Goal: Task Accomplishment & Management: Complete application form

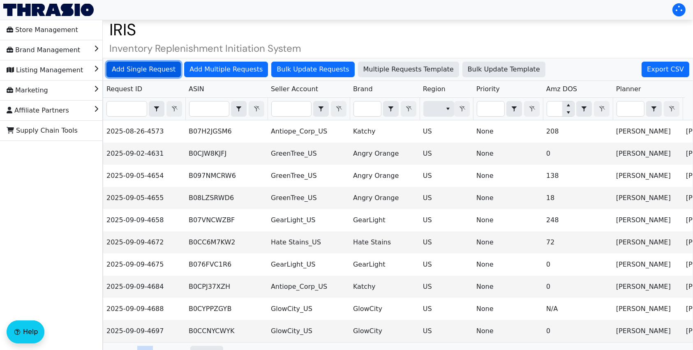
click at [164, 68] on span "Add Single Request" at bounding box center [144, 69] width 64 height 10
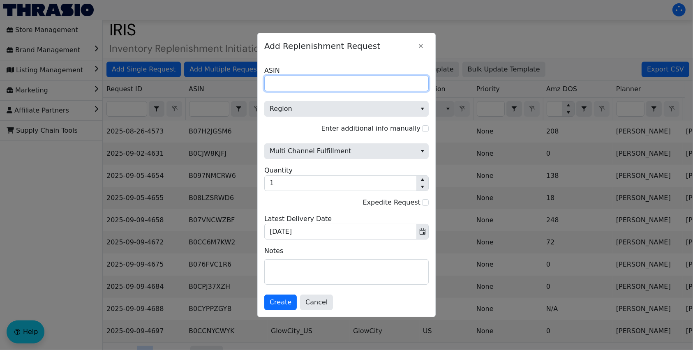
click at [394, 84] on input "ASIN" at bounding box center [346, 84] width 164 height 16
paste input "B0FJMPHMBN"
type input "B0FJMPHMBN"
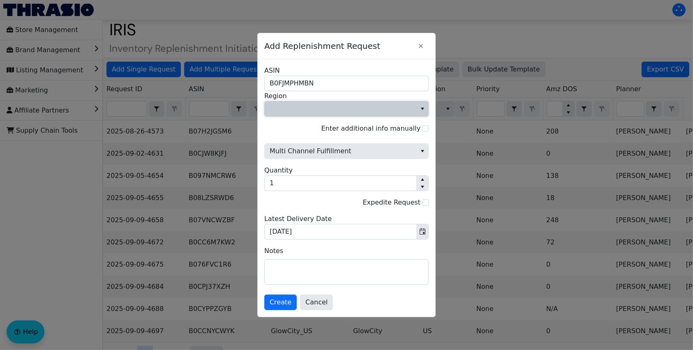
click at [307, 108] on span "Region" at bounding box center [340, 109] width 142 height 10
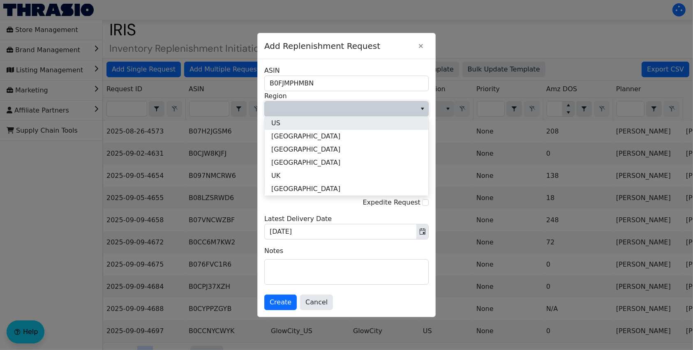
click at [310, 125] on li "US" at bounding box center [347, 123] width 164 height 13
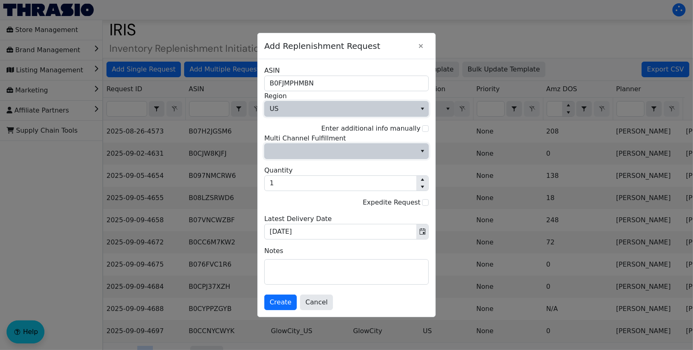
click at [301, 151] on span "Multi Channel Fulfillment" at bounding box center [340, 151] width 142 height 10
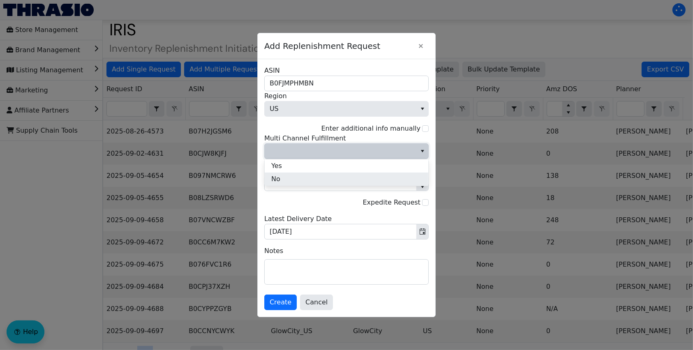
click at [309, 177] on li "No" at bounding box center [347, 179] width 164 height 13
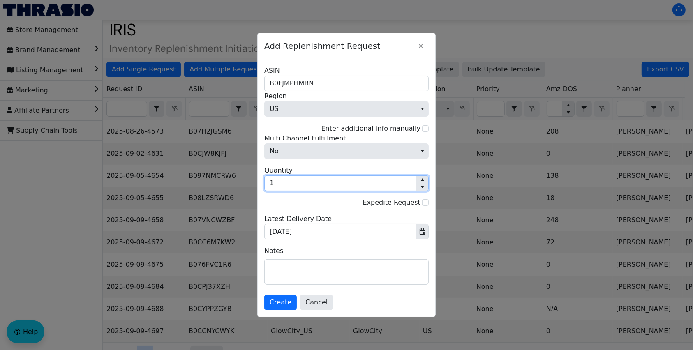
click at [321, 184] on input "1" at bounding box center [341, 183] width 152 height 15
click at [287, 186] on input "1" at bounding box center [341, 183] width 152 height 15
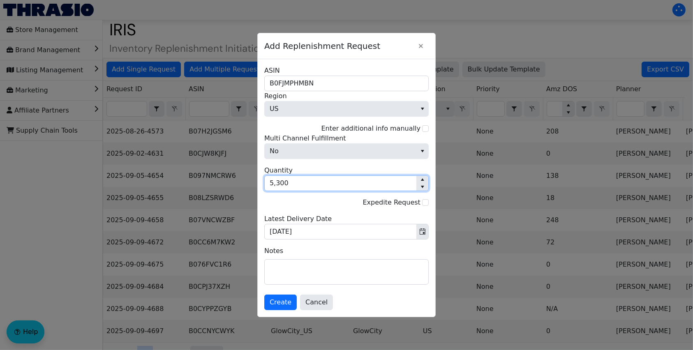
type input "5,300"
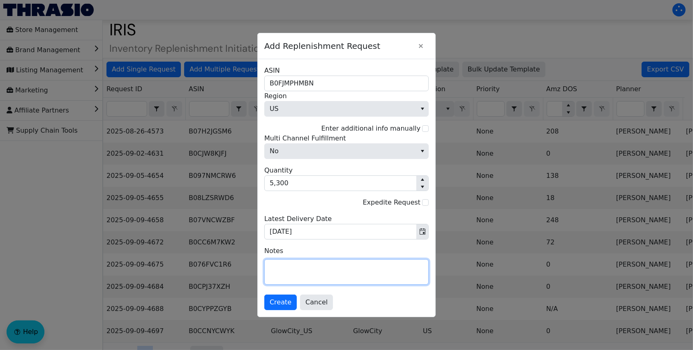
click at [318, 269] on textarea at bounding box center [347, 272] width 164 height 25
type textarea "Please ship ASAP to FBA - #1 priority this week per BM"
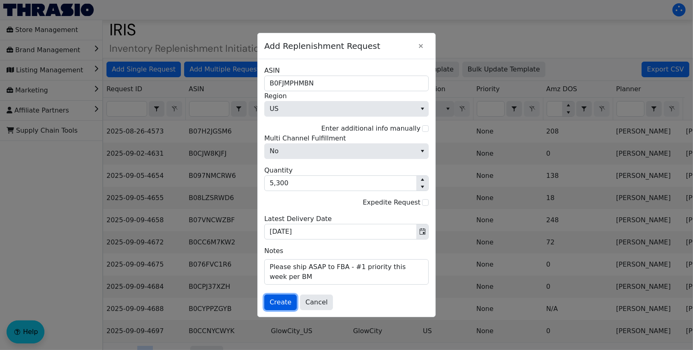
click at [283, 304] on span "Create" at bounding box center [280, 302] width 22 height 10
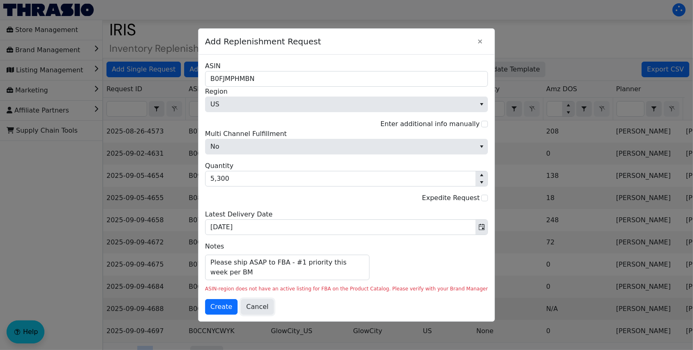
click at [268, 306] on span "Cancel" at bounding box center [257, 307] width 22 height 10
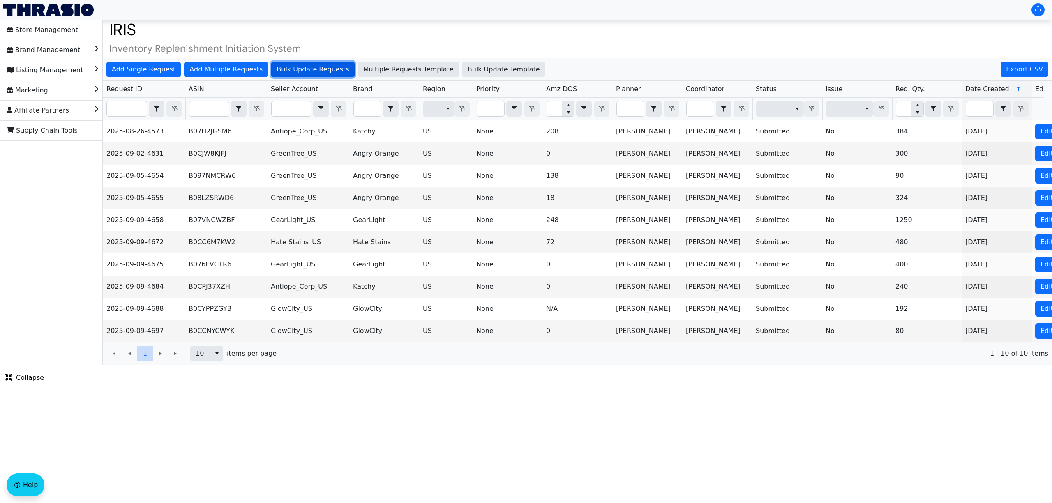
click at [284, 68] on span "Bulk Update Requests" at bounding box center [312, 69] width 72 height 10
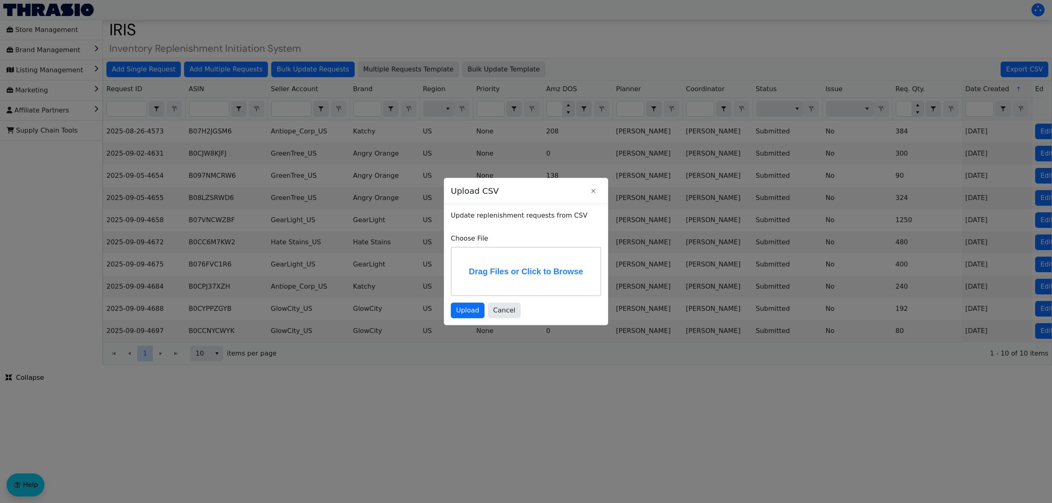
click at [512, 263] on label "Drag Files or Click to Browse" at bounding box center [525, 272] width 149 height 48
click at [0, 0] on input "Drag Files or Click to Browse" at bounding box center [0, 0] width 0 height 0
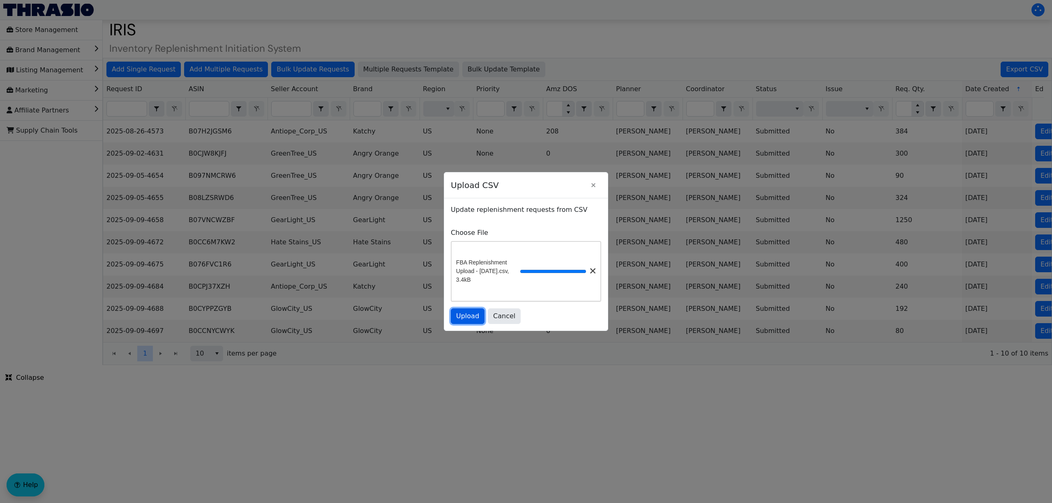
click at [469, 321] on span "Upload" at bounding box center [467, 316] width 23 height 10
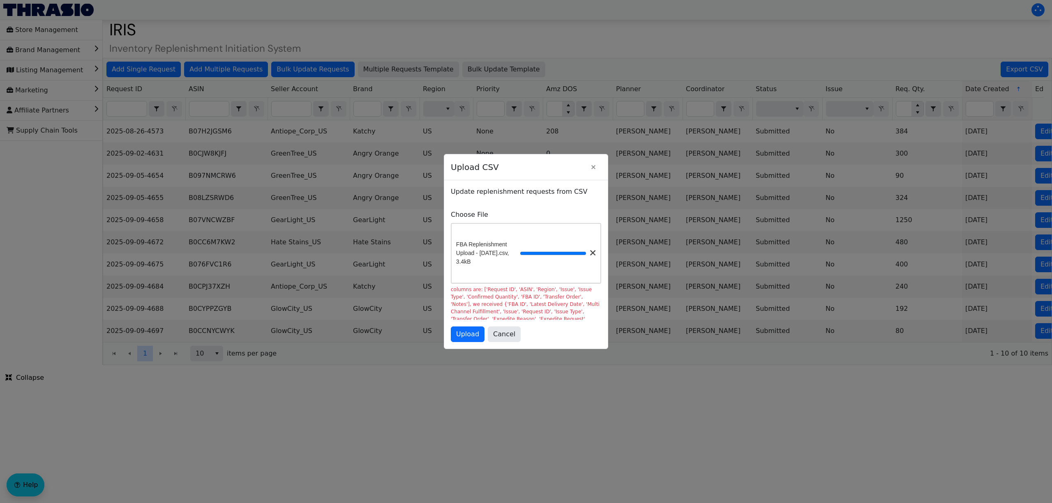
scroll to position [13, 0]
click at [500, 336] on span "Cancel" at bounding box center [504, 334] width 22 height 10
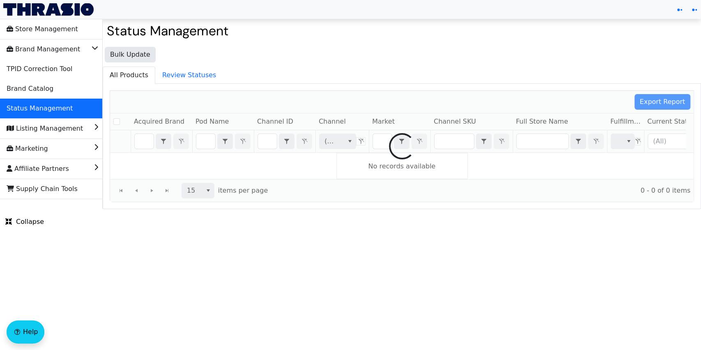
checkbox input "false"
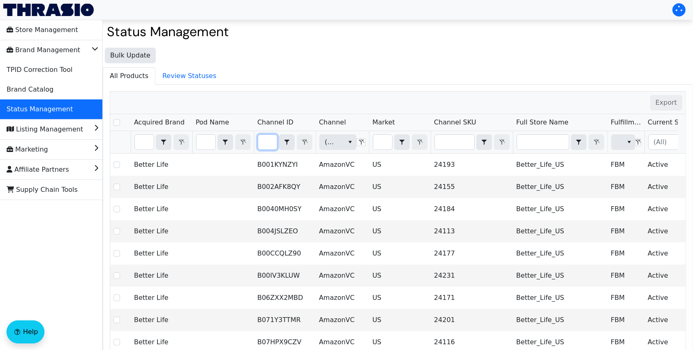
click at [270, 140] on input "Filter" at bounding box center [267, 142] width 19 height 15
type input "B0CBWB4Z6W"
checkbox input "true"
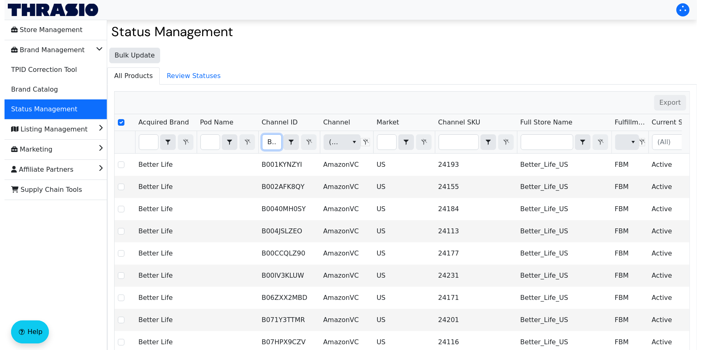
scroll to position [0, 34]
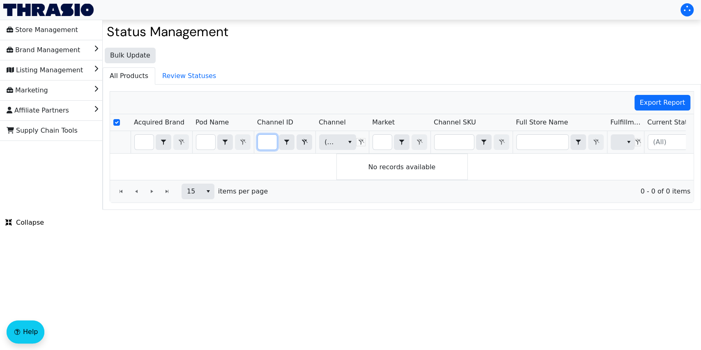
type input "B0CBWB4Z6W"
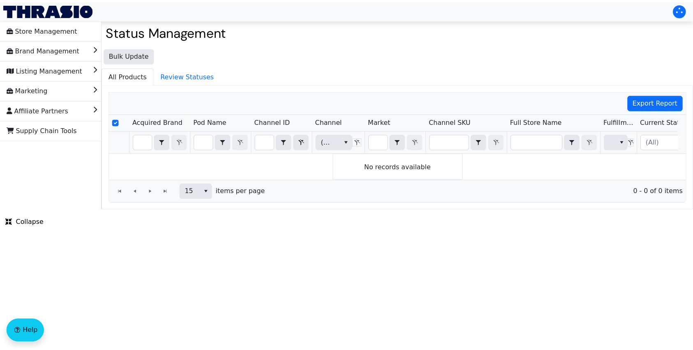
scroll to position [0, 0]
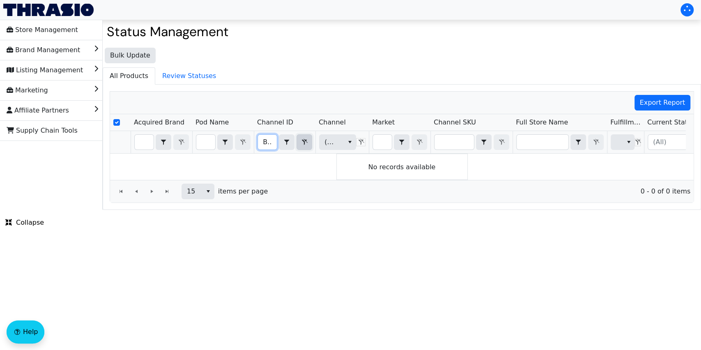
click at [312, 140] on button "Filter" at bounding box center [305, 142] width 16 height 16
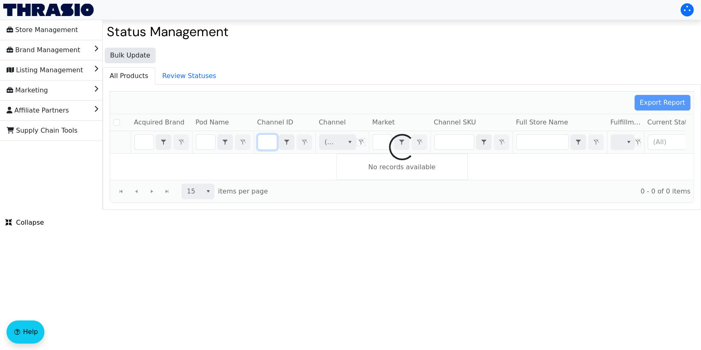
checkbox input "false"
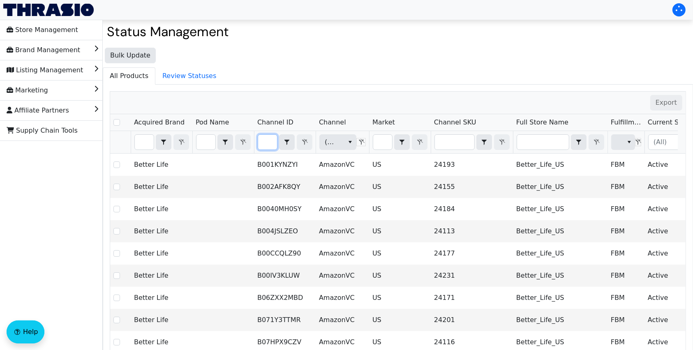
type input "B0FJMPHMBN"
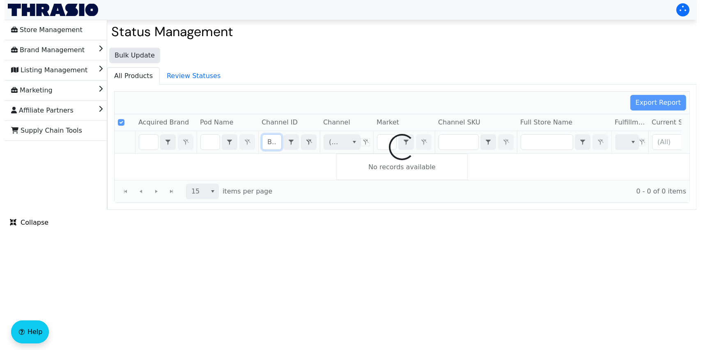
scroll to position [0, 32]
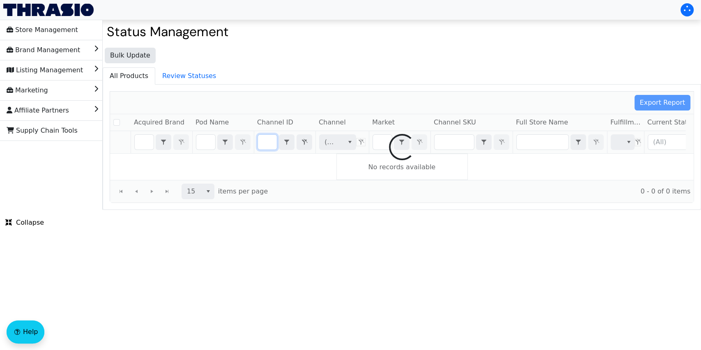
checkbox input "false"
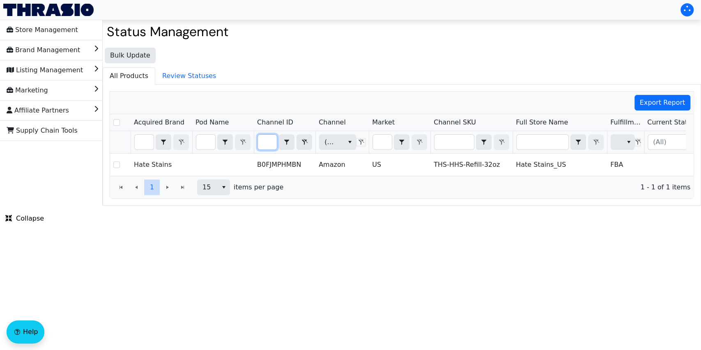
type input "B0FJMPHMBN"
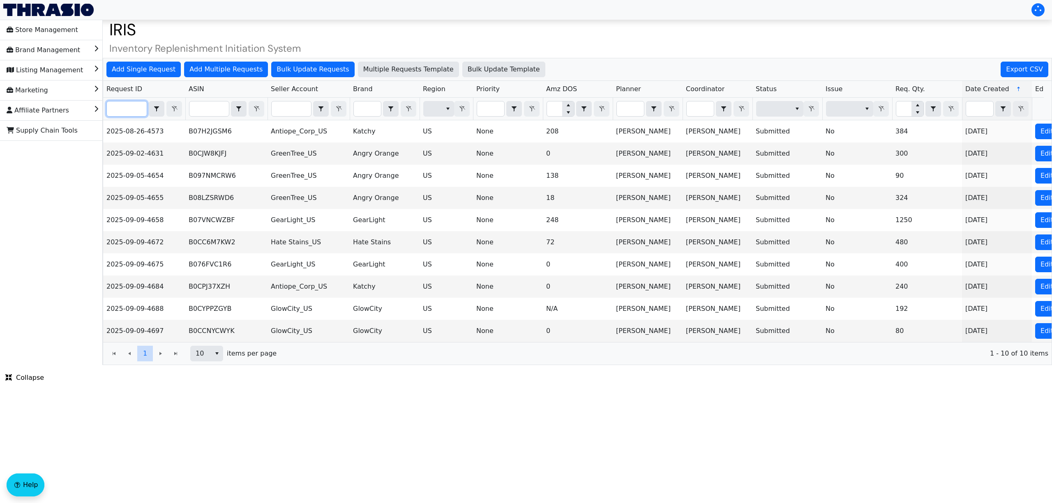
click at [134, 112] on input "Filter" at bounding box center [127, 108] width 40 height 15
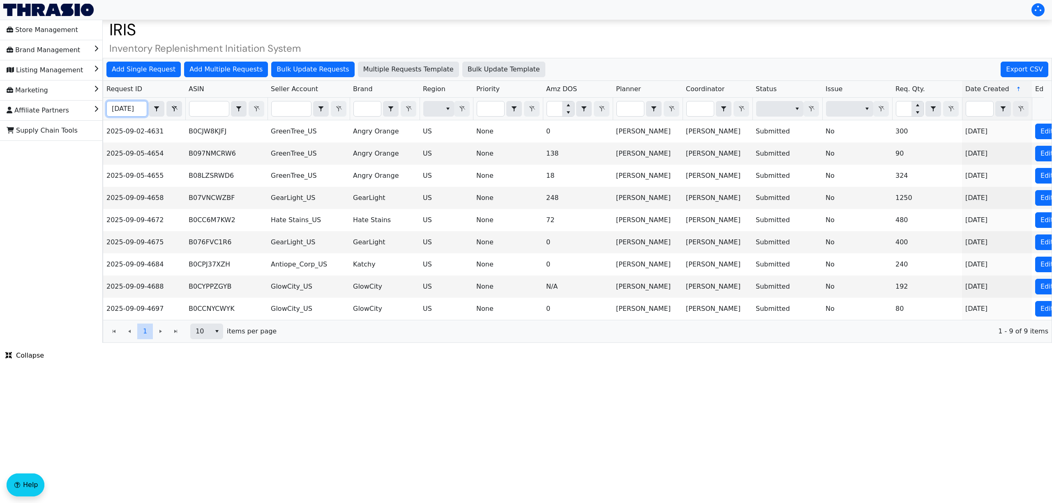
scroll to position [0, 4]
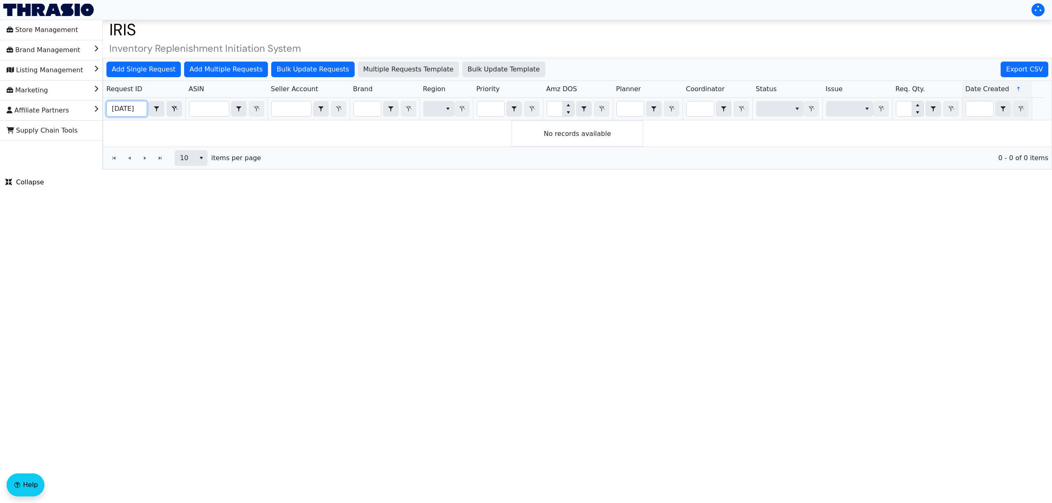
type input "2025-09-16"
click at [468, 70] on span "Bulk Update Template" at bounding box center [504, 69] width 72 height 10
drag, startPoint x: 173, startPoint y: 114, endPoint x: 183, endPoint y: 114, distance: 9.9
click at [173, 114] on span "Filter" at bounding box center [174, 109] width 10 height 10
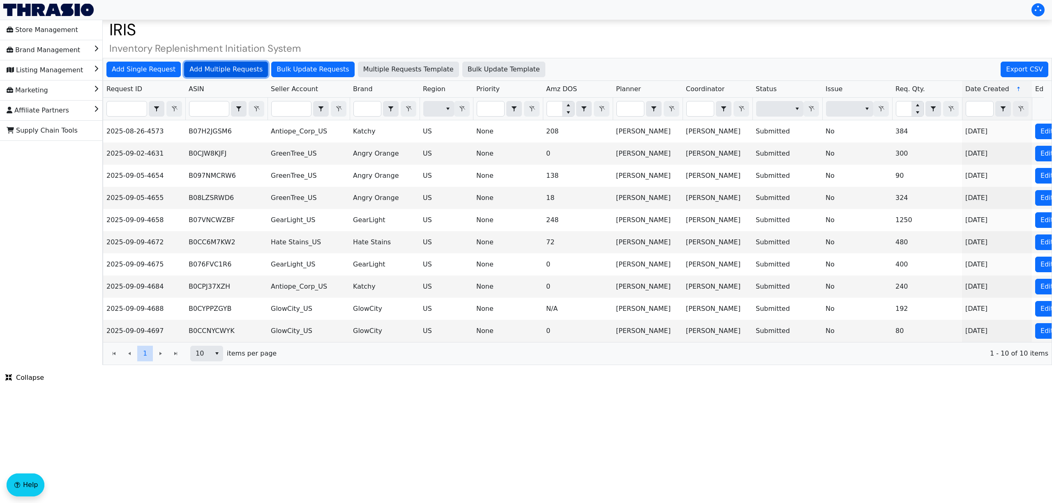
click at [228, 67] on span "Add Multiple Requests" at bounding box center [225, 69] width 73 height 10
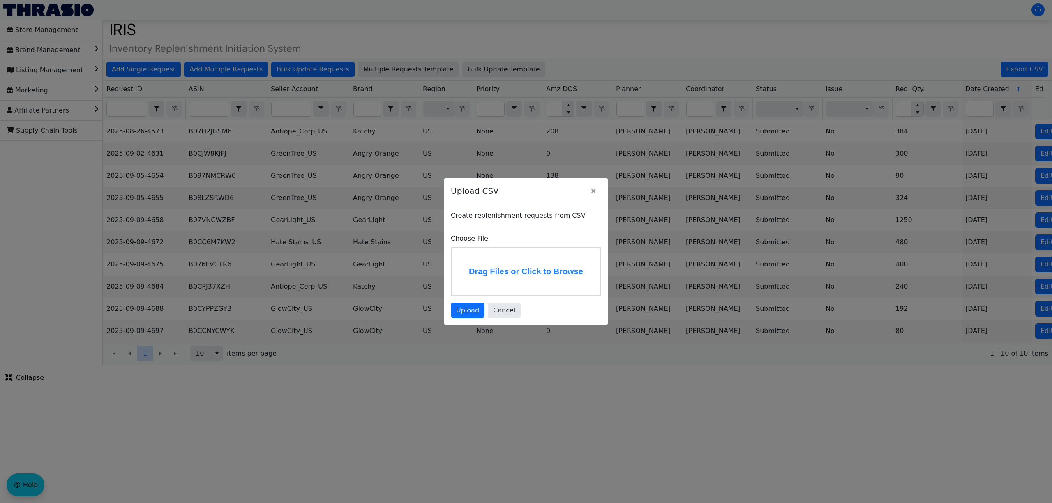
click at [534, 263] on label "Drag Files or Click to Browse" at bounding box center [525, 272] width 149 height 48
click at [0, 0] on input "Drag Files or Click to Browse" at bounding box center [0, 0] width 0 height 0
click at [510, 309] on span "Cancel" at bounding box center [504, 311] width 22 height 10
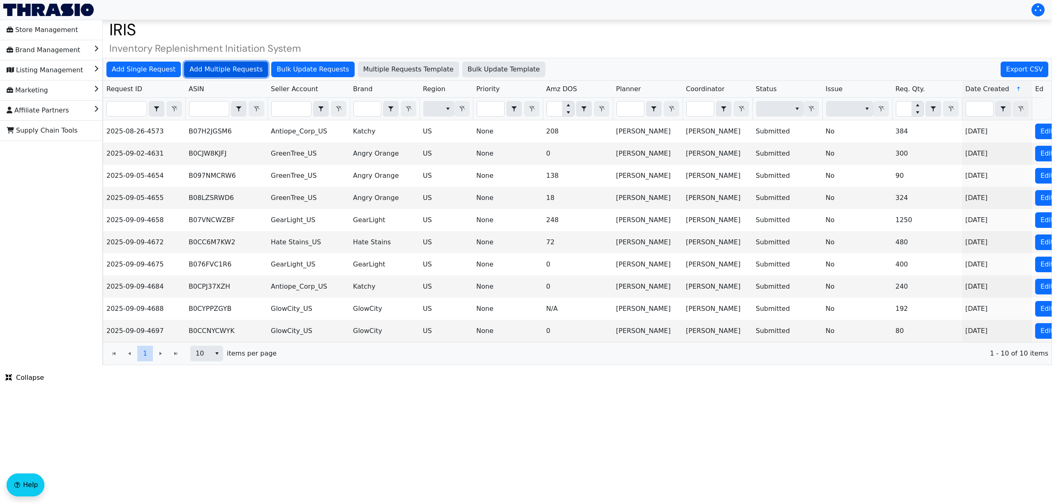
click at [210, 73] on span "Add Multiple Requests" at bounding box center [225, 69] width 73 height 10
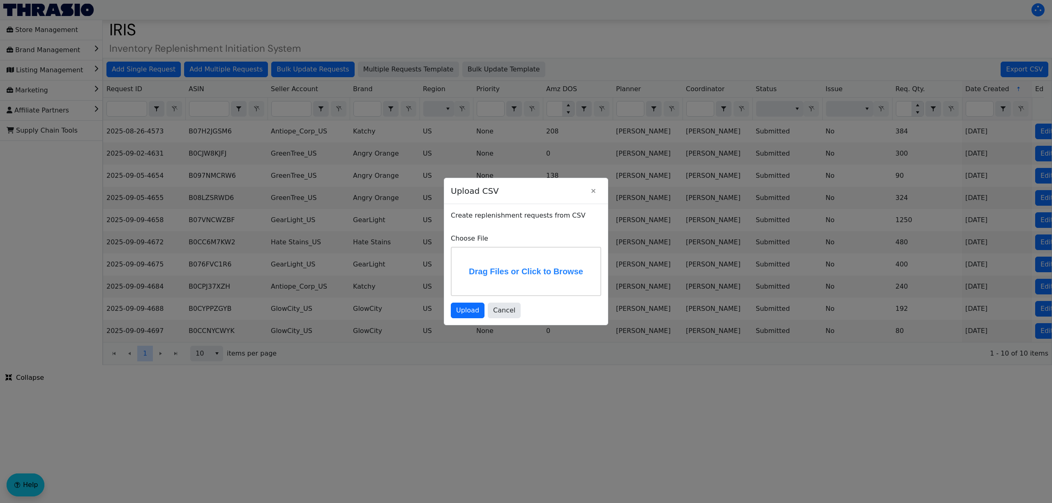
click at [500, 268] on label "Drag Files or Click to Browse" at bounding box center [525, 272] width 149 height 48
click at [0, 0] on input "Drag Files or Click to Browse" at bounding box center [0, 0] width 0 height 0
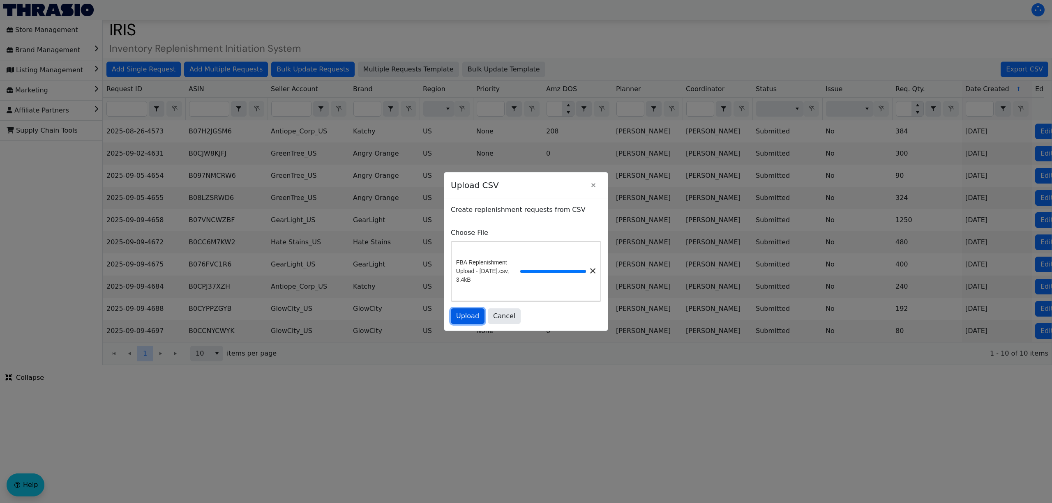
click at [469, 317] on span "Upload" at bounding box center [467, 316] width 23 height 10
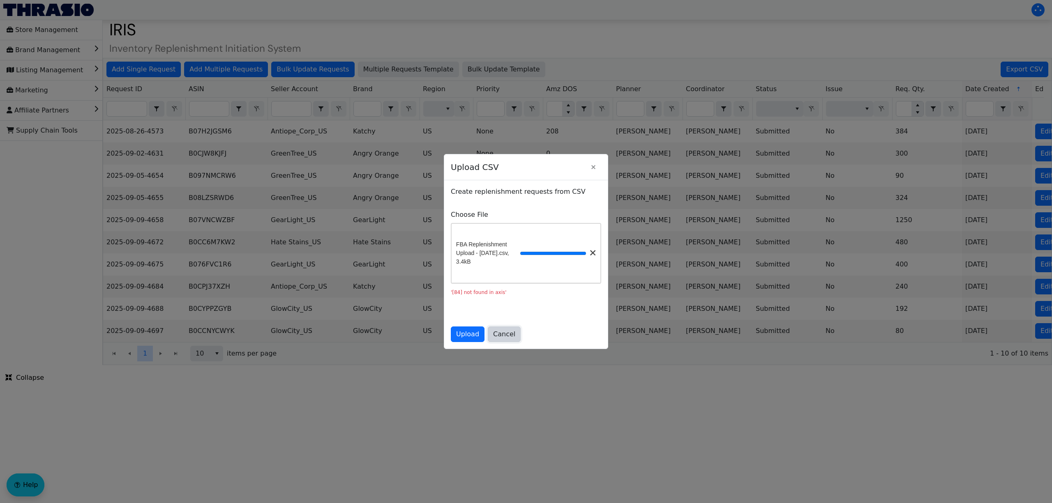
click at [506, 334] on span "Cancel" at bounding box center [504, 334] width 22 height 10
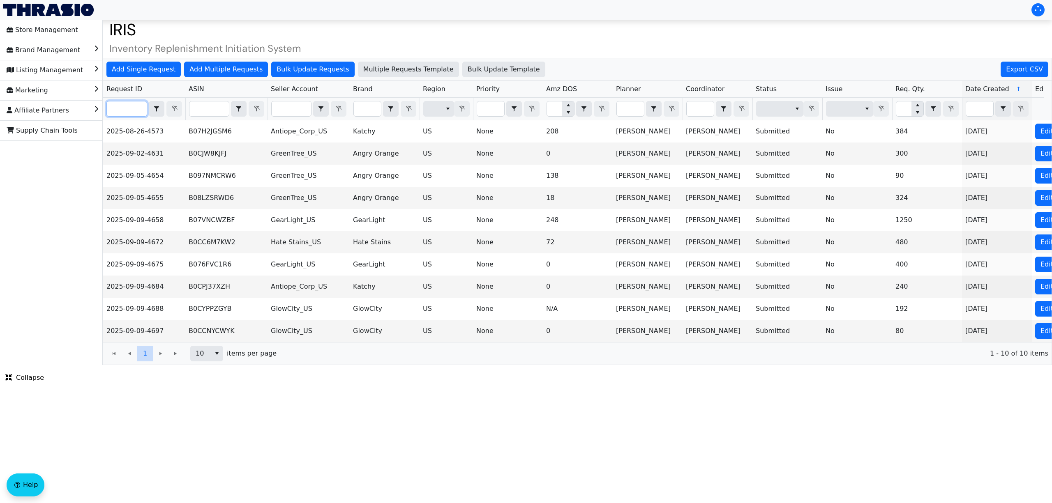
click at [117, 103] on input "Filter" at bounding box center [127, 108] width 40 height 15
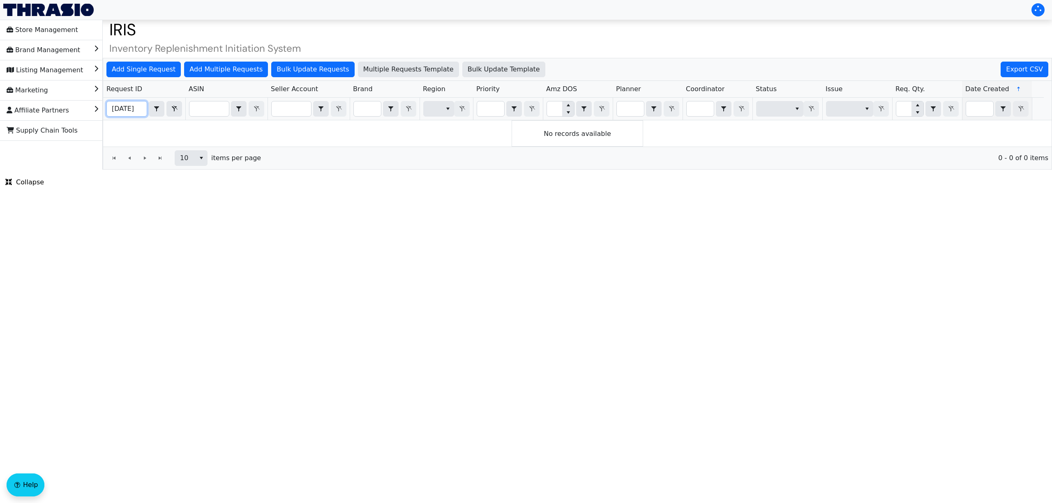
scroll to position [0, 4]
type input "2025-09-16"
click at [202, 163] on span "select" at bounding box center [201, 158] width 7 height 10
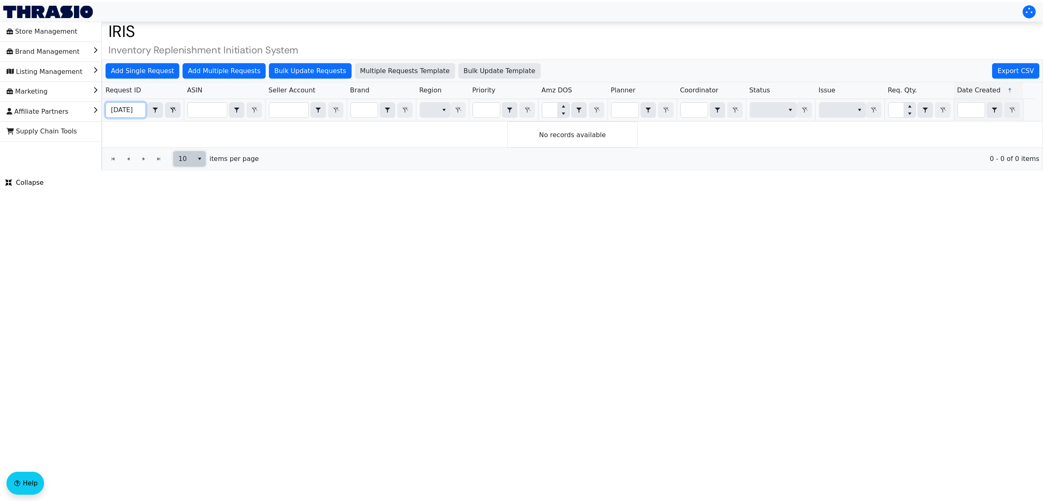
scroll to position [0, 0]
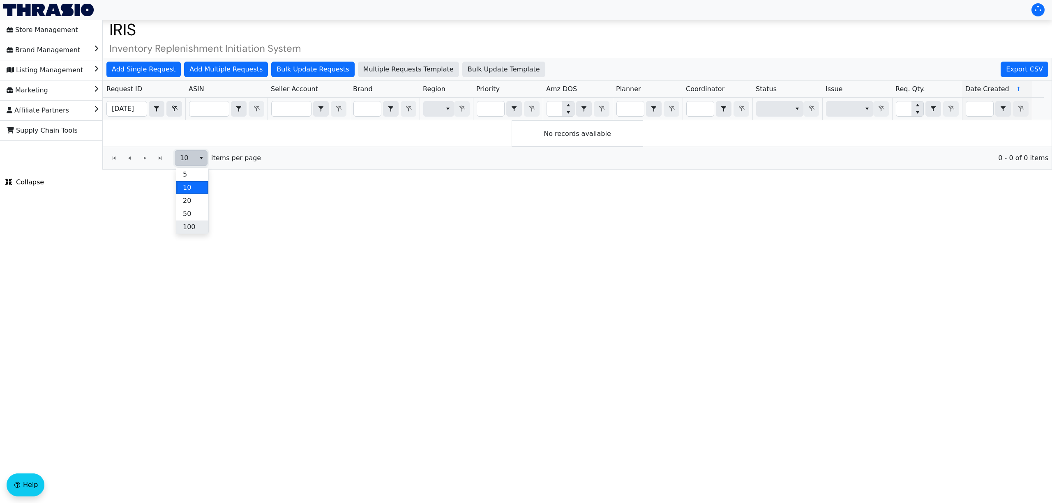
click at [207, 232] on li "100" at bounding box center [192, 227] width 32 height 13
drag, startPoint x: 477, startPoint y: 237, endPoint x: 265, endPoint y: 115, distance: 244.9
click at [478, 170] on html "Store Management Brand Management Listing Management Marketing Affiliate Partne…" at bounding box center [526, 85] width 1052 height 170
click at [219, 68] on span "Add Multiple Requests" at bounding box center [225, 69] width 73 height 10
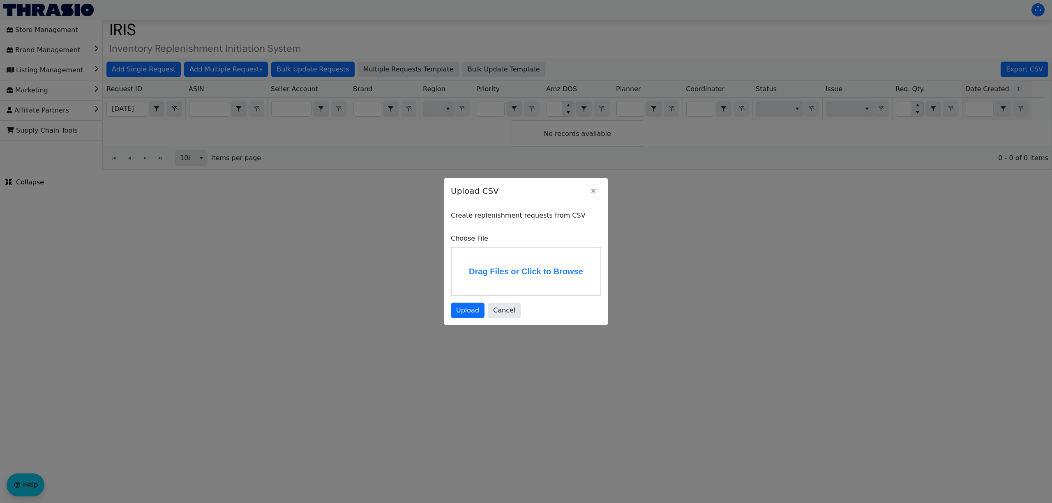
click at [521, 273] on label "Drag Files or Click to Browse" at bounding box center [525, 272] width 149 height 48
click at [0, 0] on input "Drag Files or Click to Browse" at bounding box center [0, 0] width 0 height 0
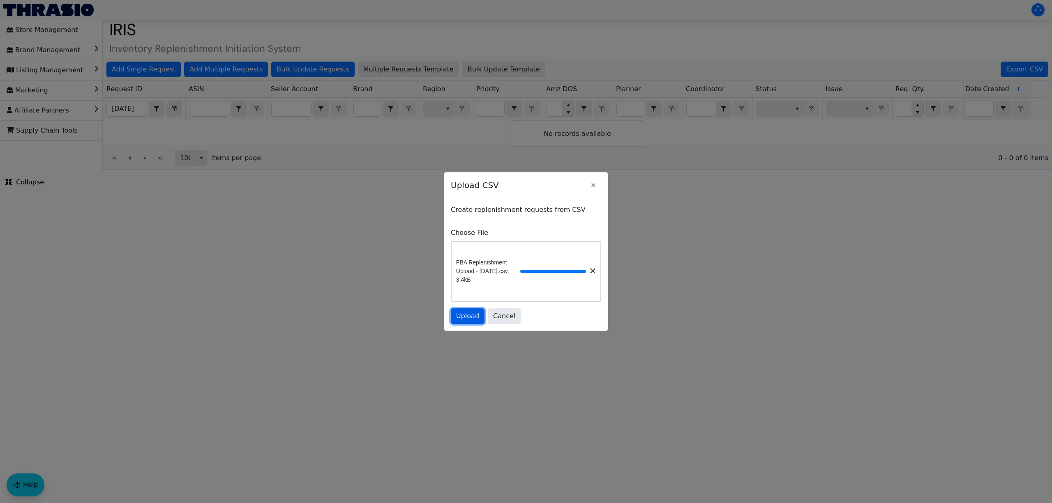
click at [464, 320] on span "Upload" at bounding box center [467, 316] width 23 height 10
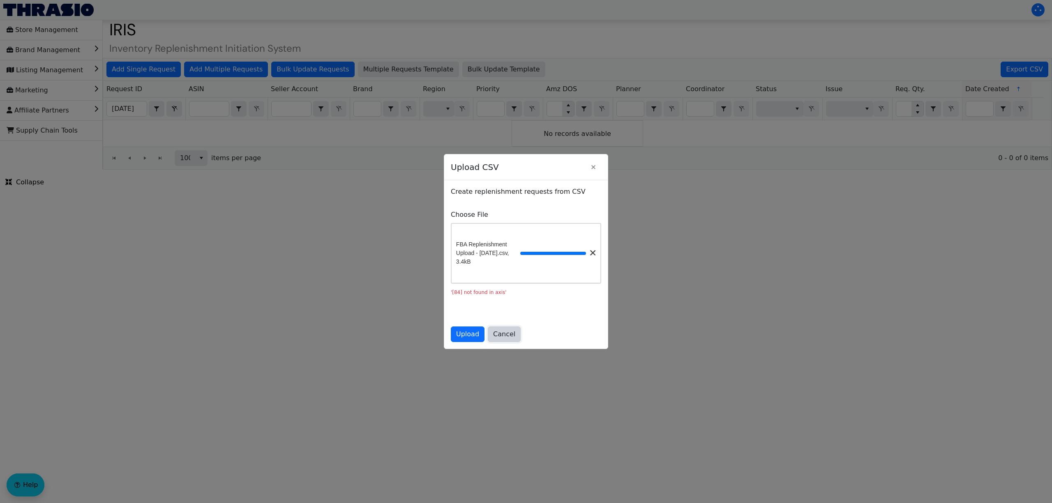
click at [507, 339] on span "Cancel" at bounding box center [504, 334] width 22 height 10
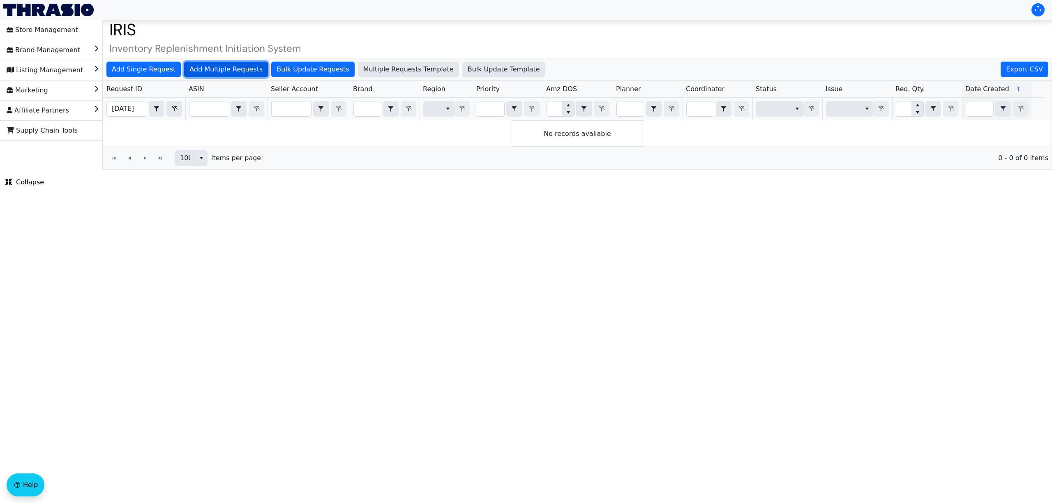
click at [229, 71] on span "Add Multiple Requests" at bounding box center [225, 69] width 73 height 10
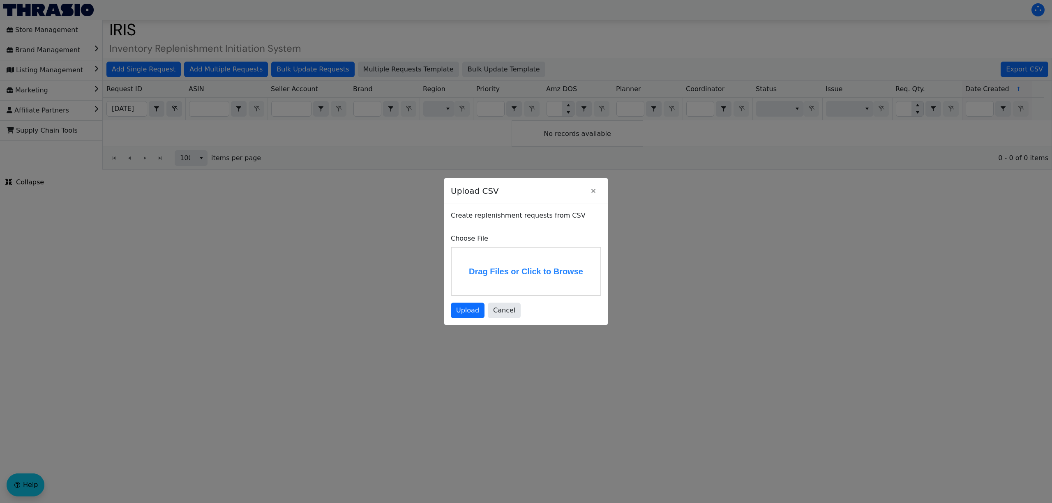
click at [494, 273] on label "Drag Files or Click to Browse" at bounding box center [525, 272] width 149 height 48
click at [0, 0] on input "Drag Files or Click to Browse" at bounding box center [0, 0] width 0 height 0
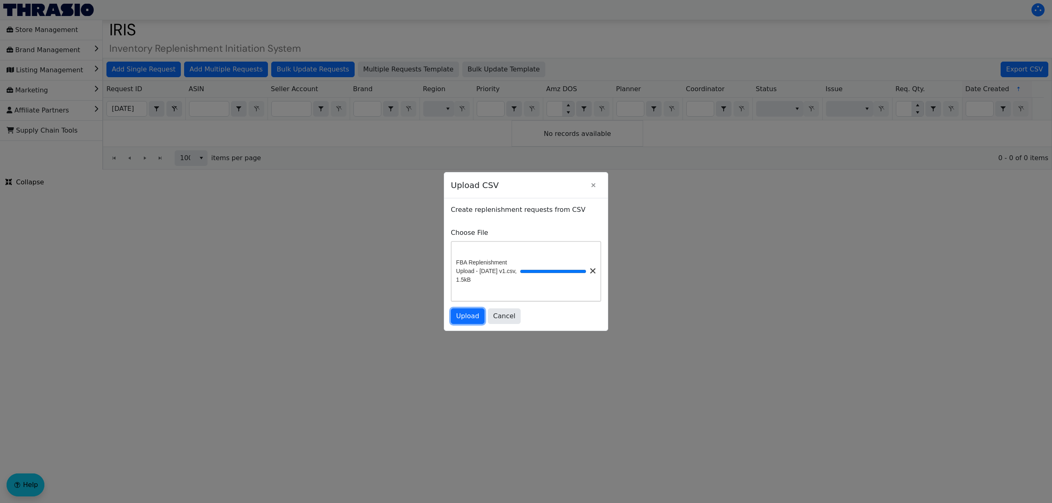
click at [473, 321] on span "Upload" at bounding box center [467, 316] width 23 height 10
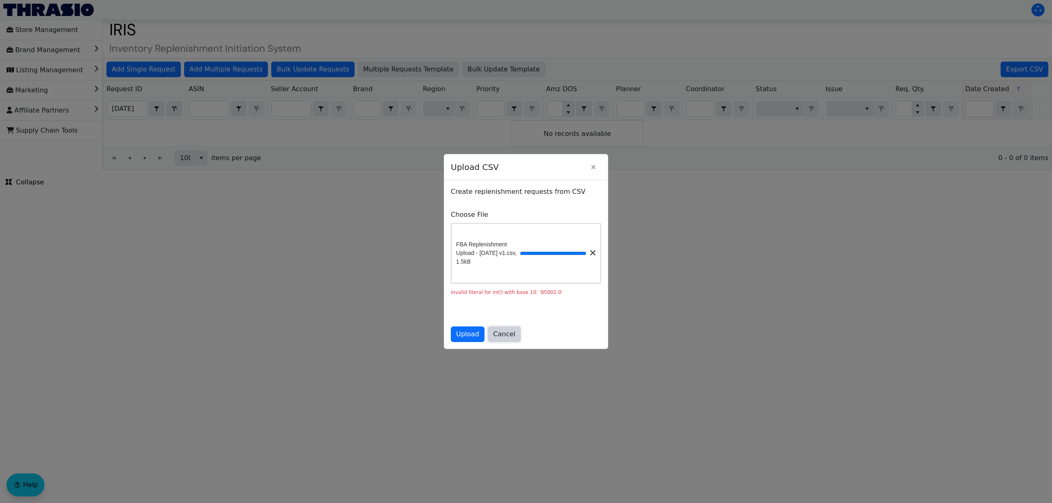
click at [511, 342] on button "Cancel" at bounding box center [504, 335] width 33 height 16
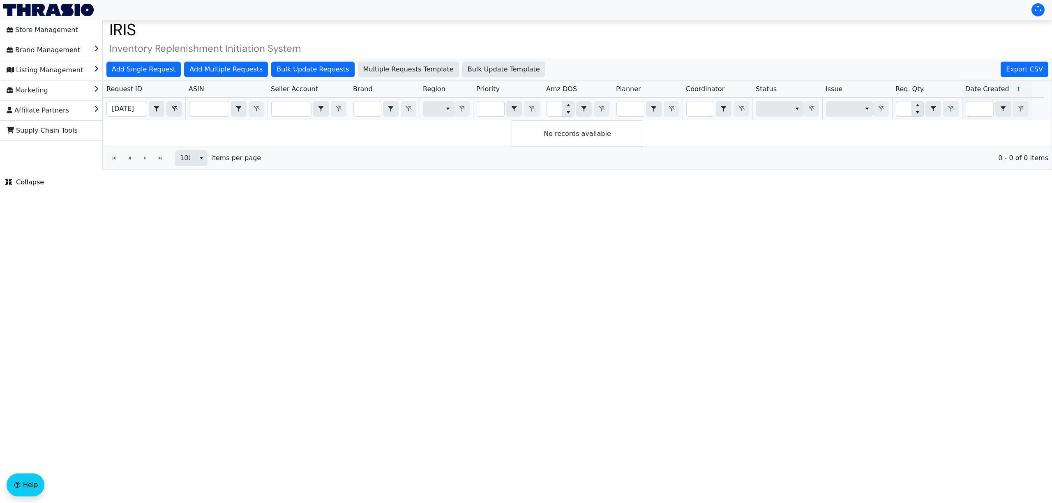
click at [180, 170] on html "Store Management Brand Management Listing Management Marketing Affiliate Partne…" at bounding box center [526, 85] width 1052 height 170
click at [221, 68] on span "Add Multiple Requests" at bounding box center [225, 69] width 73 height 10
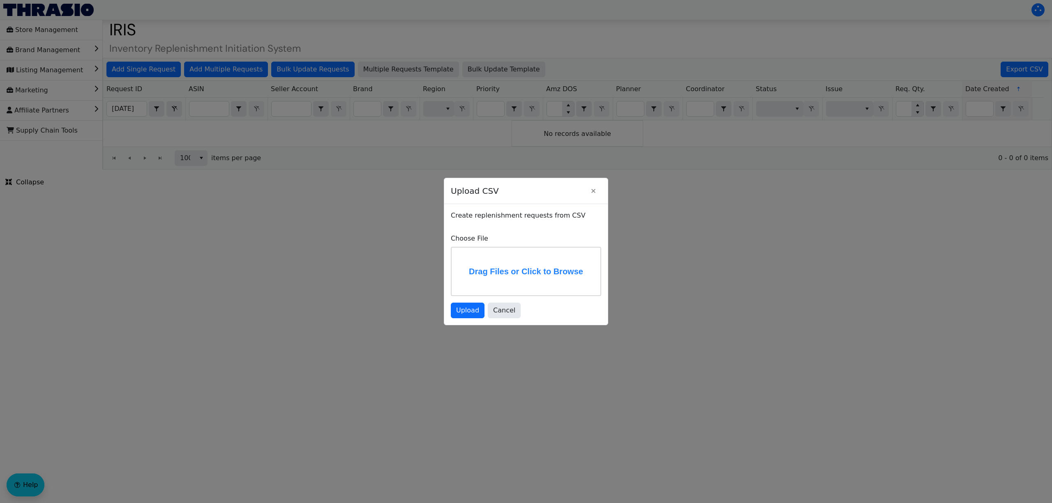
click at [539, 269] on label "Drag Files or Click to Browse" at bounding box center [525, 272] width 149 height 48
click at [0, 0] on input "Drag Files or Click to Browse" at bounding box center [0, 0] width 0 height 0
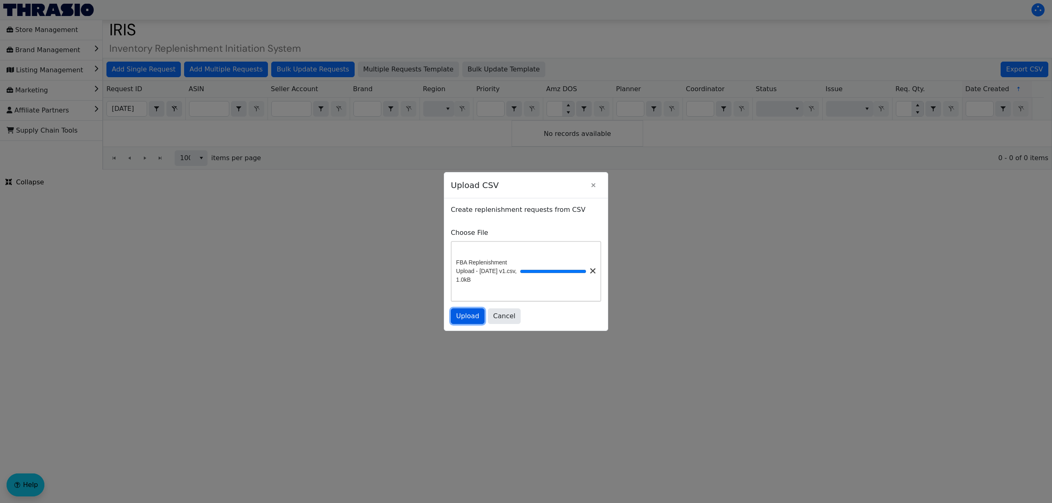
click at [475, 319] on span "Upload" at bounding box center [467, 316] width 23 height 10
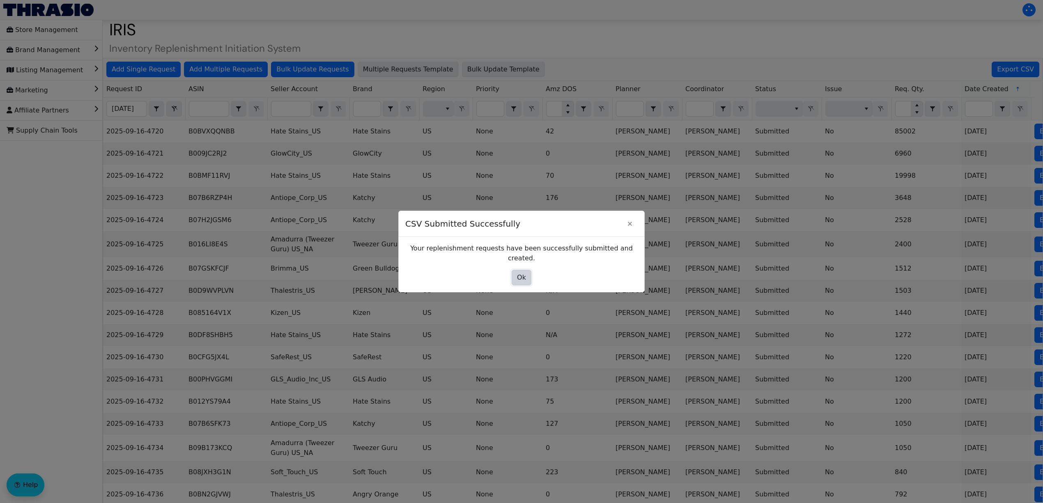
click at [525, 273] on span "Ok" at bounding box center [521, 278] width 9 height 10
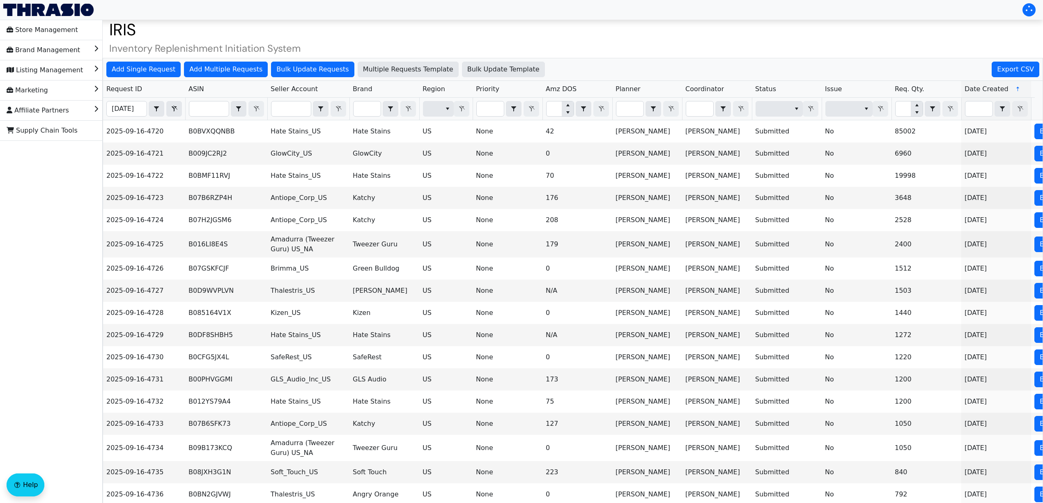
click at [308, 30] on h1 "IRIS" at bounding box center [573, 30] width 941 height 20
click at [223, 71] on span "Add Multiple Requests" at bounding box center [225, 69] width 73 height 10
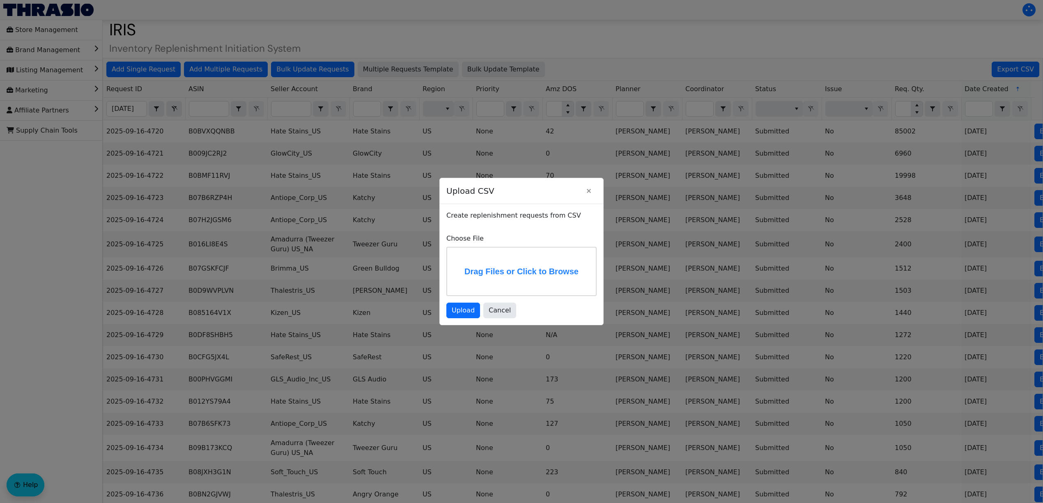
click at [467, 264] on label "Drag Files or Click to Browse" at bounding box center [521, 272] width 149 height 48
click at [0, 0] on input "Drag Files or Click to Browse" at bounding box center [0, 0] width 0 height 0
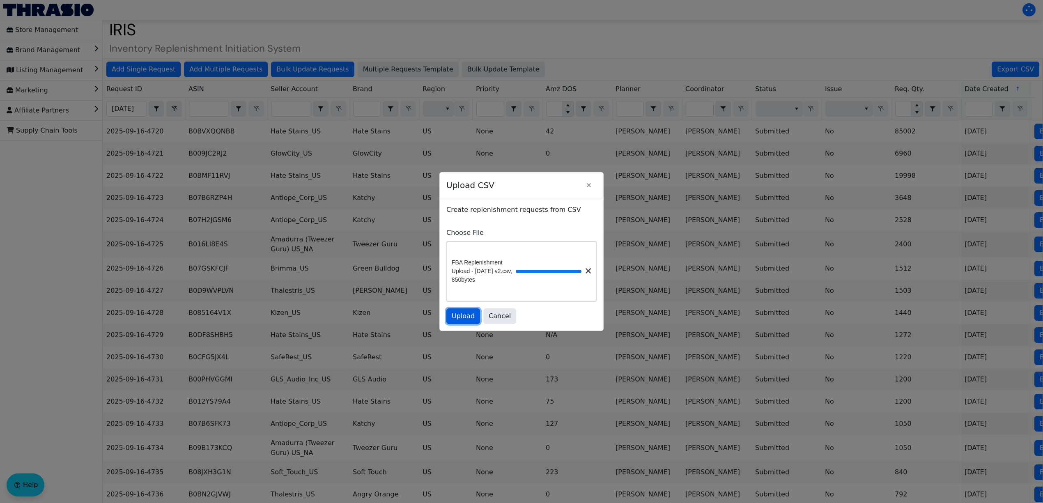
click at [470, 318] on span "Upload" at bounding box center [463, 316] width 23 height 10
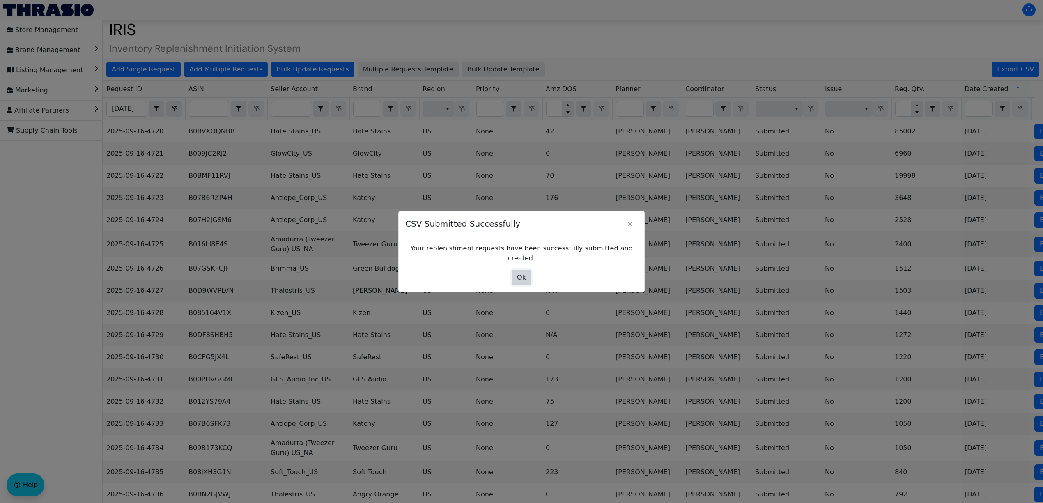
click at [518, 274] on span "Ok" at bounding box center [521, 278] width 9 height 10
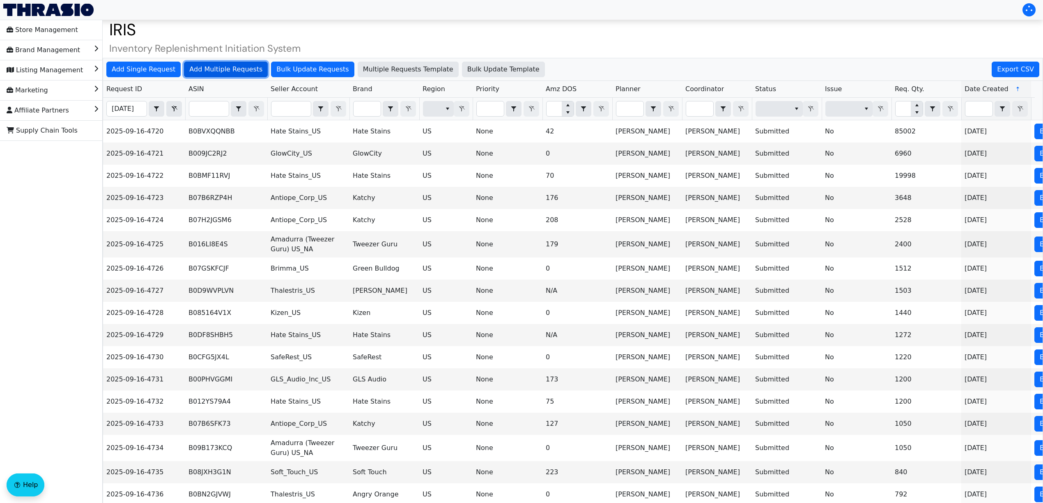
click at [242, 75] on button "Add Multiple Requests" at bounding box center [226, 70] width 84 height 16
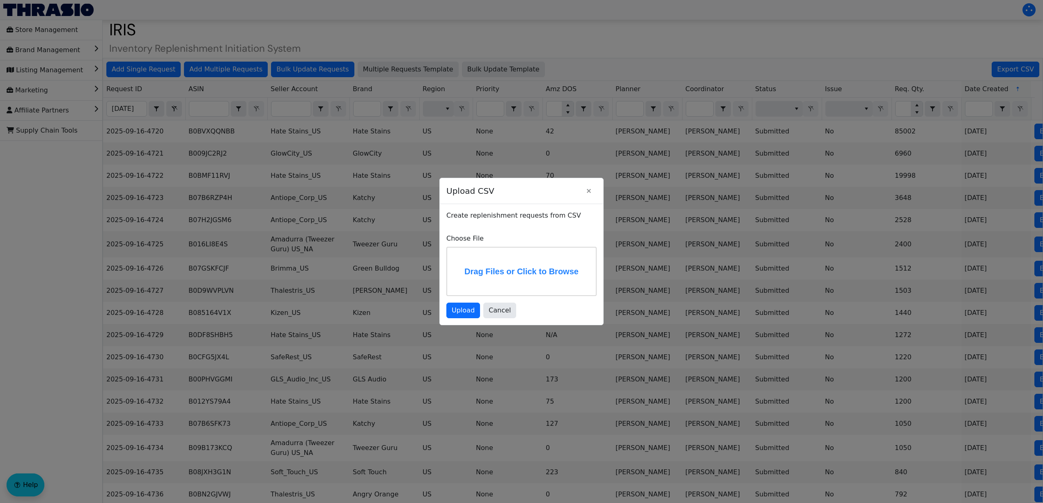
click at [480, 263] on label "Drag Files or Click to Browse" at bounding box center [521, 272] width 149 height 48
click at [0, 0] on input "Drag Files or Click to Browse" at bounding box center [0, 0] width 0 height 0
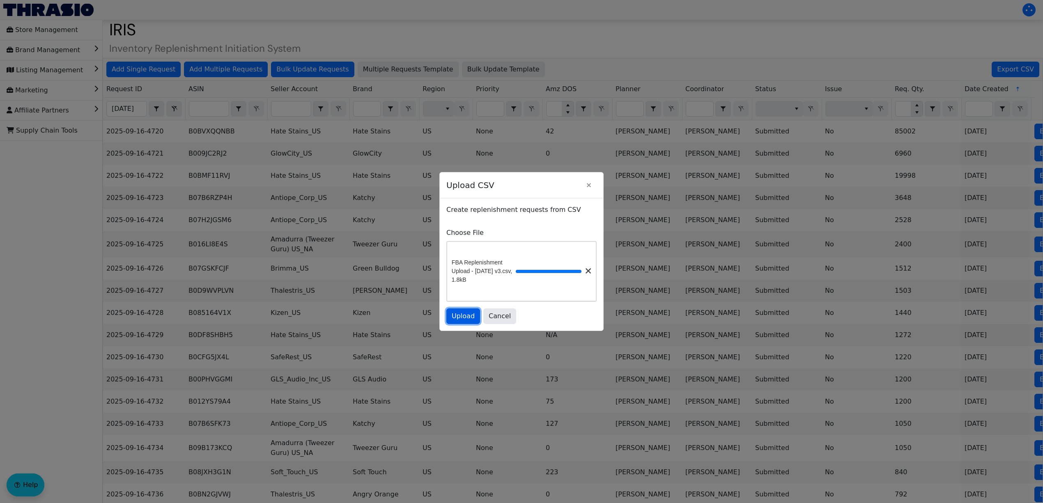
click at [467, 321] on span "Upload" at bounding box center [463, 316] width 23 height 10
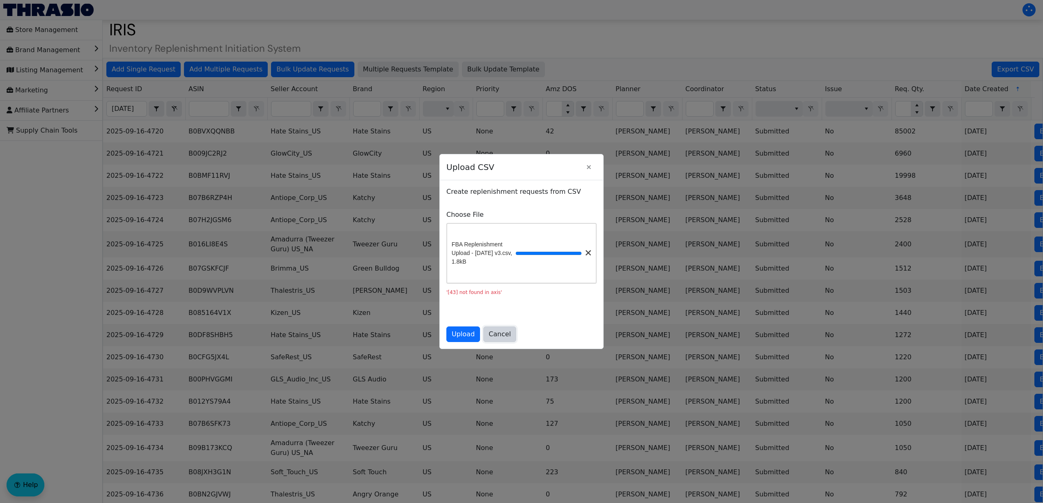
click at [507, 334] on button "Cancel" at bounding box center [500, 335] width 33 height 16
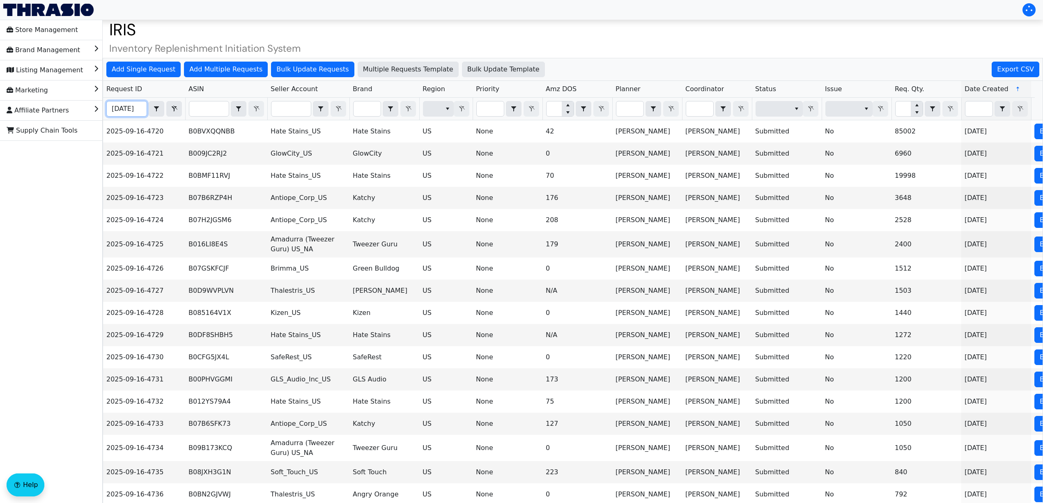
click at [133, 107] on input "2025-09-16" at bounding box center [127, 108] width 40 height 15
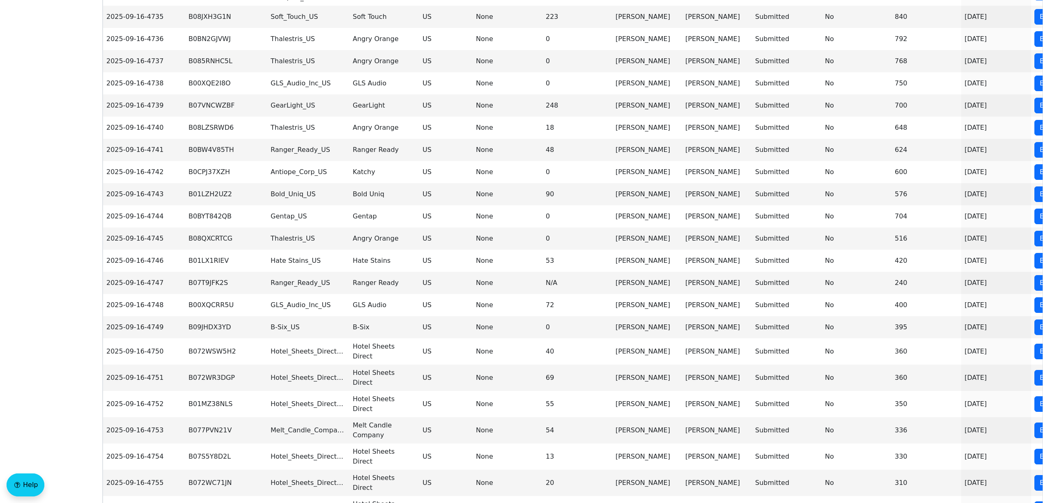
scroll to position [535, 0]
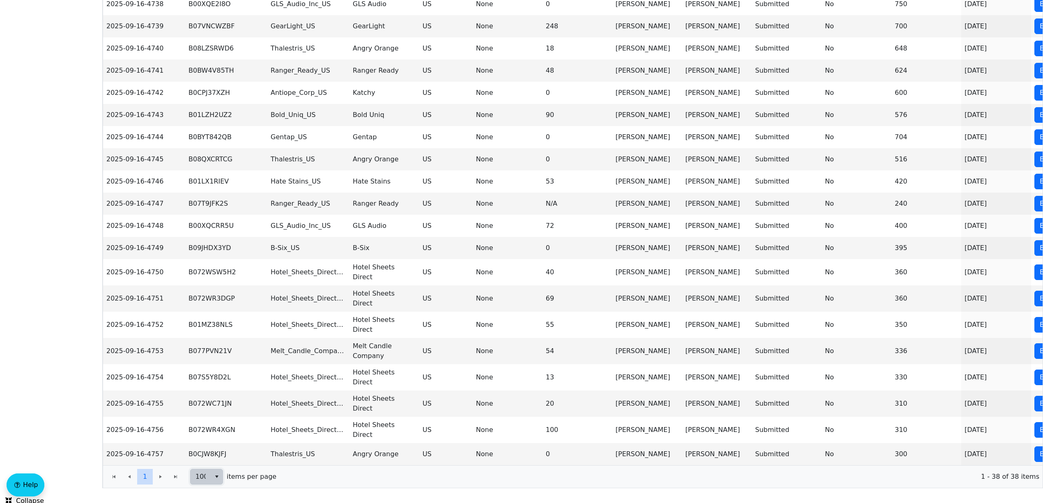
click at [210, 479] on span "100" at bounding box center [206, 477] width 33 height 16
click at [214, 457] on li "100" at bounding box center [208, 455] width 32 height 13
click at [176, 472] on div "1 1" at bounding box center [144, 477] width 77 height 16
click at [159, 471] on div "1 1" at bounding box center [144, 477] width 77 height 16
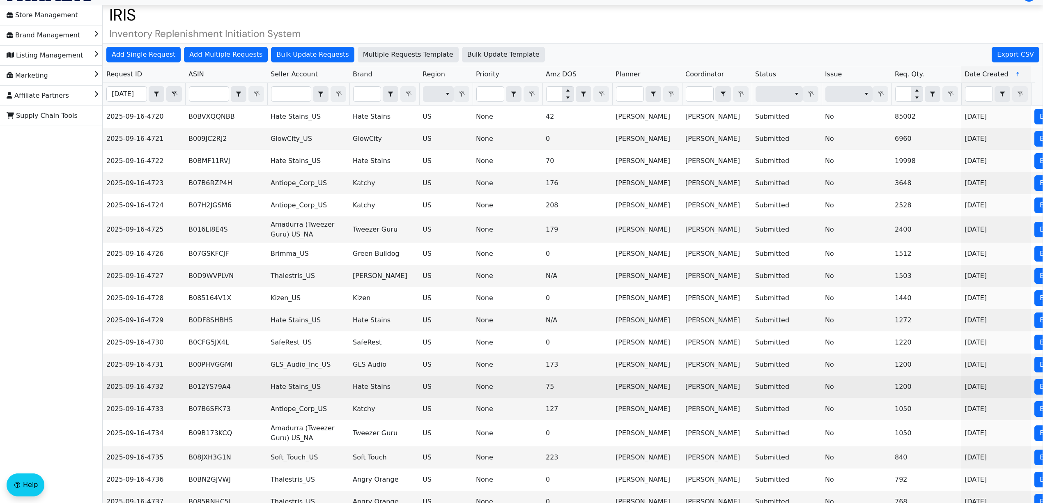
scroll to position [0, 0]
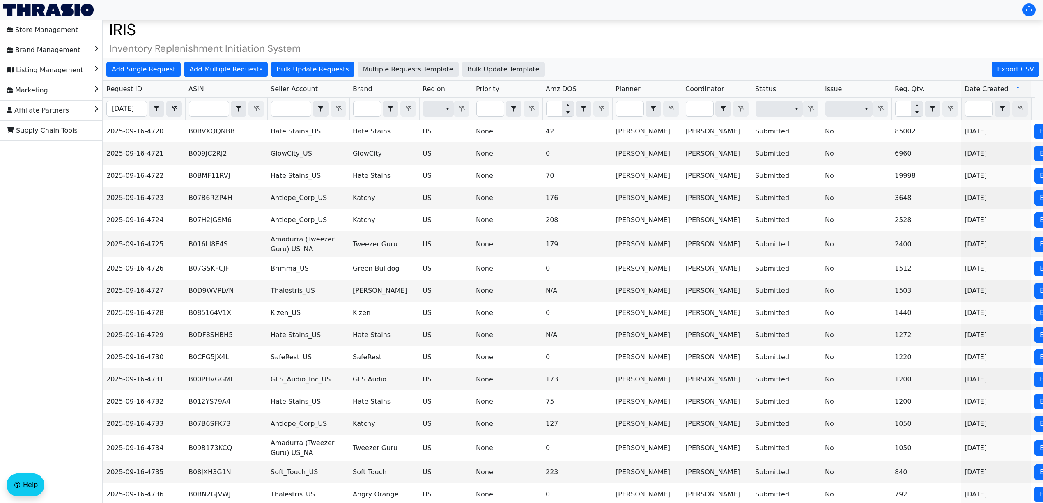
click at [176, 23] on h1 "IRIS" at bounding box center [573, 30] width 941 height 20
click at [221, 75] on button "Add Multiple Requests" at bounding box center [226, 70] width 84 height 16
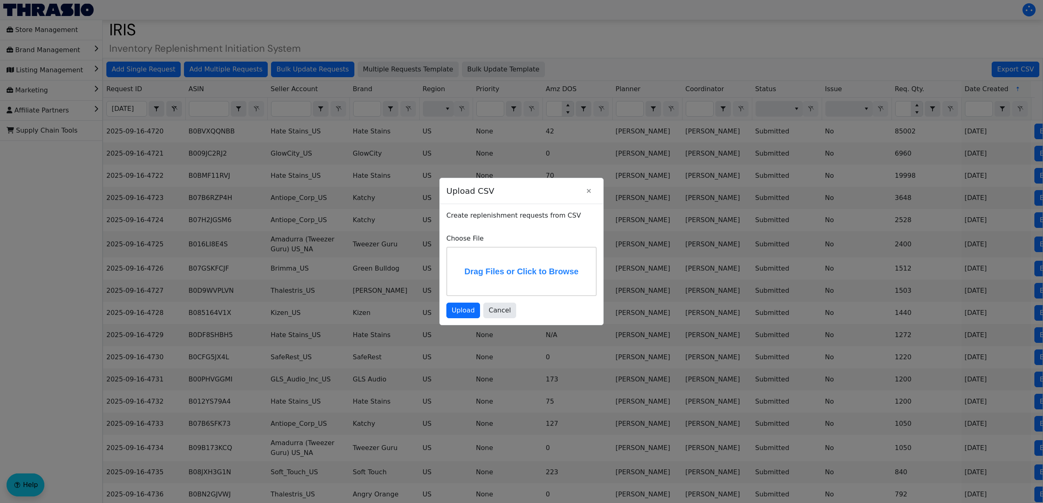
click at [492, 262] on label "Drag Files or Click to Browse" at bounding box center [521, 272] width 149 height 48
click at [0, 0] on input "Drag Files or Click to Browse" at bounding box center [0, 0] width 0 height 0
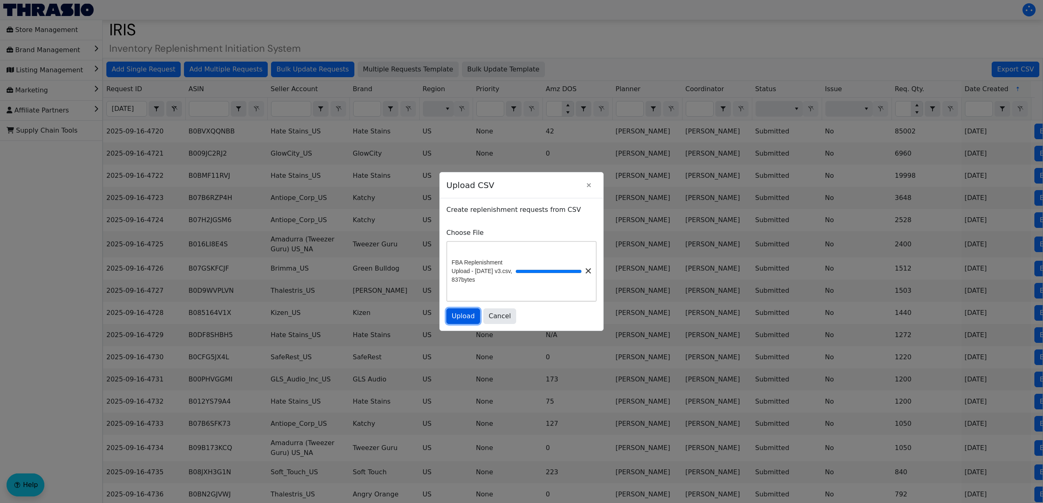
click at [461, 321] on span "Upload" at bounding box center [463, 316] width 23 height 10
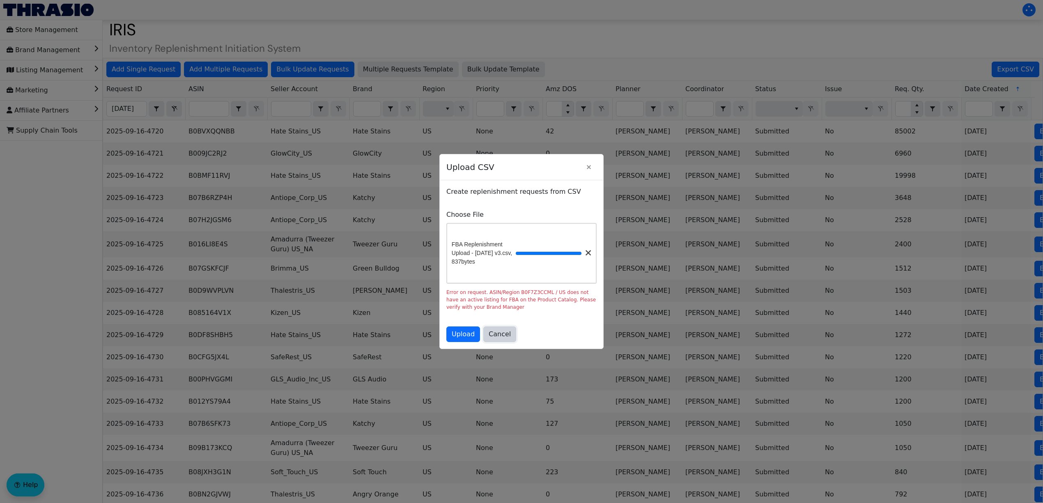
click at [503, 339] on span "Cancel" at bounding box center [500, 334] width 22 height 10
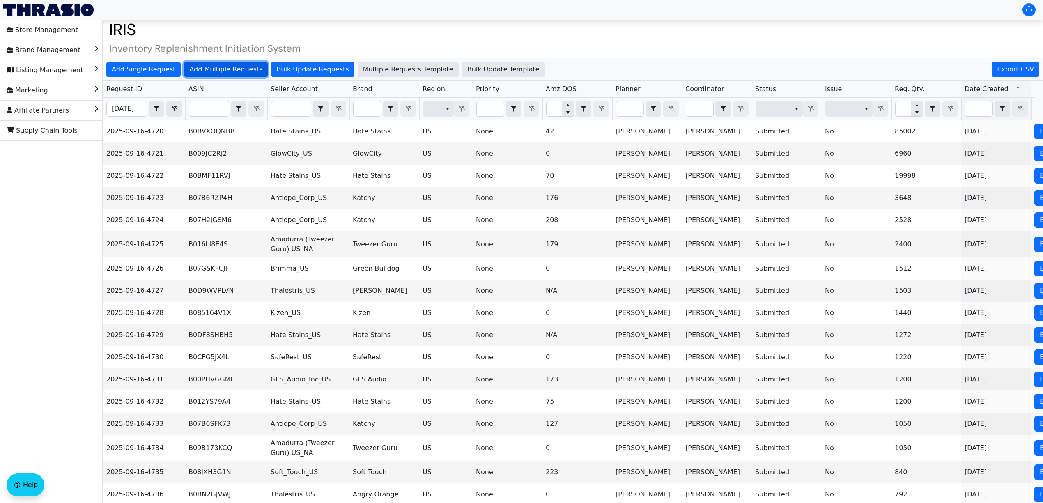
click at [215, 68] on span "Add Multiple Requests" at bounding box center [225, 69] width 73 height 10
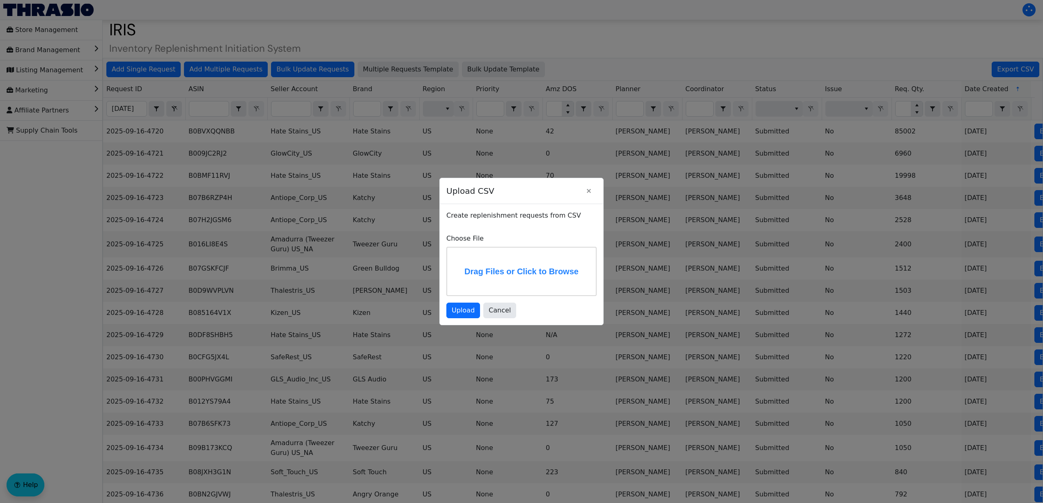
click at [495, 270] on label "Drag Files or Click to Browse" at bounding box center [521, 272] width 149 height 48
click at [0, 0] on input "Drag Files or Click to Browse" at bounding box center [0, 0] width 0 height 0
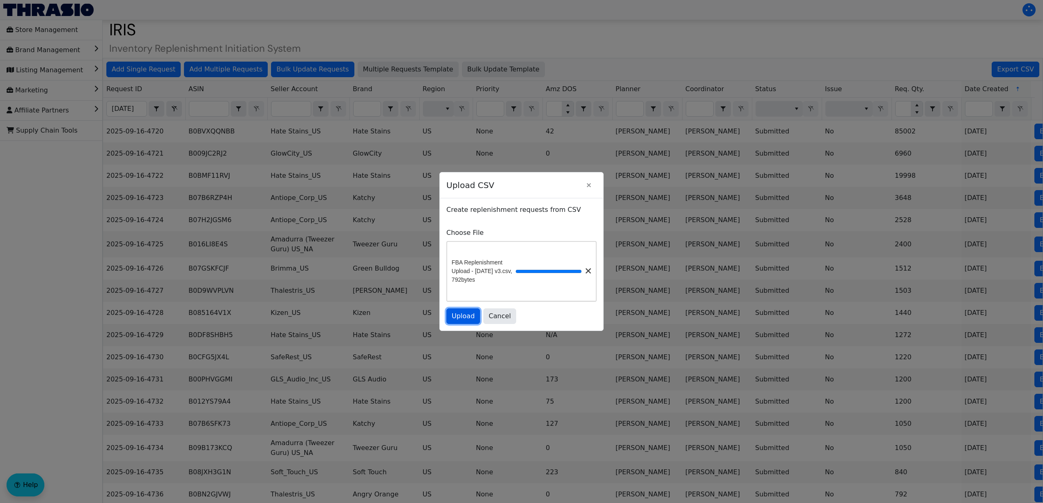
click at [453, 324] on button "Upload" at bounding box center [464, 317] width 34 height 16
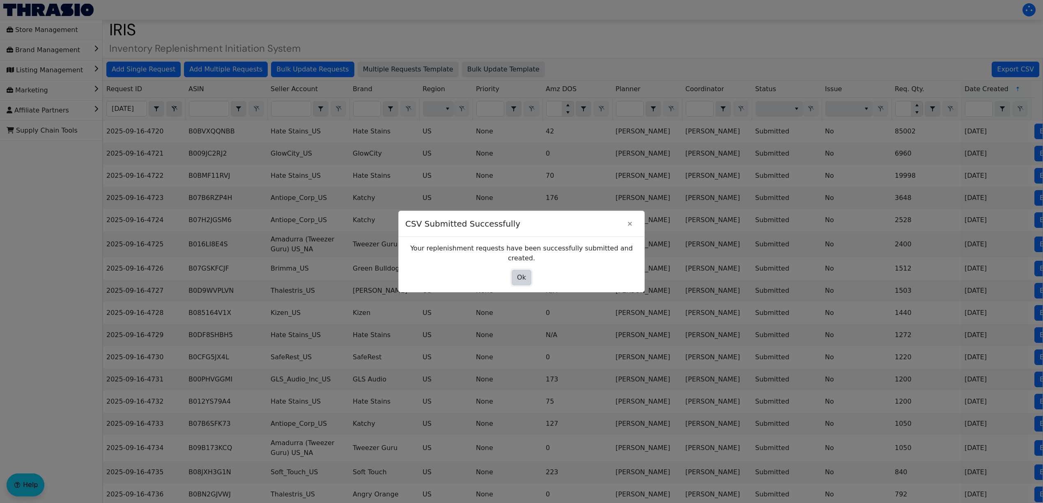
click at [526, 270] on button "Ok" at bounding box center [522, 278] width 20 height 16
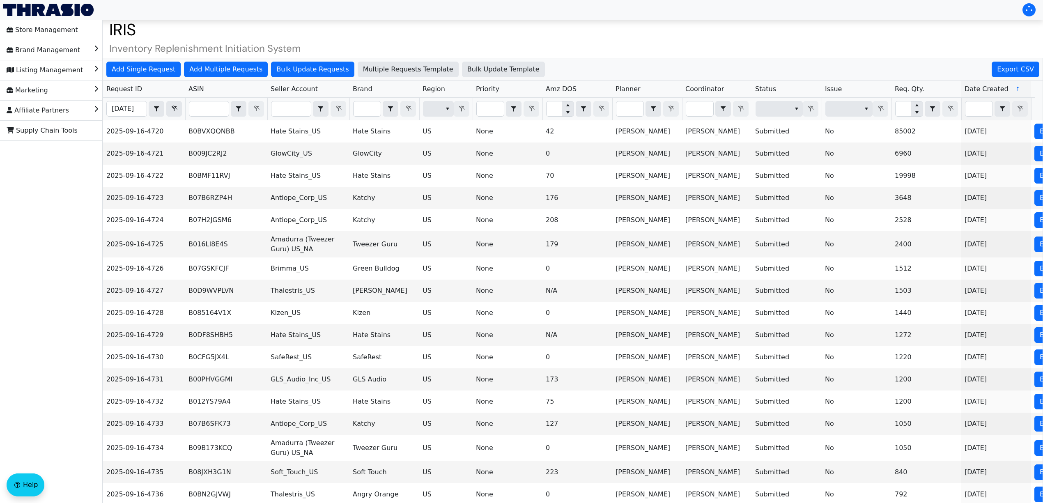
click at [465, 35] on h1 "IRIS" at bounding box center [573, 30] width 941 height 20
click at [204, 69] on span "Add Multiple Requests" at bounding box center [225, 69] width 73 height 10
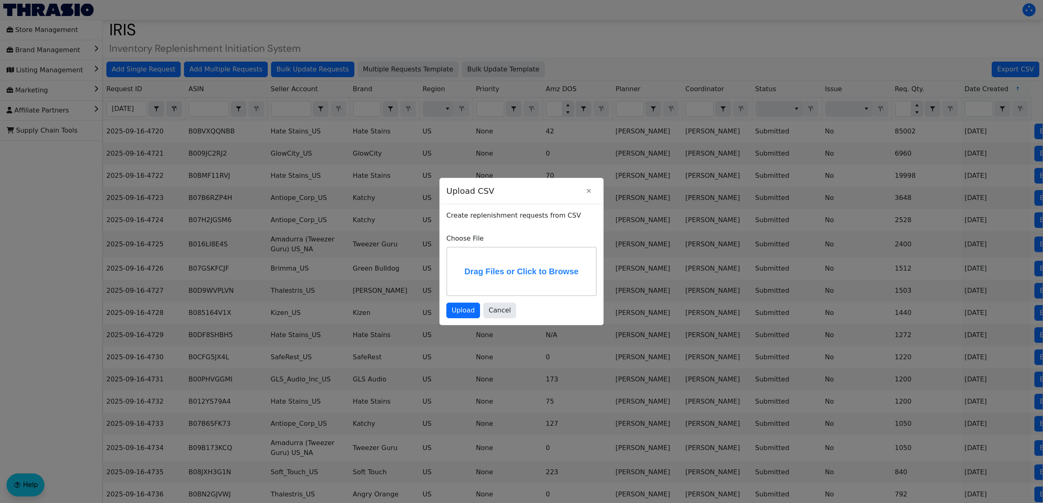
click at [503, 271] on label "Drag Files or Click to Browse" at bounding box center [521, 272] width 149 height 48
click at [0, 0] on input "Drag Files or Click to Browse" at bounding box center [0, 0] width 0 height 0
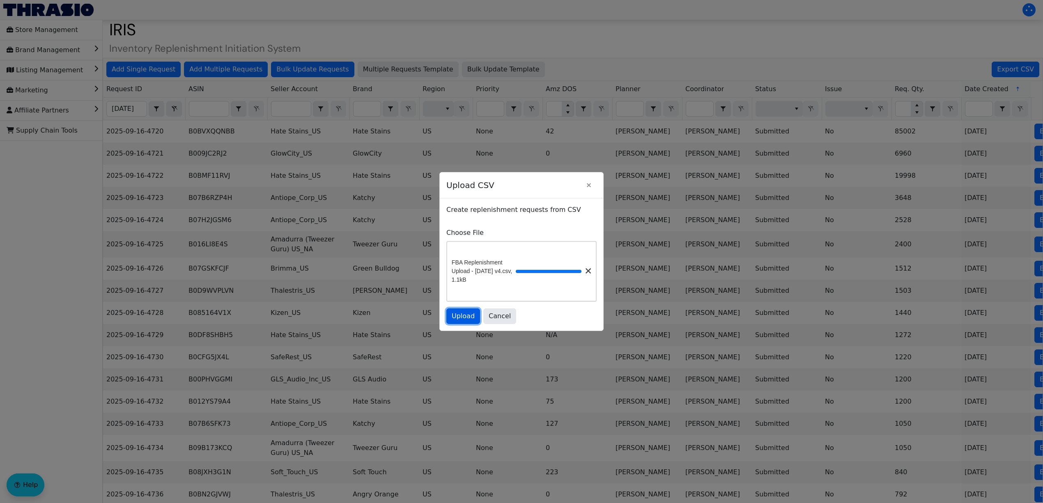
click at [459, 318] on span "Upload" at bounding box center [463, 316] width 23 height 10
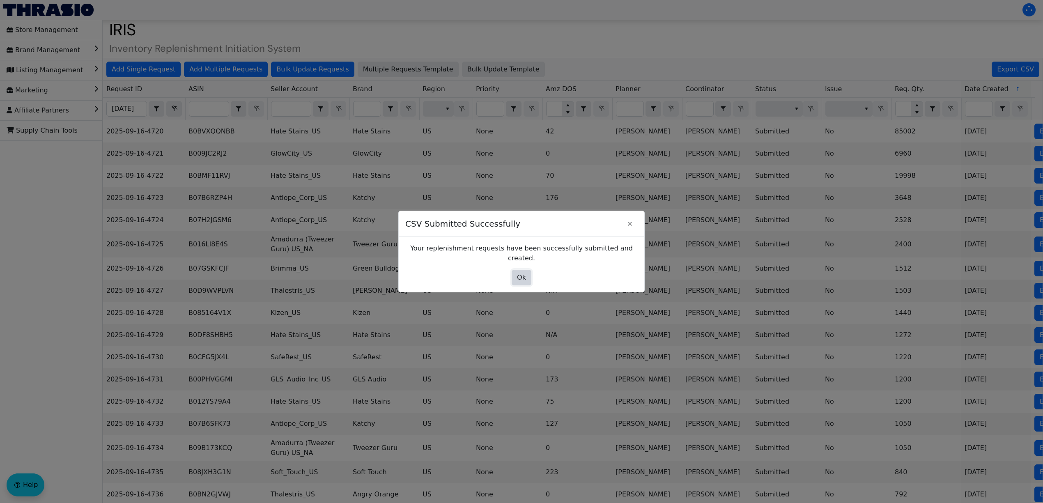
click at [526, 276] on button "Ok" at bounding box center [522, 278] width 20 height 16
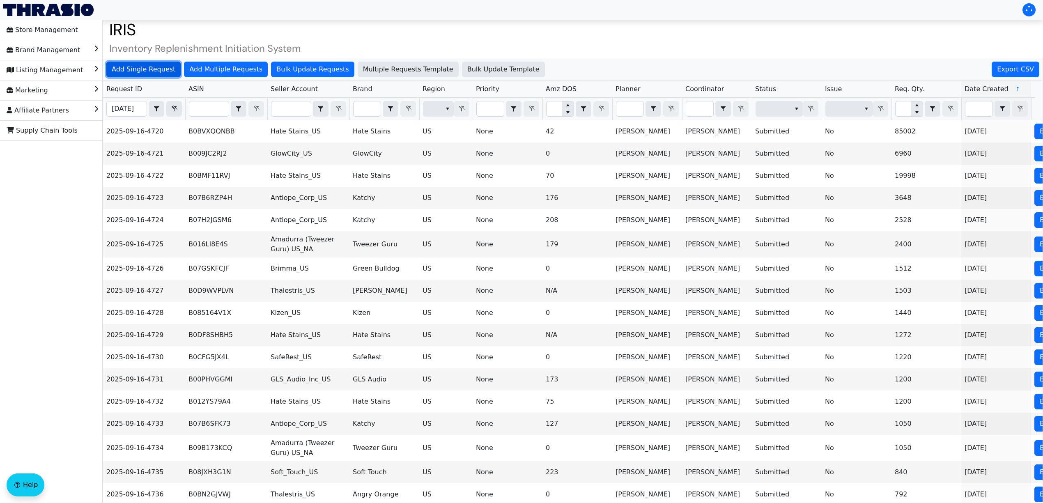
click at [152, 66] on span "Add Single Request" at bounding box center [144, 69] width 64 height 10
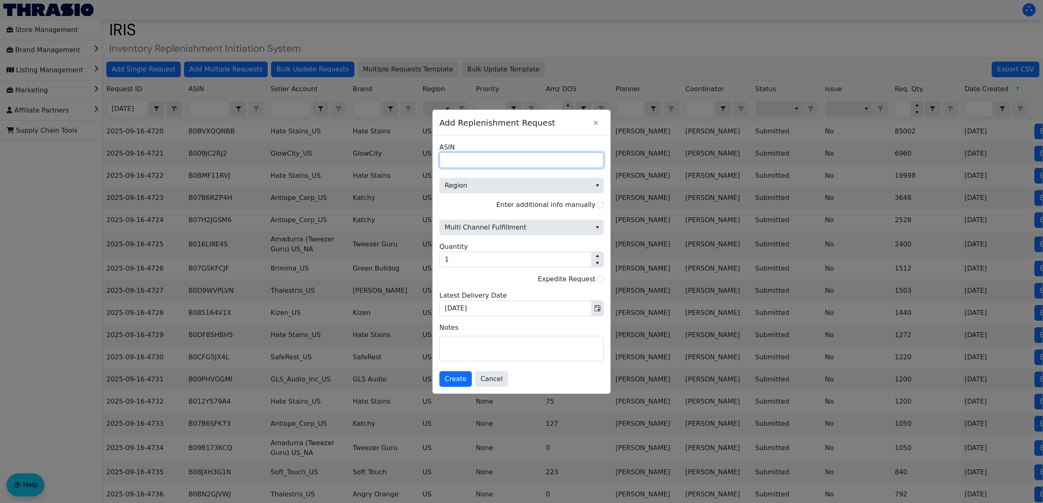
click at [495, 160] on input "ASIN" at bounding box center [522, 160] width 164 height 16
paste input "B0FJMPHMBN"
type input "B0FJMPHMBN"
click at [482, 185] on span "Region" at bounding box center [516, 186] width 142 height 10
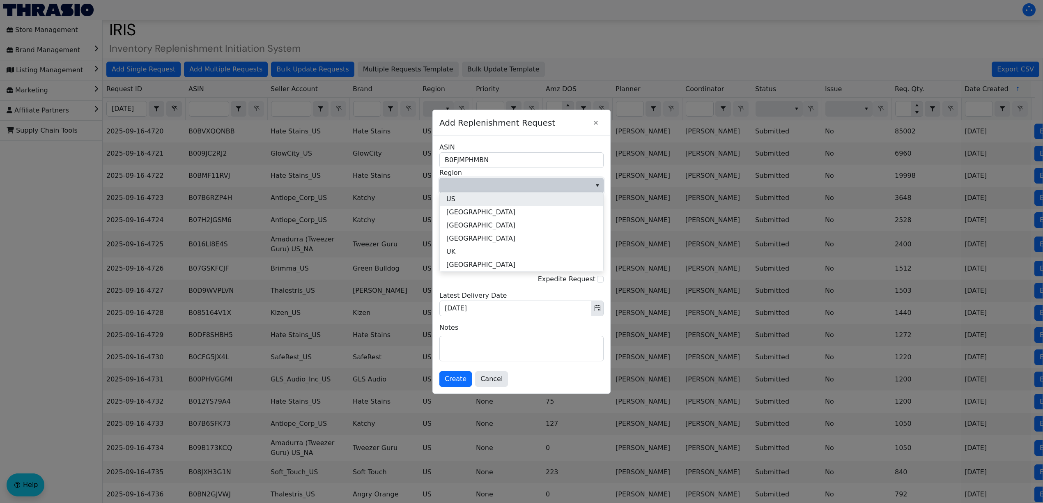
click at [478, 203] on li "US" at bounding box center [522, 199] width 164 height 13
click at [474, 228] on span "Multi Channel Fulfillment" at bounding box center [516, 228] width 142 height 10
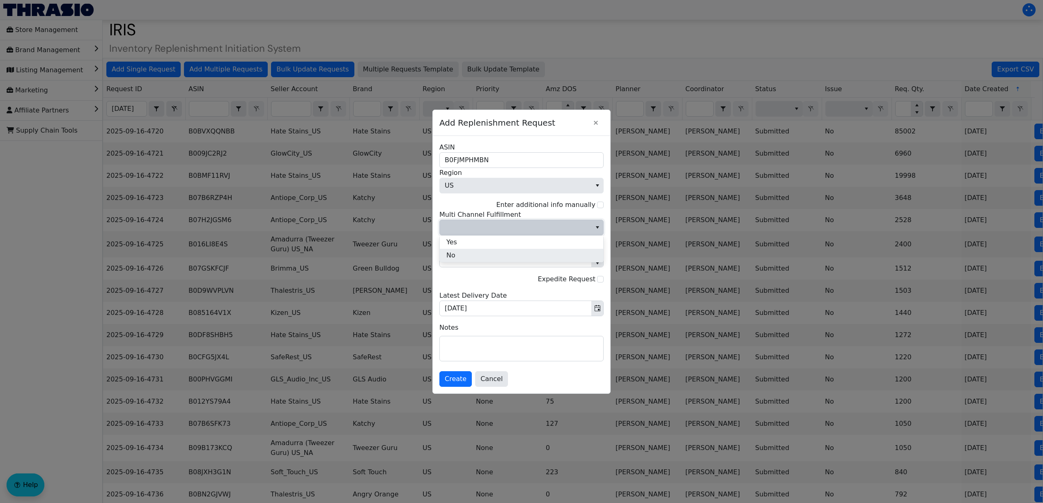
click at [478, 256] on li "No" at bounding box center [522, 255] width 164 height 13
click at [482, 257] on input "1" at bounding box center [516, 259] width 152 height 15
click at [484, 257] on input "1" at bounding box center [516, 259] width 152 height 15
type input "5,300"
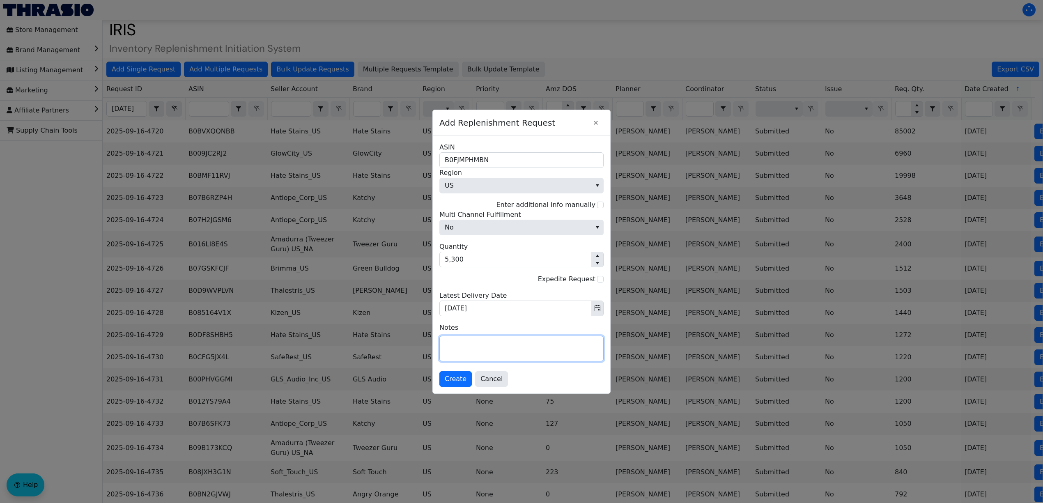
click at [492, 342] on textarea at bounding box center [522, 348] width 164 height 25
paste textarea "please ship via AWD"
type textarea "please ship via AWD"
click at [462, 378] on span "Create" at bounding box center [456, 379] width 22 height 10
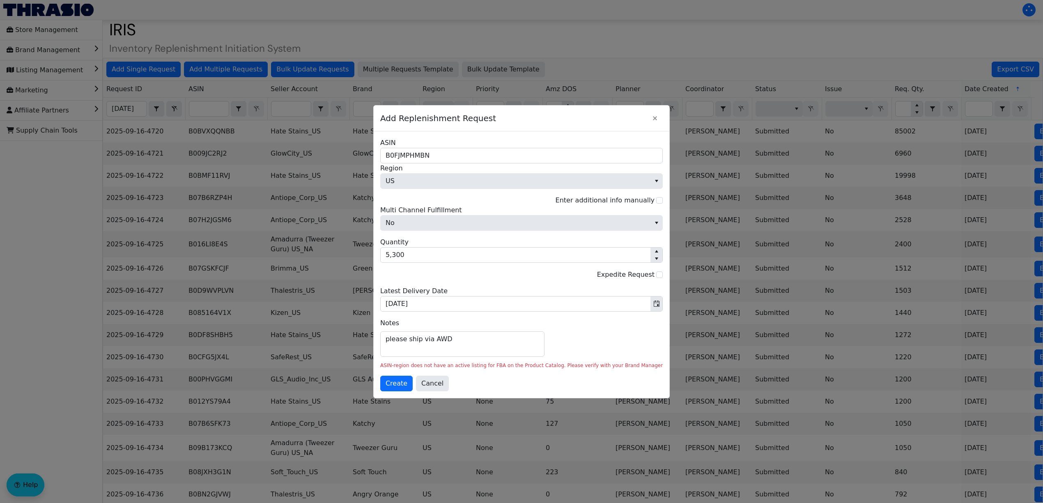
click at [577, 67] on div at bounding box center [521, 251] width 1043 height 503
click at [449, 390] on button "Cancel" at bounding box center [432, 384] width 33 height 16
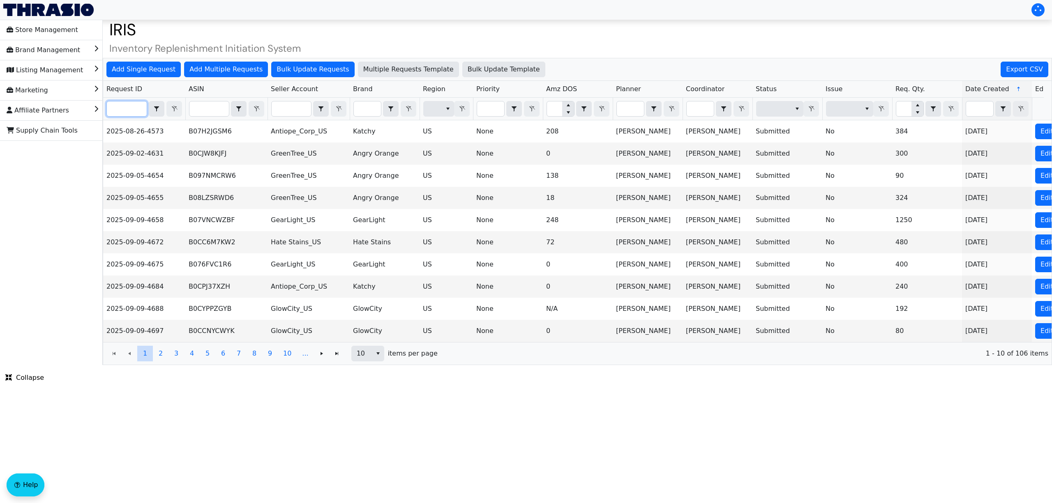
click at [127, 110] on input "Filter" at bounding box center [127, 108] width 40 height 15
type input "0"
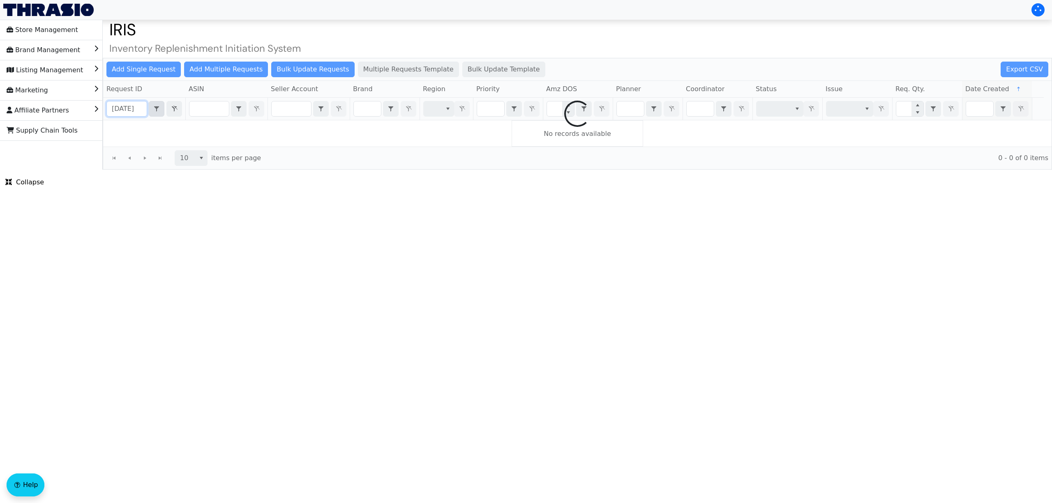
scroll to position [0, 4]
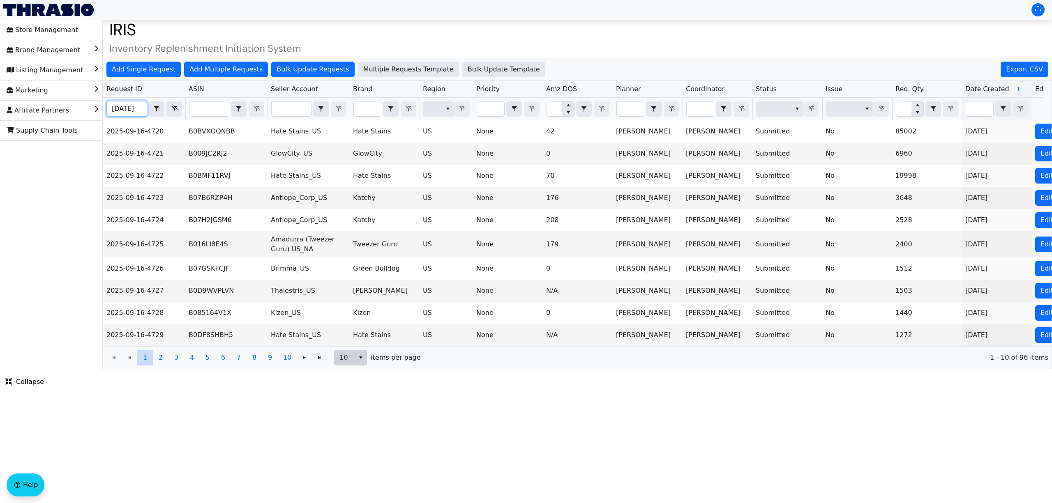
type input "2025-09-16"
click at [366, 365] on button "select" at bounding box center [361, 357] width 12 height 15
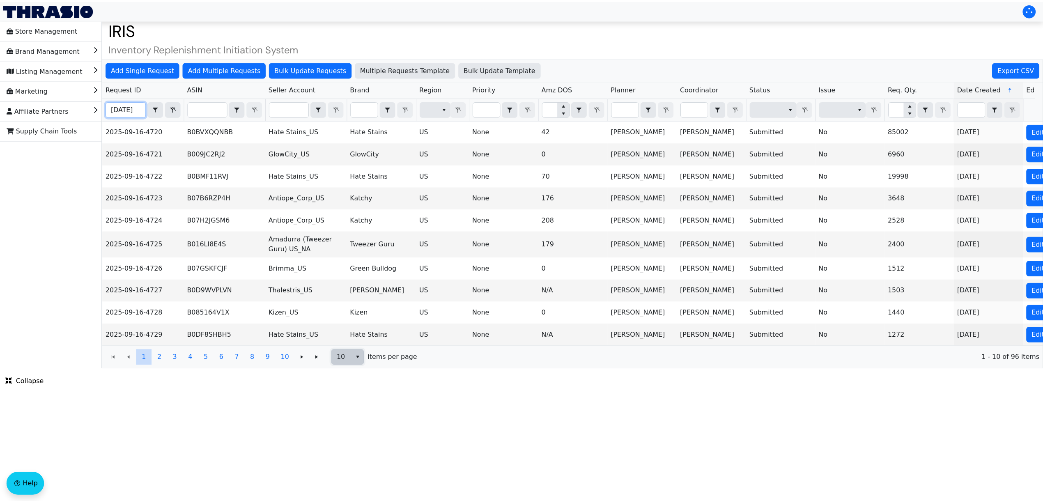
scroll to position [0, 0]
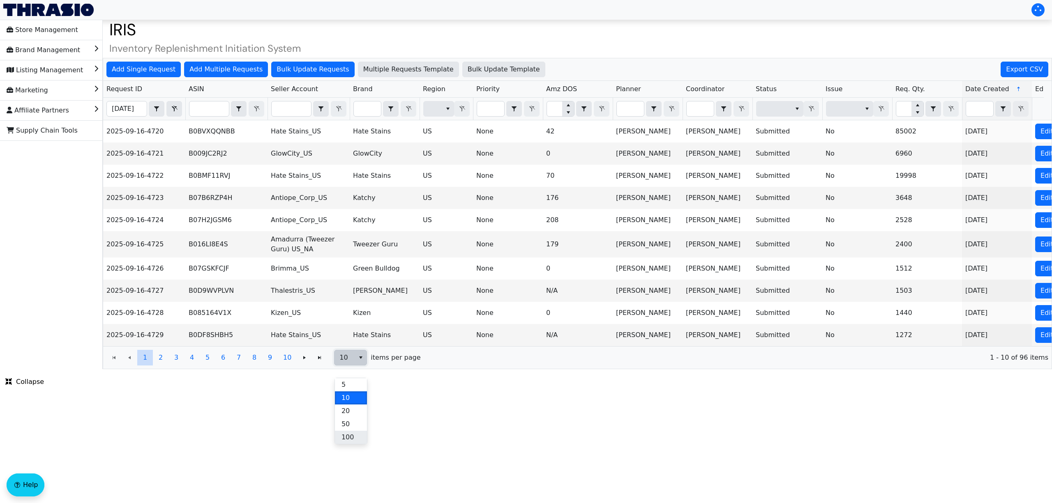
click at [351, 436] on span "100" at bounding box center [347, 438] width 13 height 10
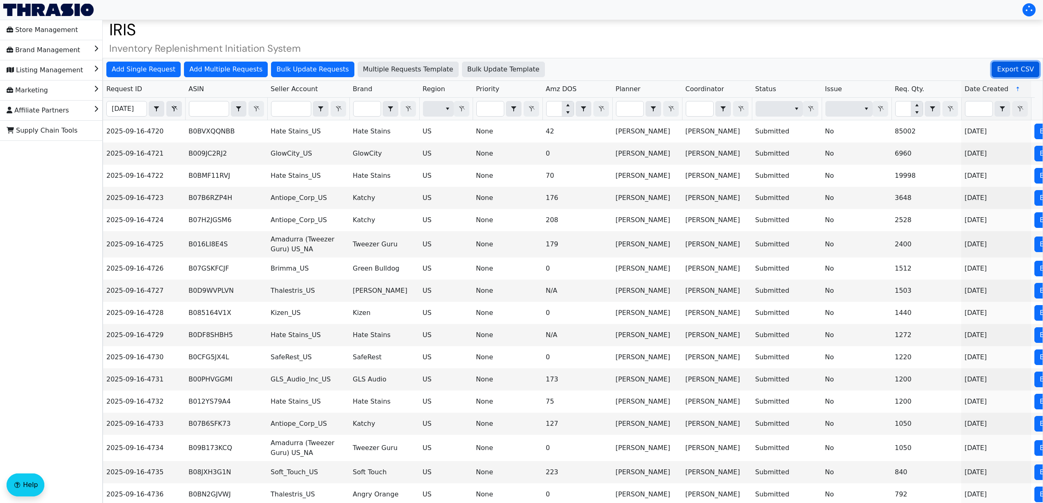
click at [1002, 68] on span "Export CSV" at bounding box center [1015, 69] width 37 height 10
click at [175, 109] on icon "Filter" at bounding box center [174, 109] width 10 height 7
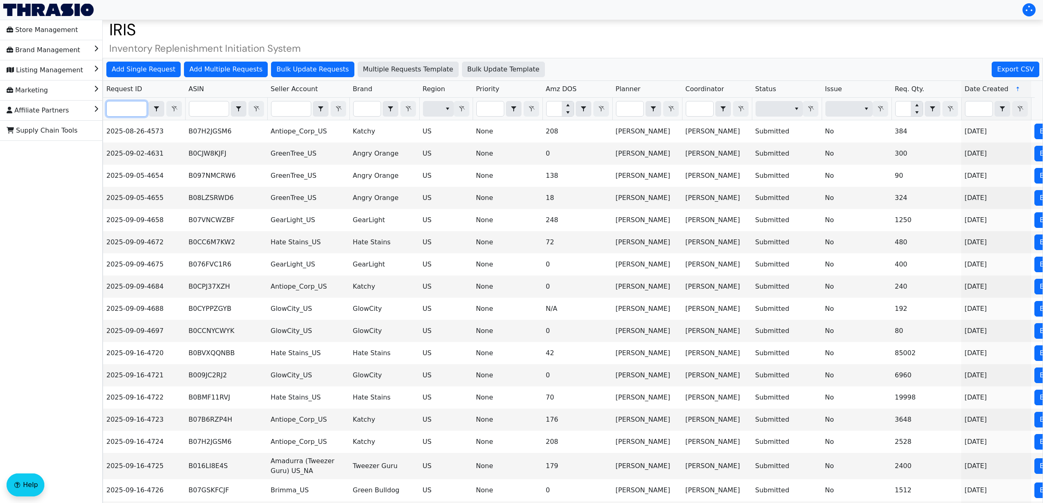
click at [130, 111] on input "Filter" at bounding box center [127, 108] width 40 height 15
paste input "2025-09-16-4784"
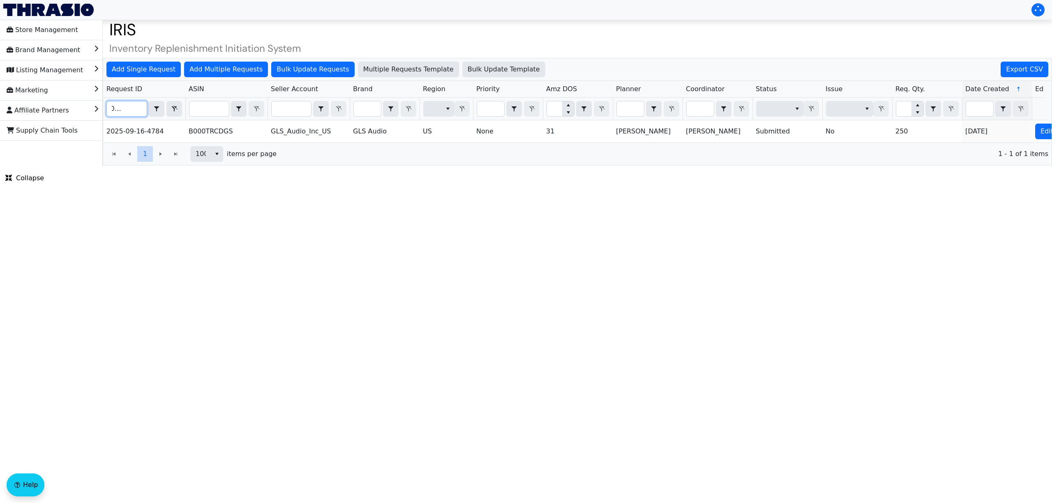
scroll to position [0, 71]
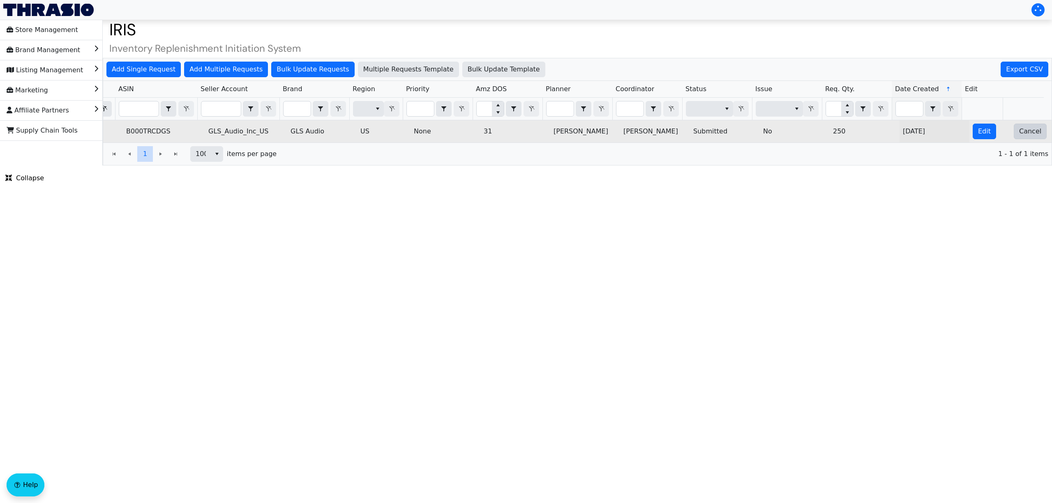
type input "2025-09-16-4784"
click at [1029, 135] on span "Cancel" at bounding box center [1030, 132] width 22 height 10
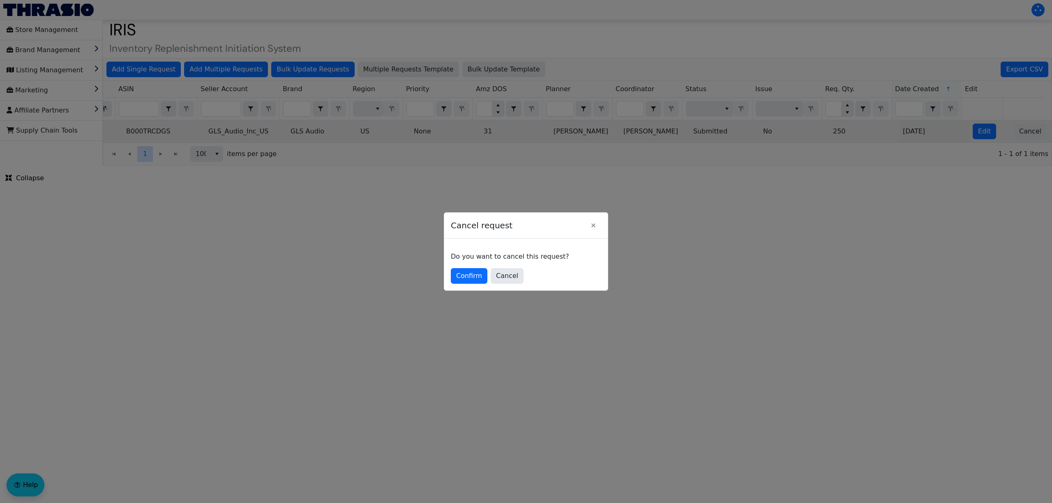
scroll to position [0, 0]
click at [474, 270] on button "Confirm" at bounding box center [469, 276] width 37 height 16
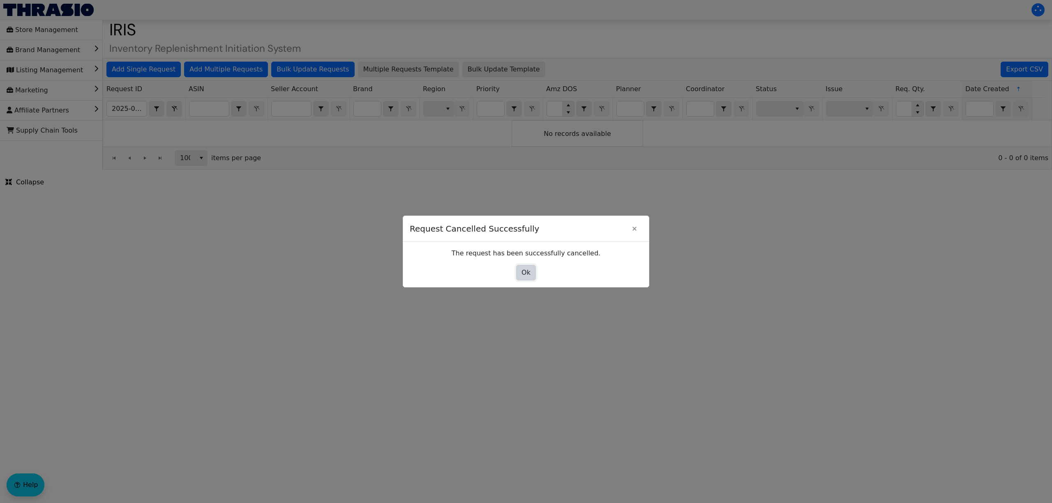
click at [527, 269] on span "Ok" at bounding box center [525, 273] width 9 height 10
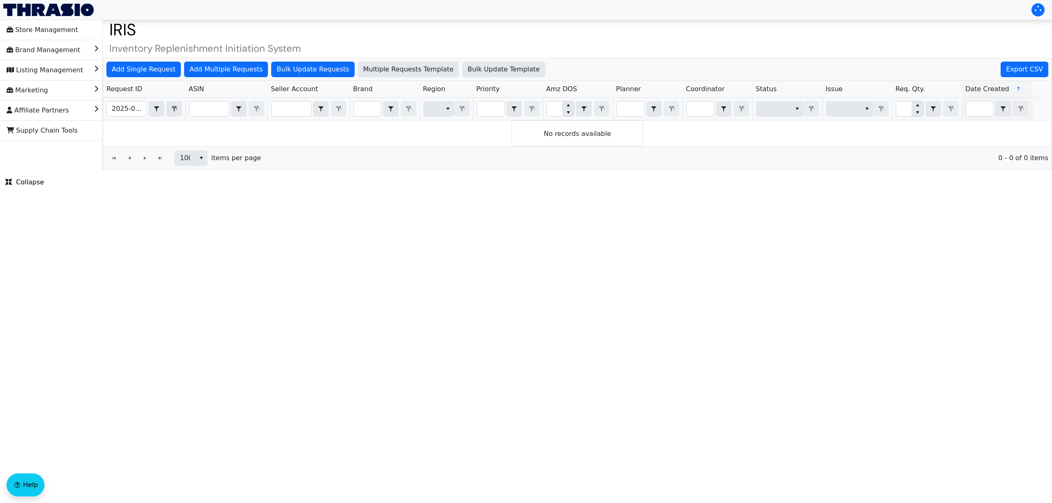
click at [184, 110] on th "2025-09-16-4784 Contains" at bounding box center [144, 109] width 82 height 23
click at [173, 107] on icon "Filter" at bounding box center [174, 109] width 10 height 7
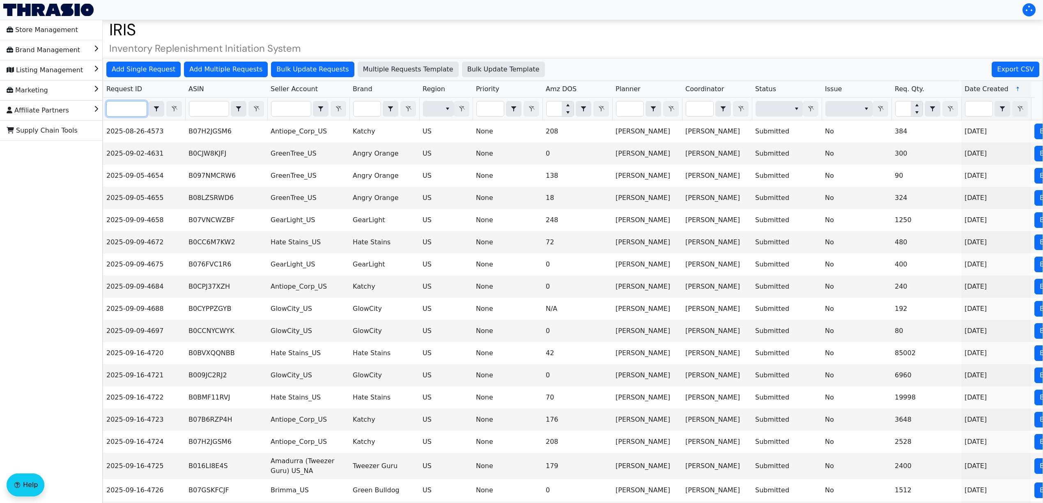
click at [131, 107] on input "Filter" at bounding box center [127, 108] width 40 height 15
paste input "2025-09-16-4783"
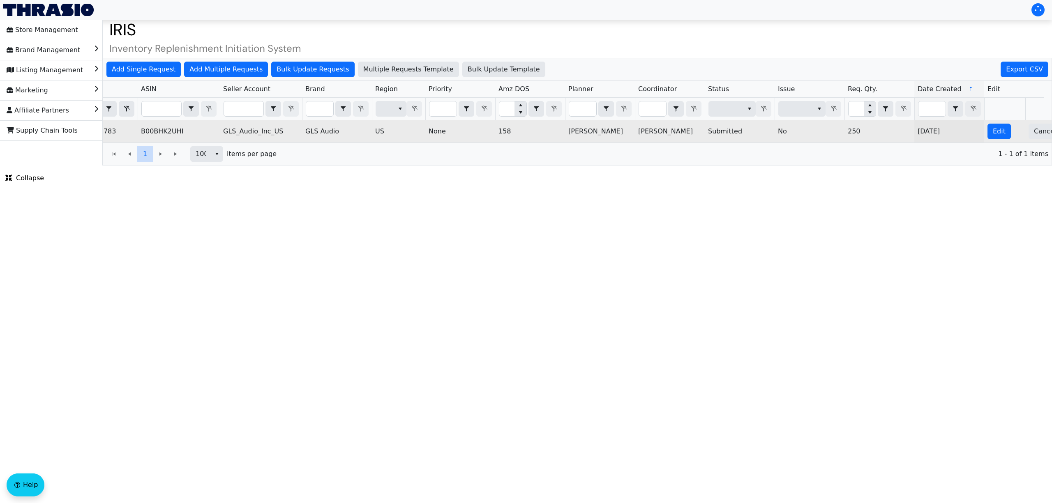
scroll to position [0, 71]
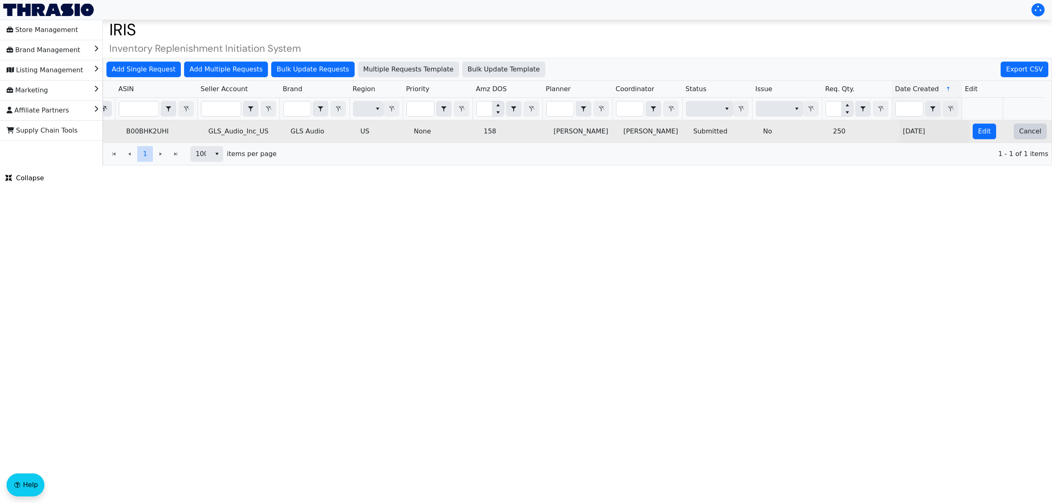
type input "2025-09-16-4783"
click at [1024, 136] on span "Cancel" at bounding box center [1030, 132] width 22 height 10
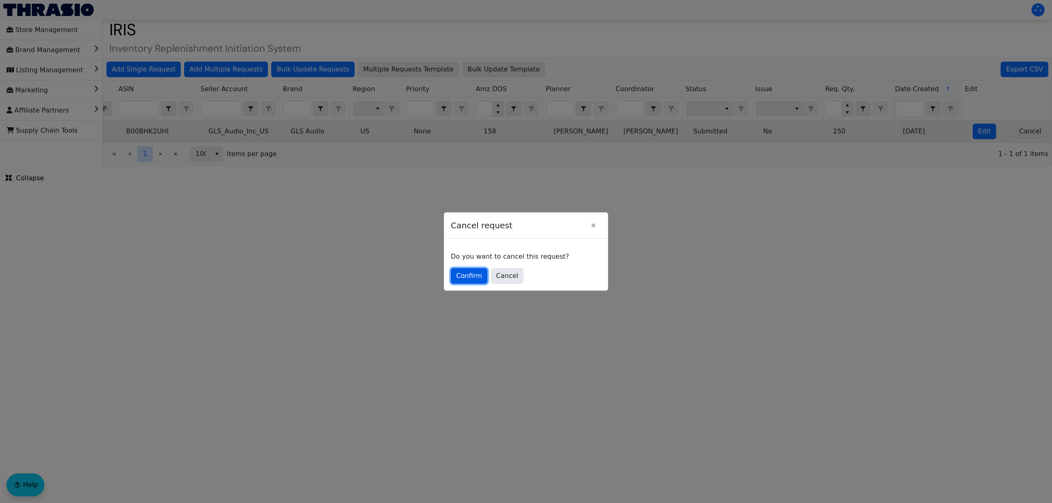
click at [477, 281] on span "Confirm" at bounding box center [469, 276] width 26 height 10
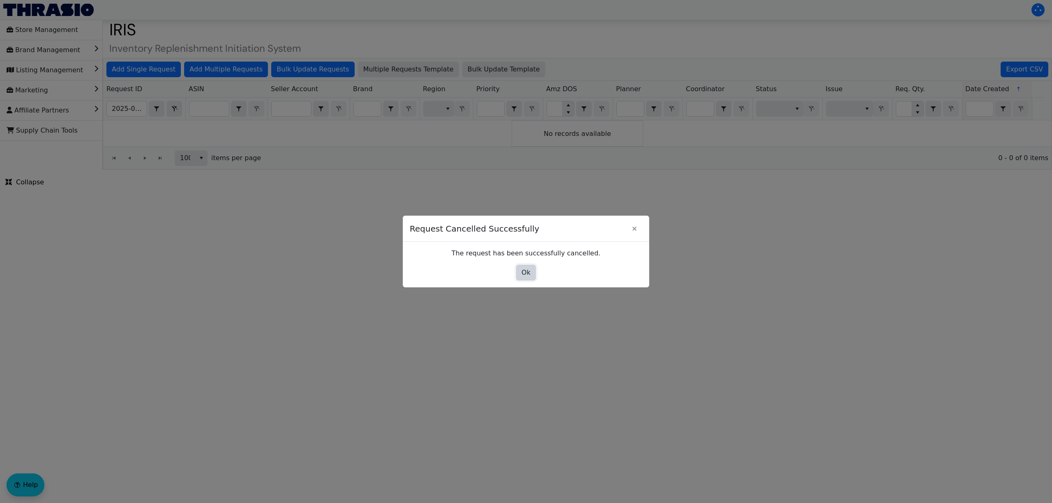
click at [530, 274] on button "Ok" at bounding box center [526, 273] width 20 height 16
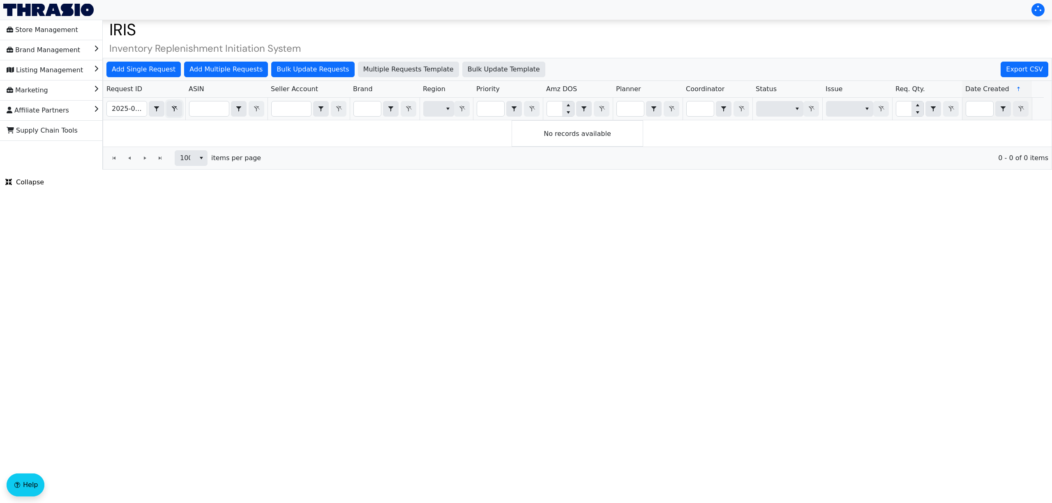
click at [176, 107] on icon "Filter" at bounding box center [174, 109] width 10 height 7
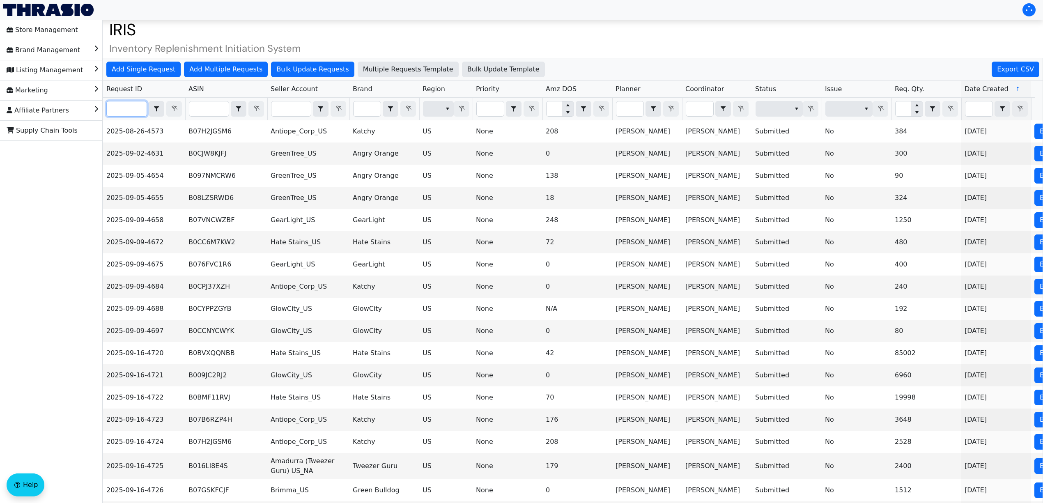
paste input "2025-09-16-4779"
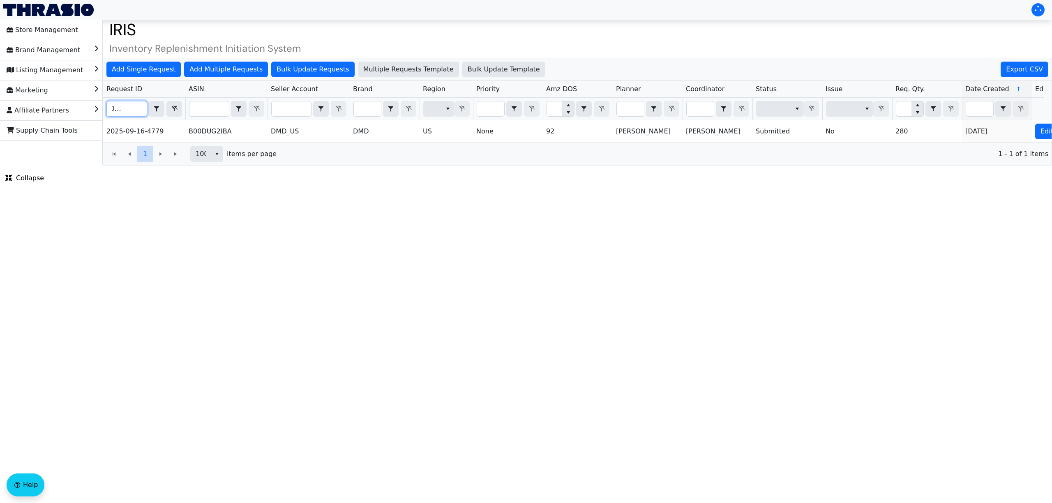
scroll to position [0, 71]
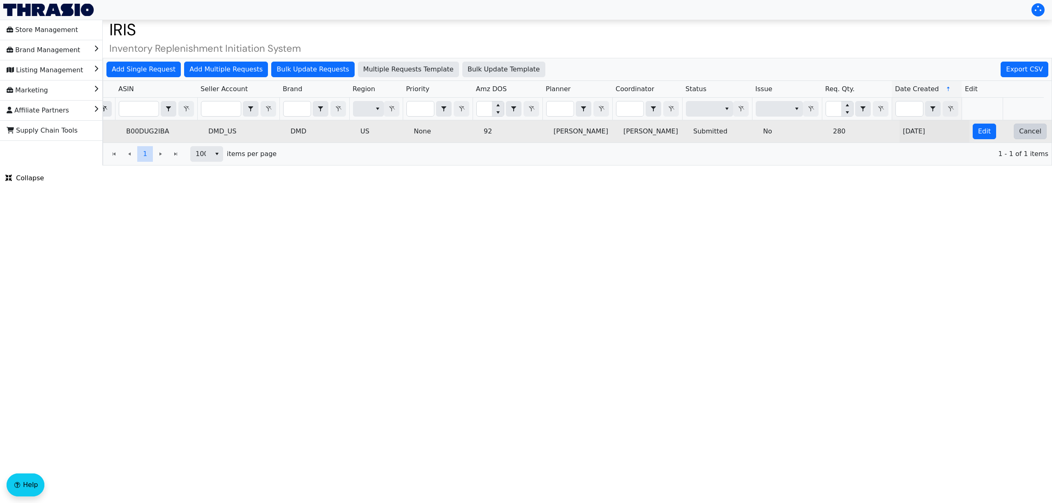
type input "2025-09-16-4779"
click at [1026, 134] on span "Cancel" at bounding box center [1030, 132] width 22 height 10
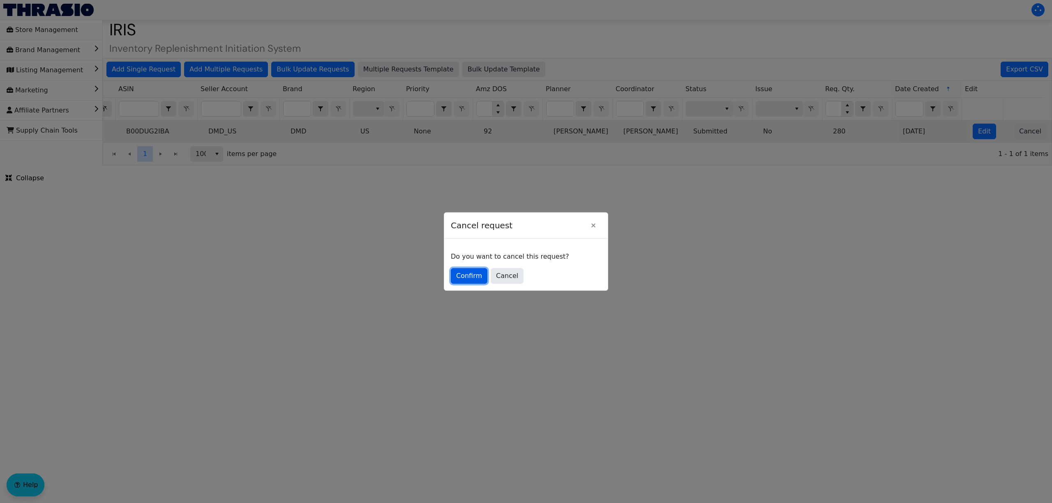
click at [472, 276] on span "Confirm" at bounding box center [469, 276] width 26 height 10
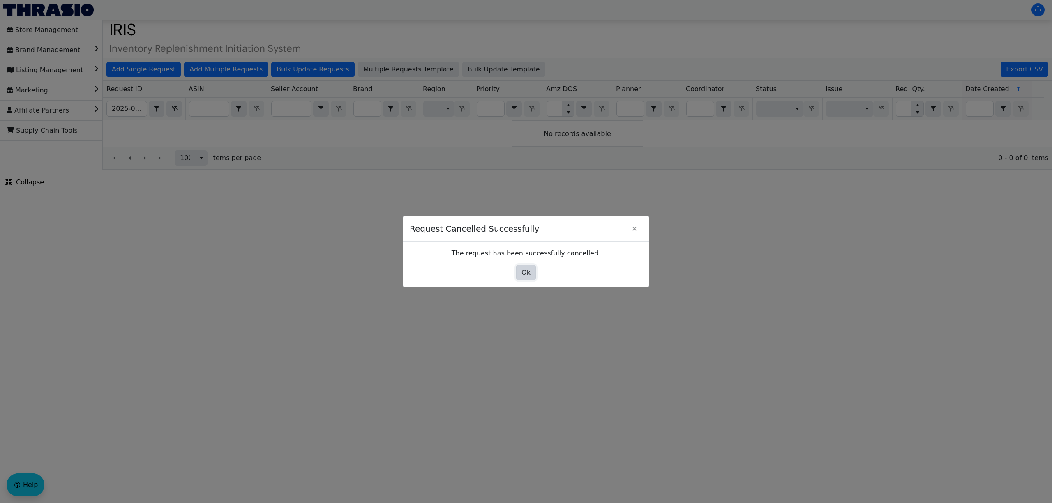
click at [525, 273] on span "Ok" at bounding box center [525, 273] width 9 height 10
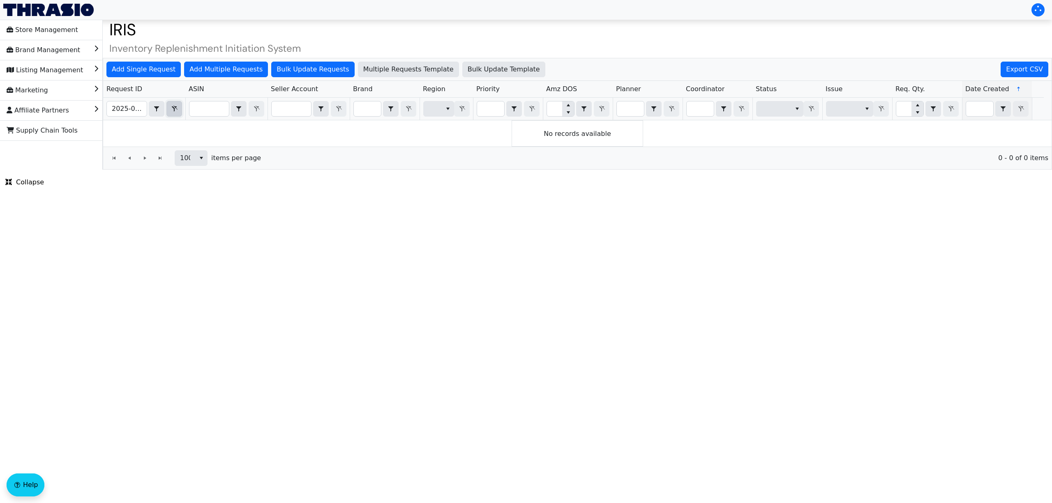
click at [169, 109] on icon "Filter" at bounding box center [174, 109] width 10 height 7
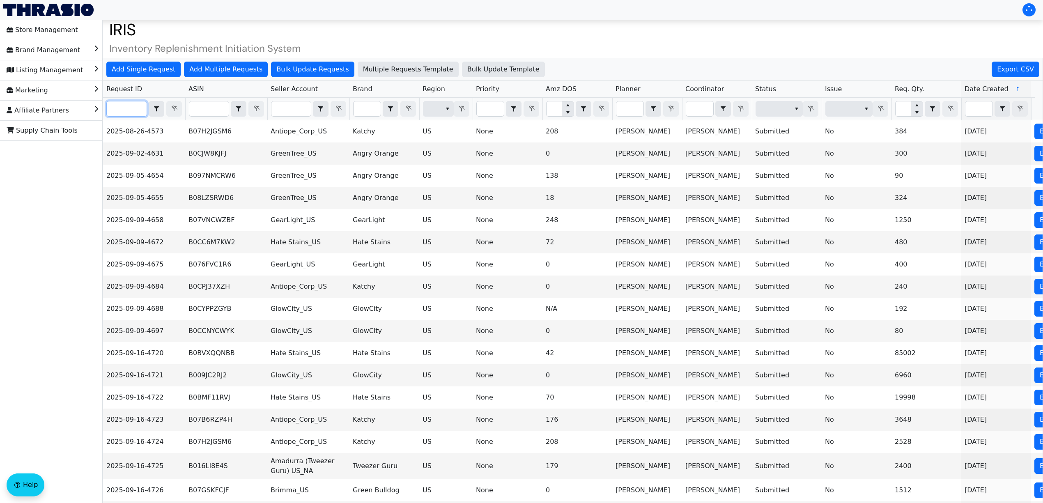
click at [122, 106] on input "Filter" at bounding box center [127, 108] width 40 height 15
paste input "2025-09-16-4788"
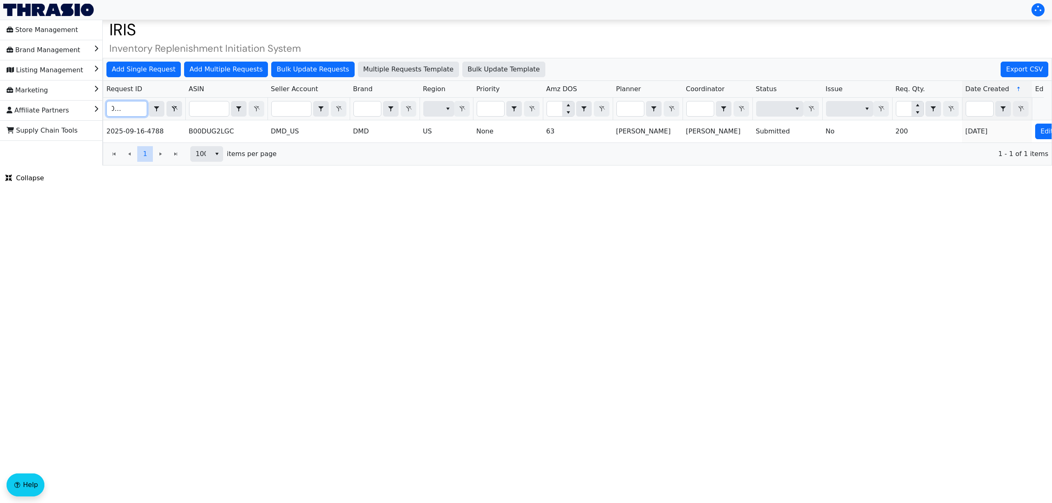
scroll to position [0, 71]
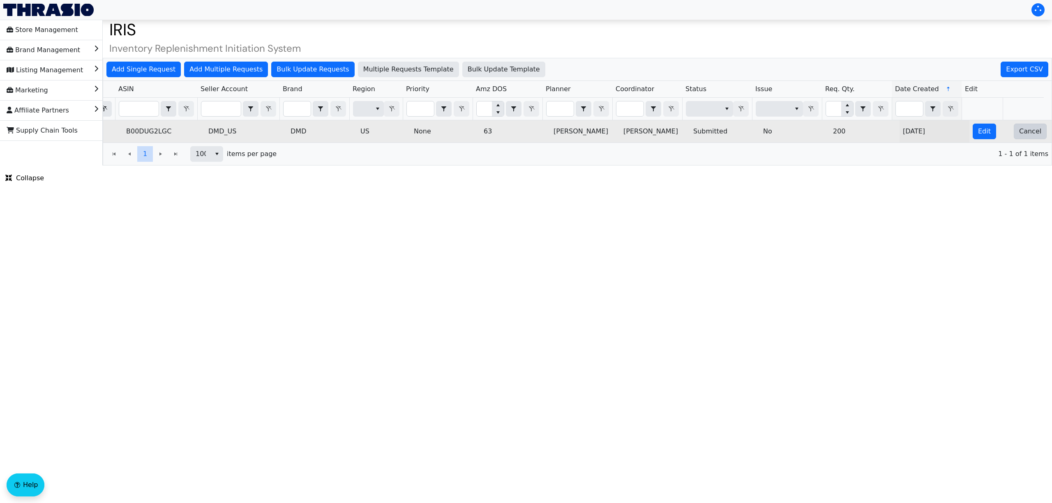
type input "2025-09-16-4788"
click at [1019, 136] on span "Cancel" at bounding box center [1030, 132] width 22 height 10
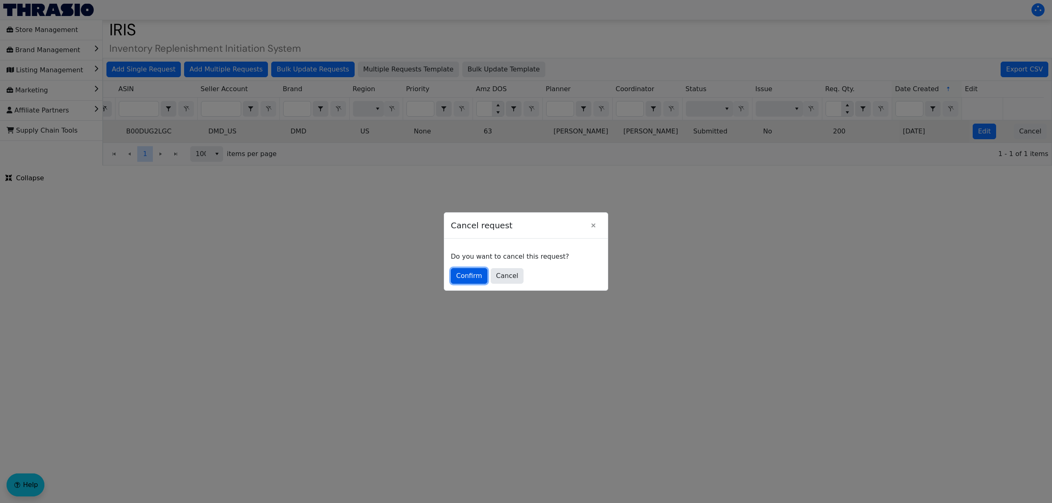
click at [465, 275] on span "Confirm" at bounding box center [469, 276] width 26 height 10
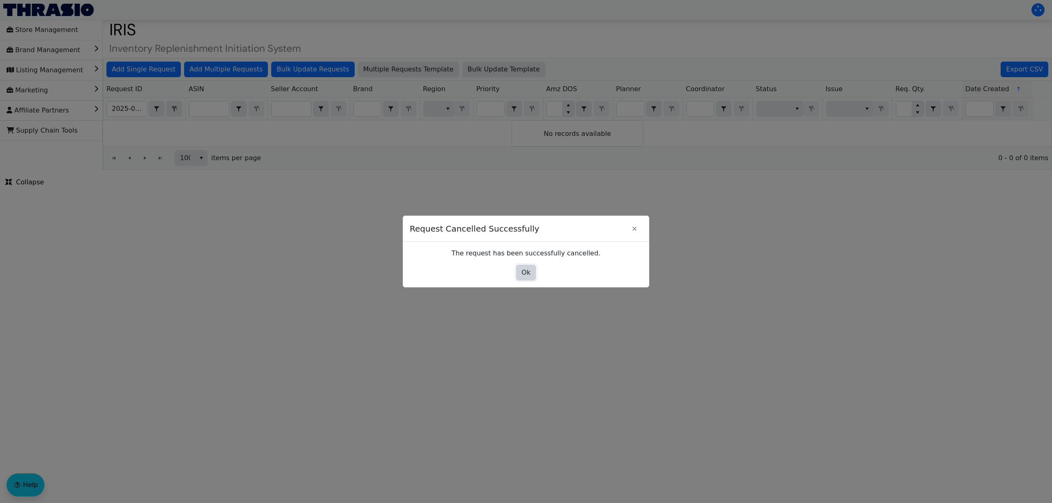
click at [526, 276] on span "Ok" at bounding box center [525, 273] width 9 height 10
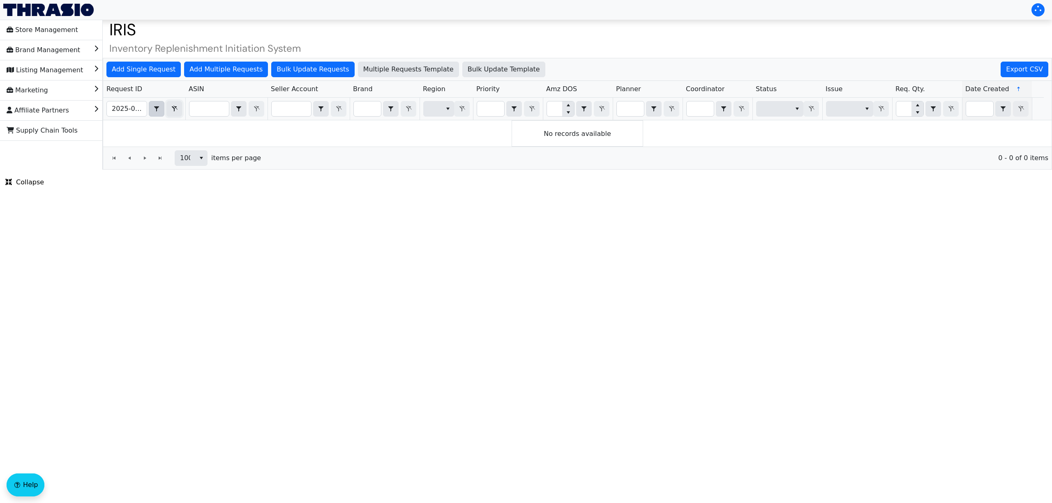
drag, startPoint x: 170, startPoint y: 109, endPoint x: 159, endPoint y: 112, distance: 10.7
click at [170, 109] on icon "Filter" at bounding box center [174, 109] width 10 height 7
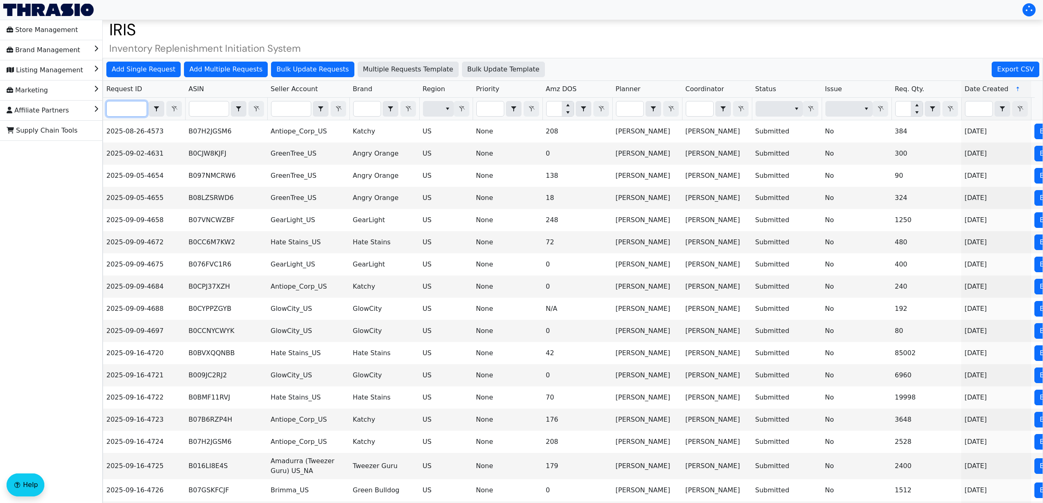
click at [136, 111] on input "Filter" at bounding box center [127, 108] width 40 height 15
paste input "2025-09-16-4790"
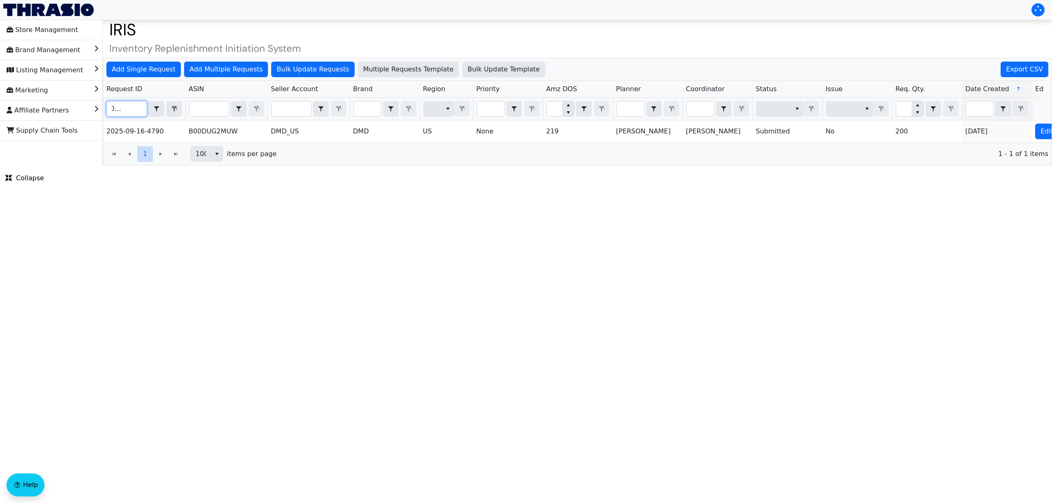
scroll to position [0, 71]
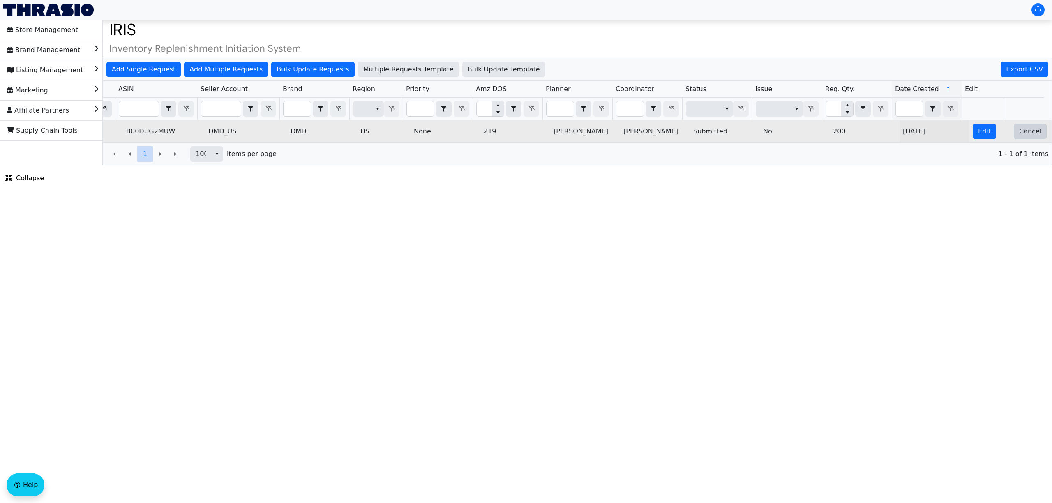
type input "2025-09-16-4790"
click at [1030, 134] on button "Cancel" at bounding box center [1029, 132] width 33 height 16
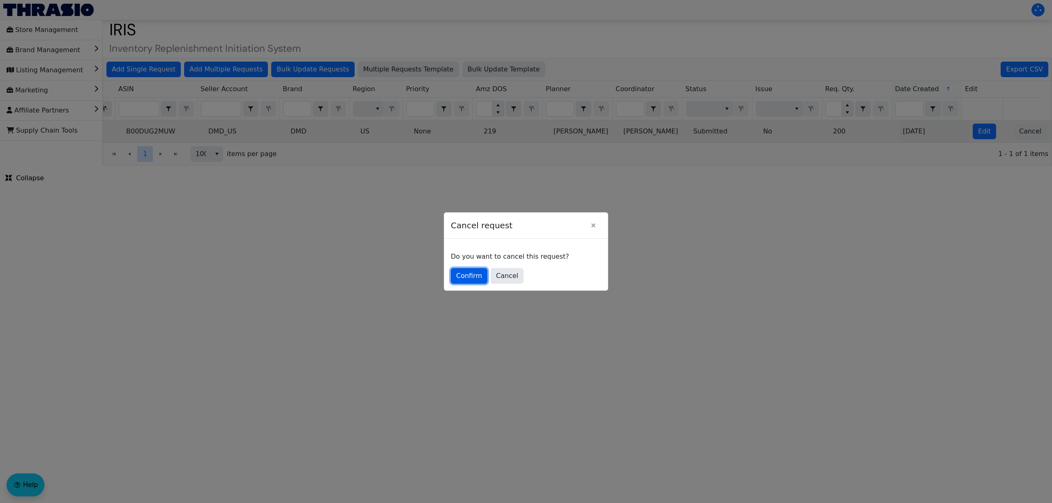
click at [469, 273] on span "Confirm" at bounding box center [469, 276] width 26 height 10
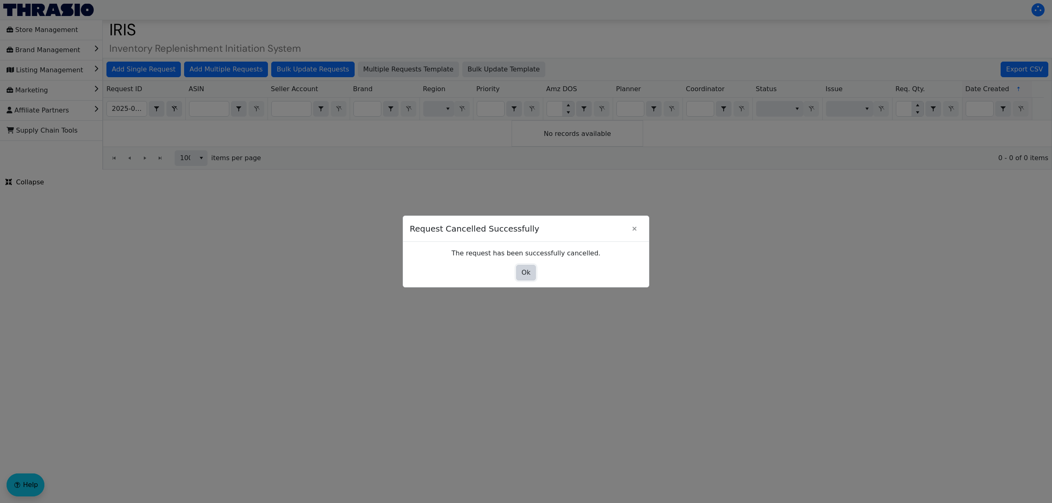
click at [525, 272] on span "Ok" at bounding box center [525, 273] width 9 height 10
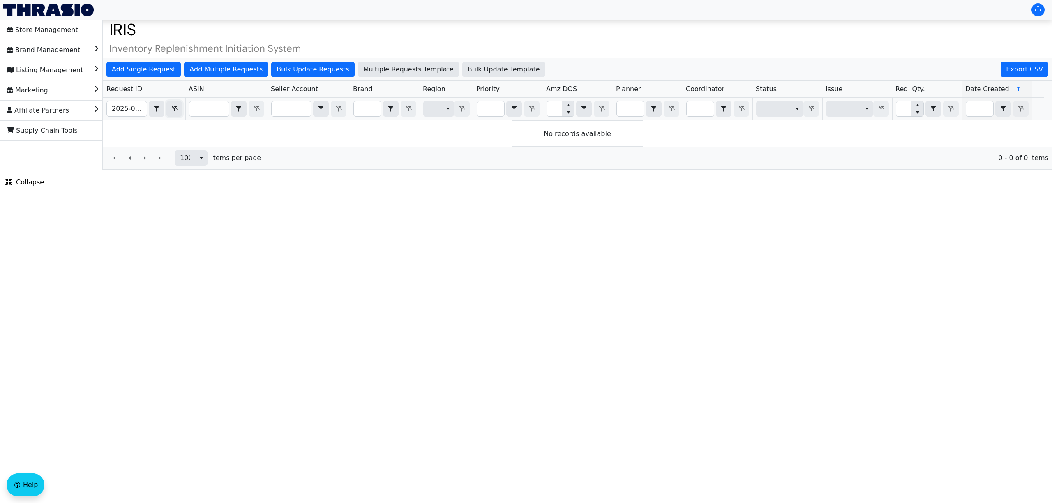
click at [177, 103] on button "Filter" at bounding box center [174, 109] width 16 height 16
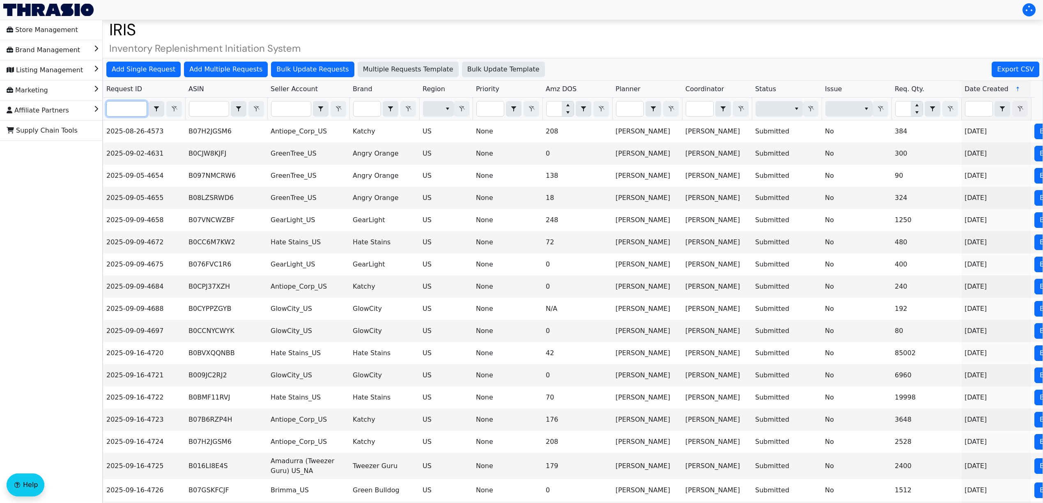
click at [173, 108] on div "Filter" at bounding box center [165, 109] width 33 height 16
click at [124, 107] on input "Filter" at bounding box center [127, 108] width 40 height 15
paste input "2025-09-16-4781"
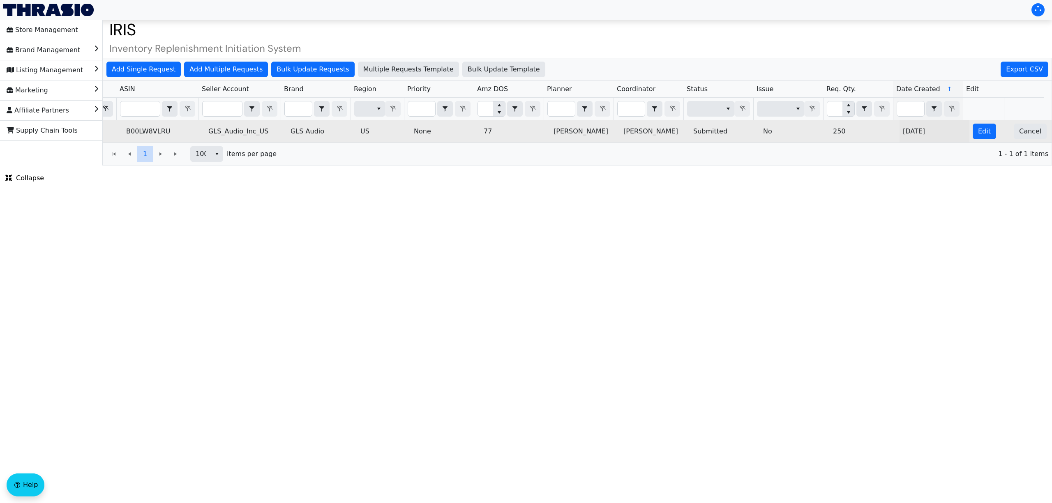
scroll to position [0, 71]
type input "2025-09-16-4781"
click at [1020, 134] on span "Cancel" at bounding box center [1030, 132] width 22 height 10
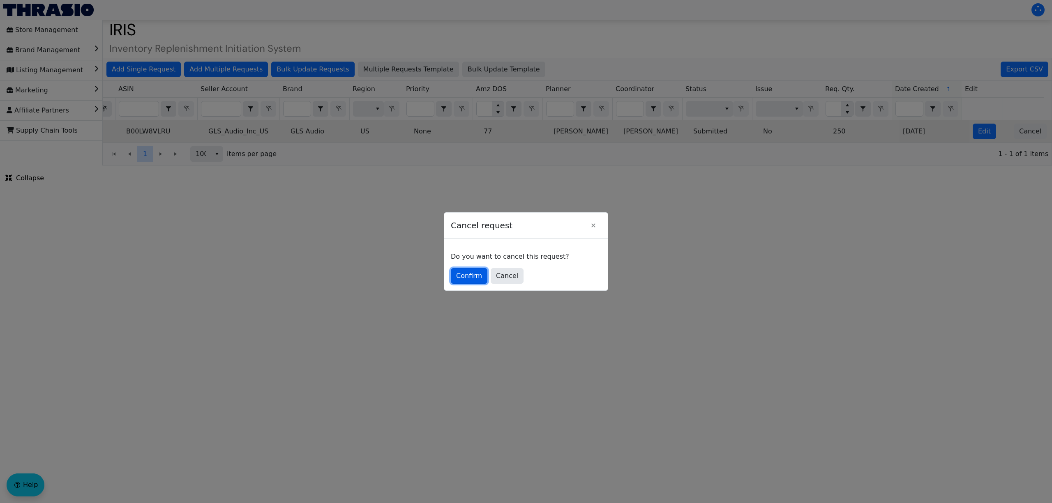
click at [477, 270] on button "Confirm" at bounding box center [469, 276] width 37 height 16
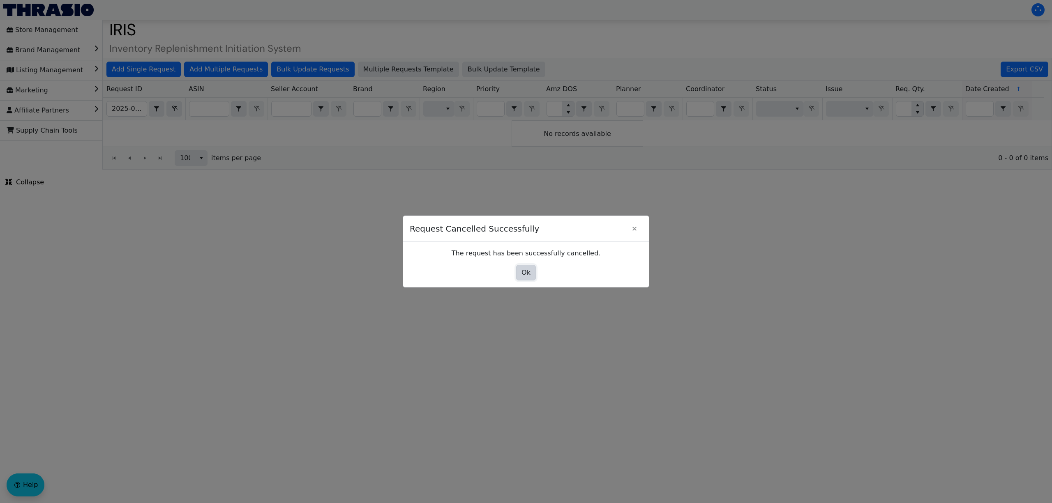
click at [526, 272] on span "Ok" at bounding box center [525, 273] width 9 height 10
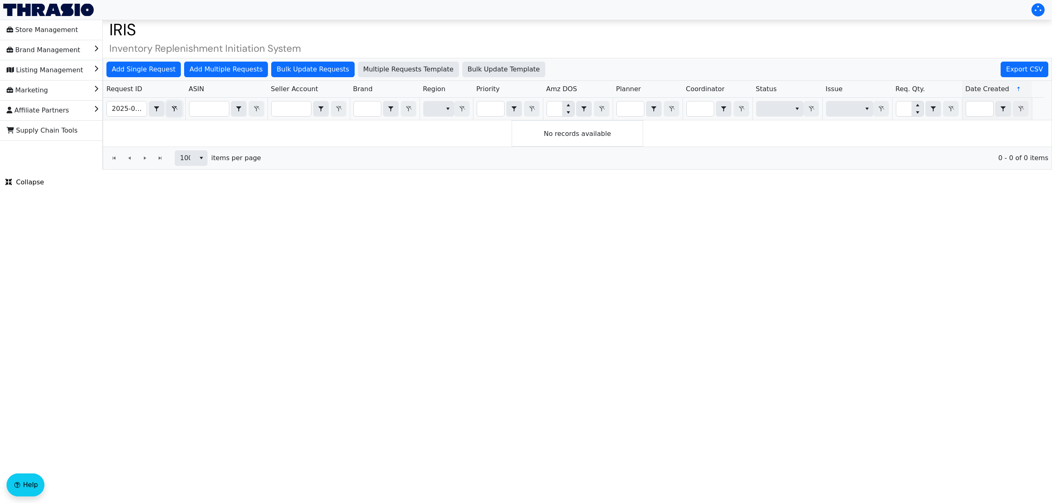
click at [178, 111] on icon "Filter" at bounding box center [174, 109] width 10 height 7
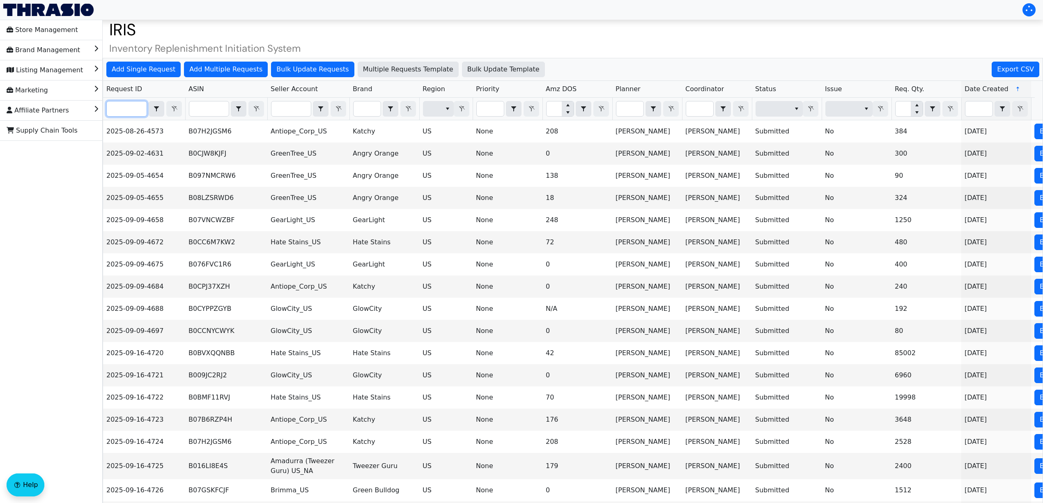
click at [139, 112] on input "Filter" at bounding box center [127, 108] width 40 height 15
paste input "2025-09-16-4775"
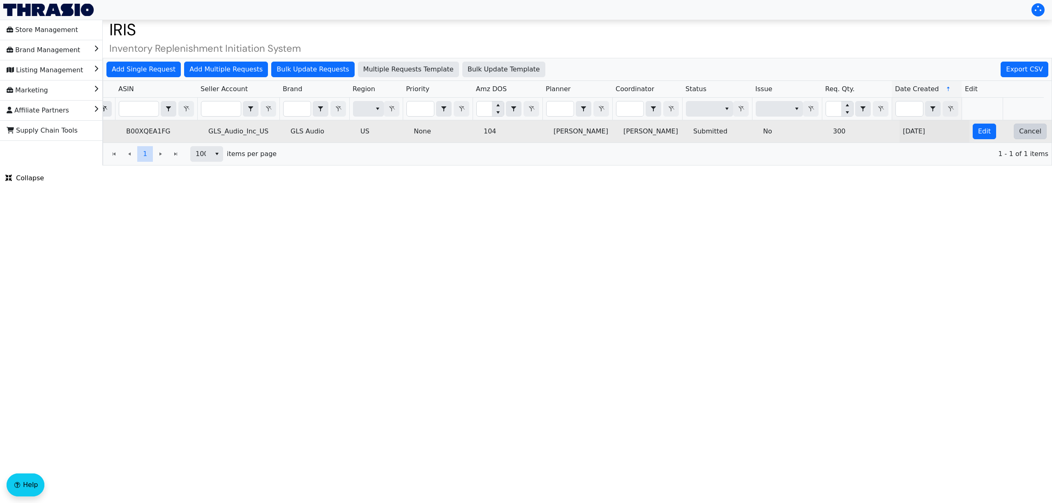
type input "2025-09-16-4775"
click at [1013, 135] on button "Cancel" at bounding box center [1029, 132] width 33 height 16
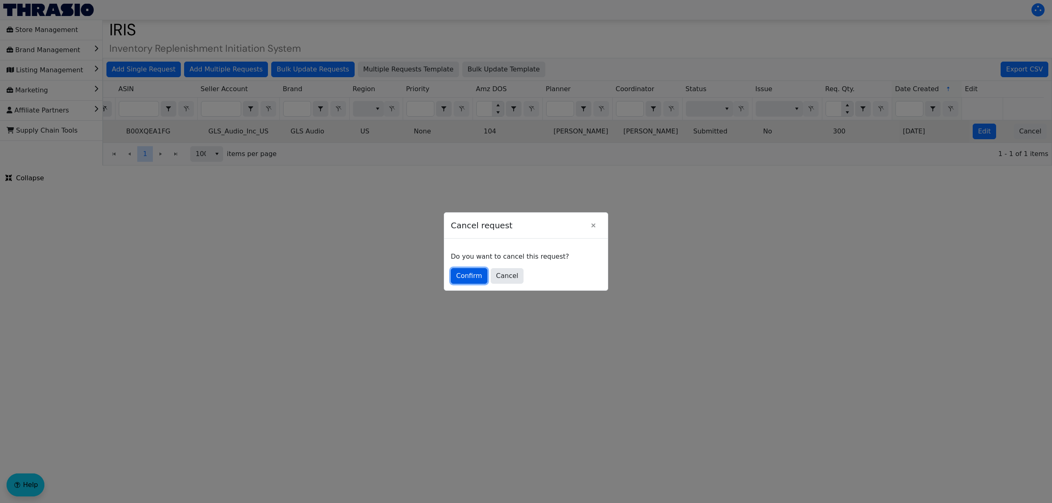
click at [477, 270] on button "Confirm" at bounding box center [469, 276] width 37 height 16
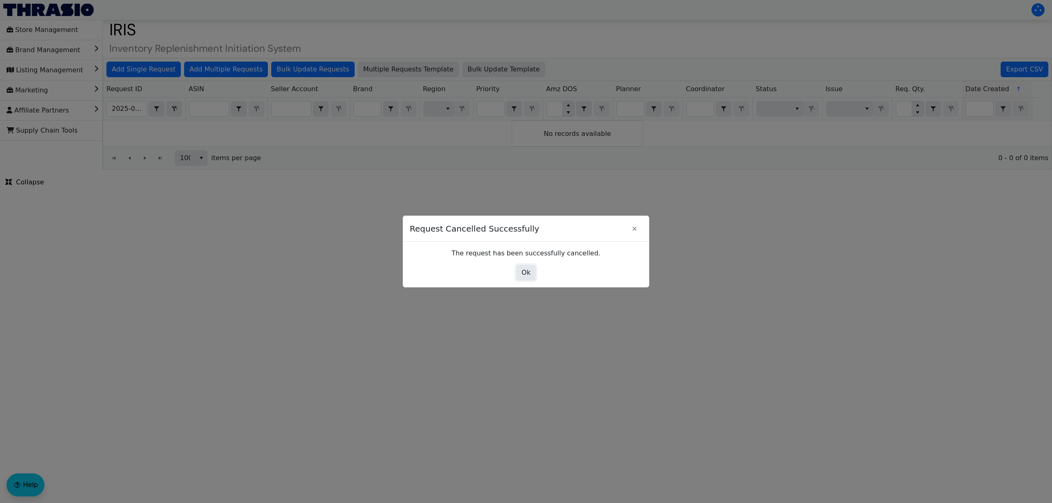
click at [532, 274] on button "Ok" at bounding box center [526, 273] width 20 height 16
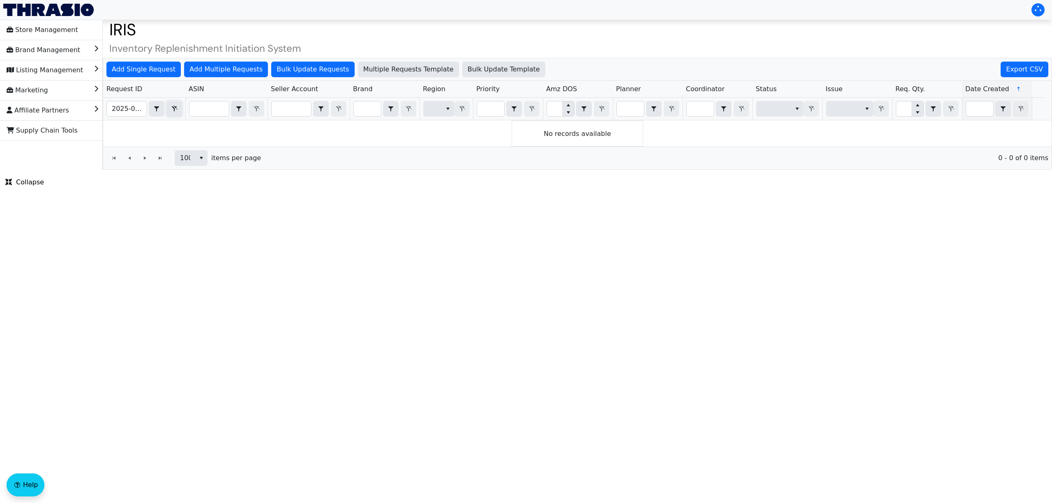
click at [166, 106] on button "Filter" at bounding box center [174, 109] width 16 height 16
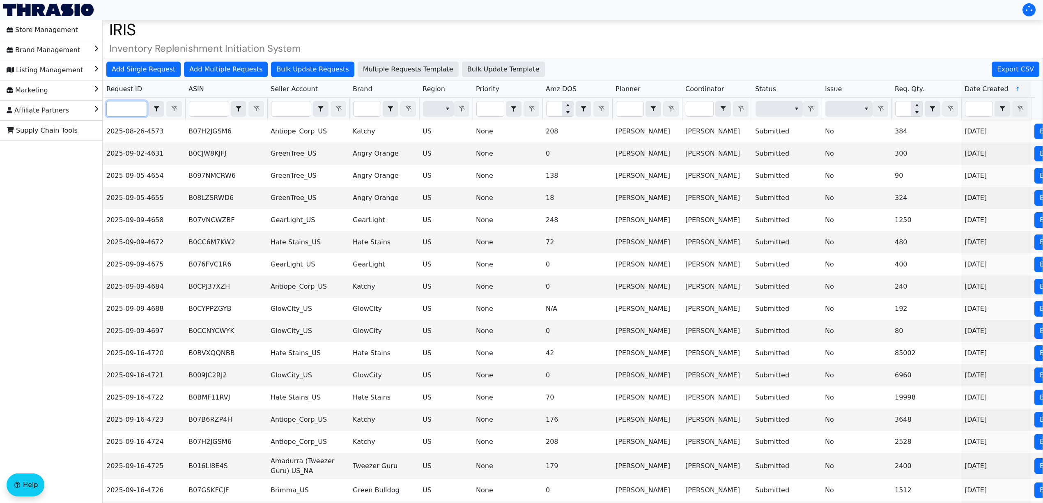
drag, startPoint x: 143, startPoint y: 111, endPoint x: 139, endPoint y: 109, distance: 4.3
click at [142, 111] on input "Filter" at bounding box center [127, 108] width 40 height 15
paste input "2025-09-16-4786"
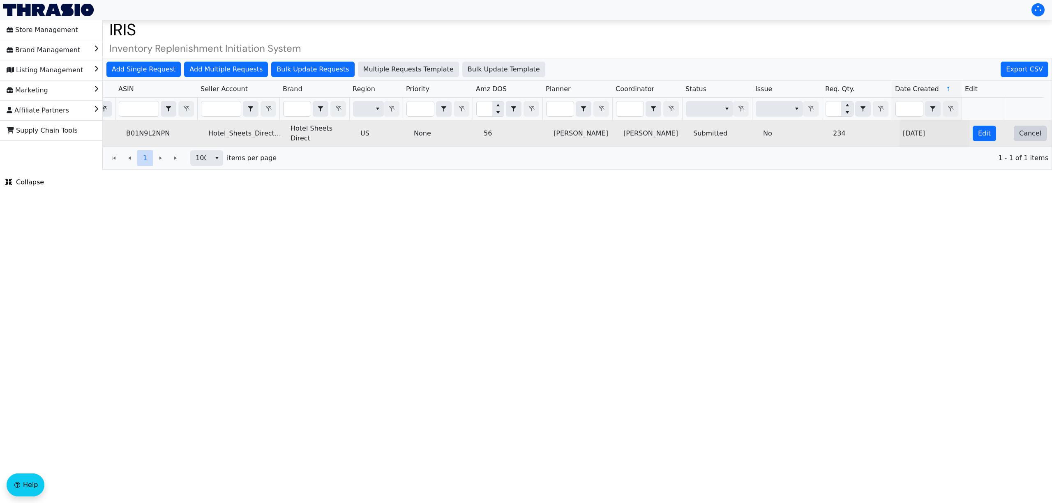
type input "2025-09-16-4786"
click at [1031, 134] on button "Cancel" at bounding box center [1029, 134] width 33 height 16
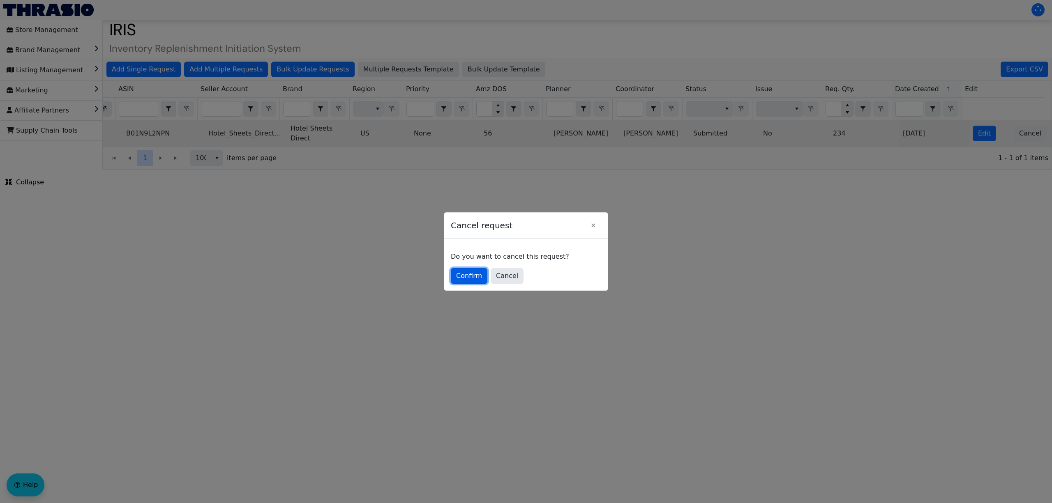
click at [461, 274] on span "Confirm" at bounding box center [469, 276] width 26 height 10
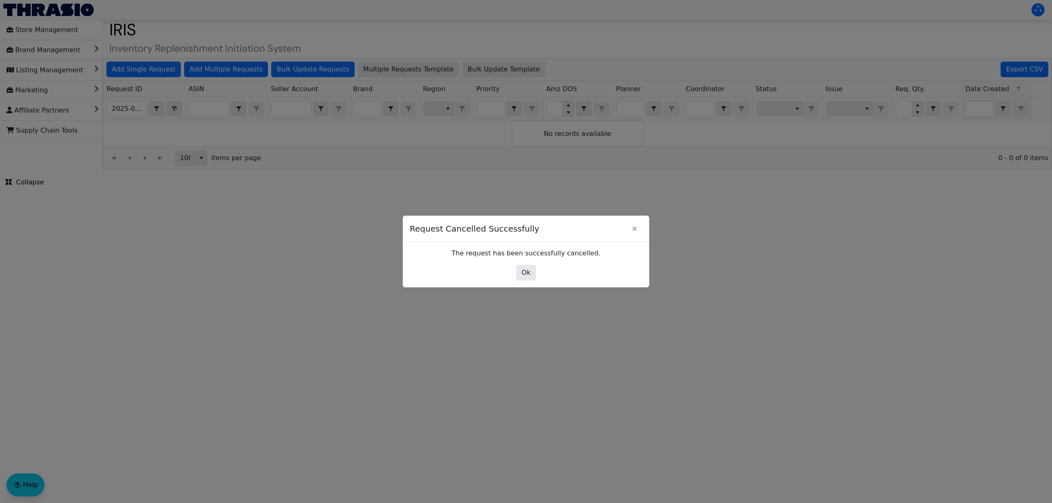
click at [537, 270] on div "Ok" at bounding box center [526, 273] width 233 height 16
click at [527, 272] on span "Ok" at bounding box center [525, 273] width 9 height 10
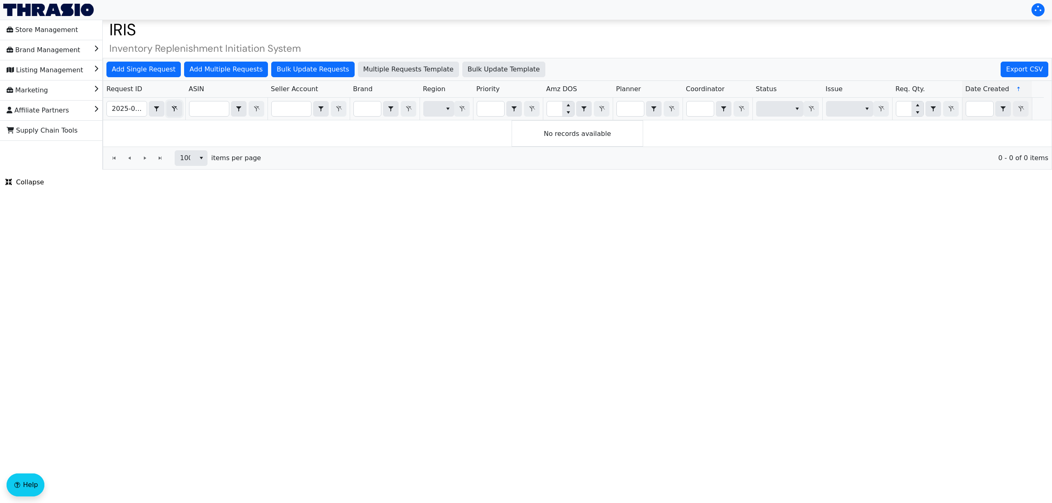
drag, startPoint x: 176, startPoint y: 110, endPoint x: 165, endPoint y: 114, distance: 12.1
click at [176, 110] on icon "Filter" at bounding box center [174, 109] width 10 height 7
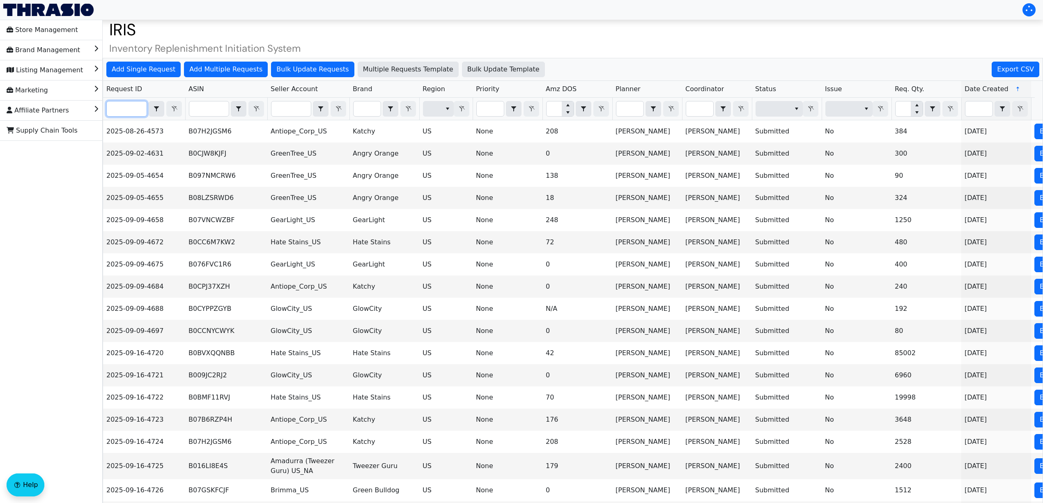
click at [122, 110] on input "Filter" at bounding box center [127, 108] width 40 height 15
paste input "2025-09-16-4777"
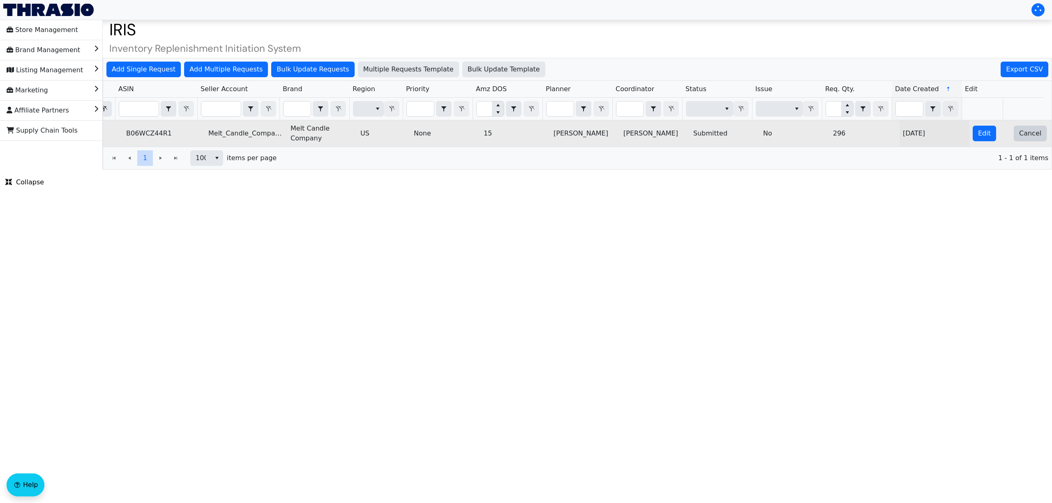
type input "2025-09-16-4777"
click at [1025, 137] on span "Cancel" at bounding box center [1030, 134] width 22 height 10
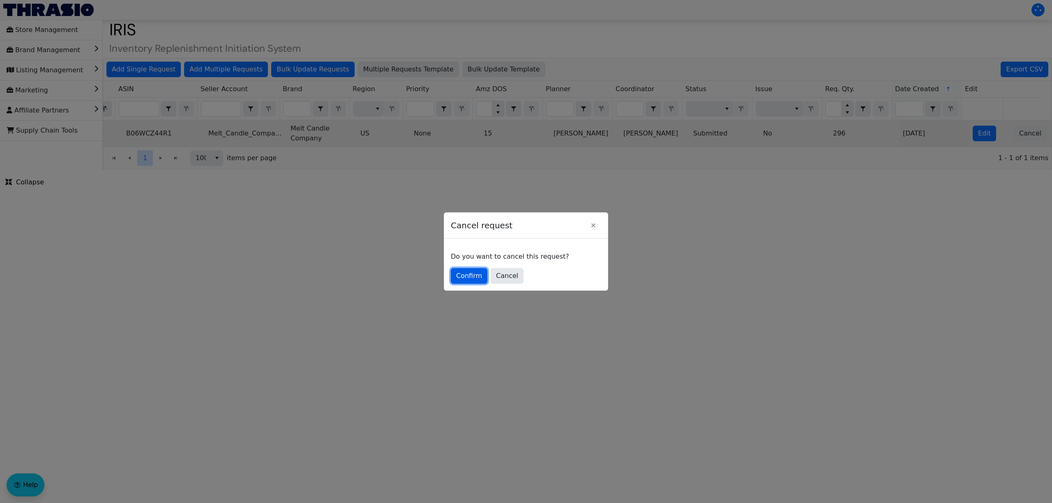
click at [475, 279] on span "Confirm" at bounding box center [469, 276] width 26 height 10
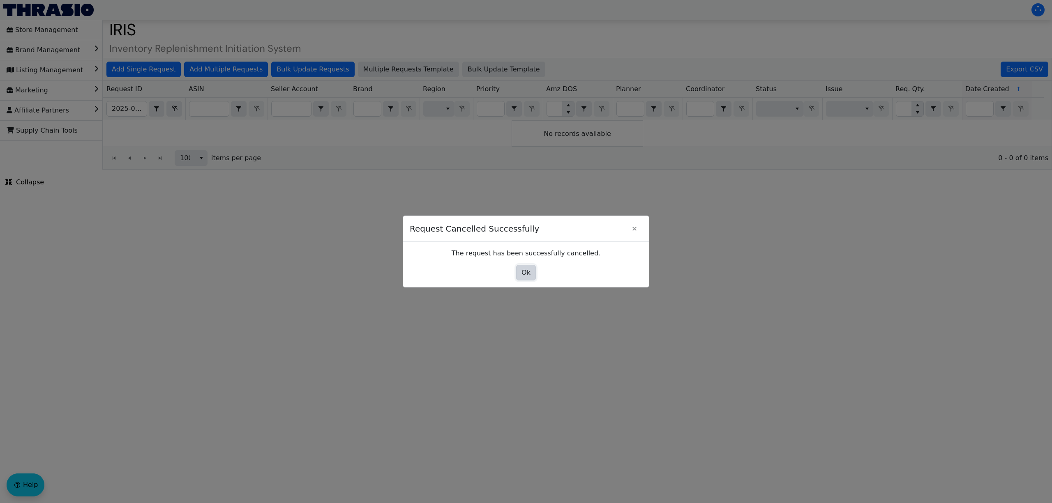
click at [532, 274] on button "Ok" at bounding box center [526, 273] width 20 height 16
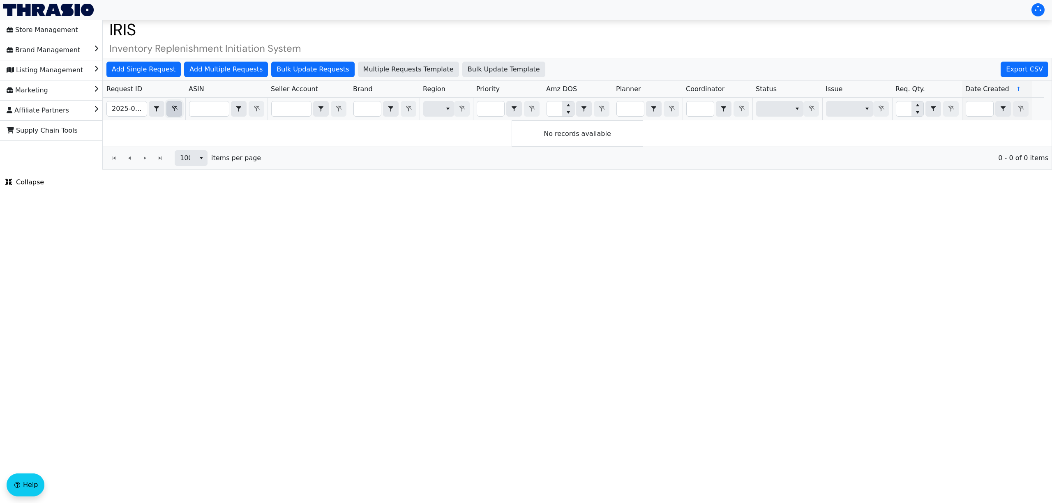
click at [176, 107] on icon "Filter" at bounding box center [174, 109] width 10 height 7
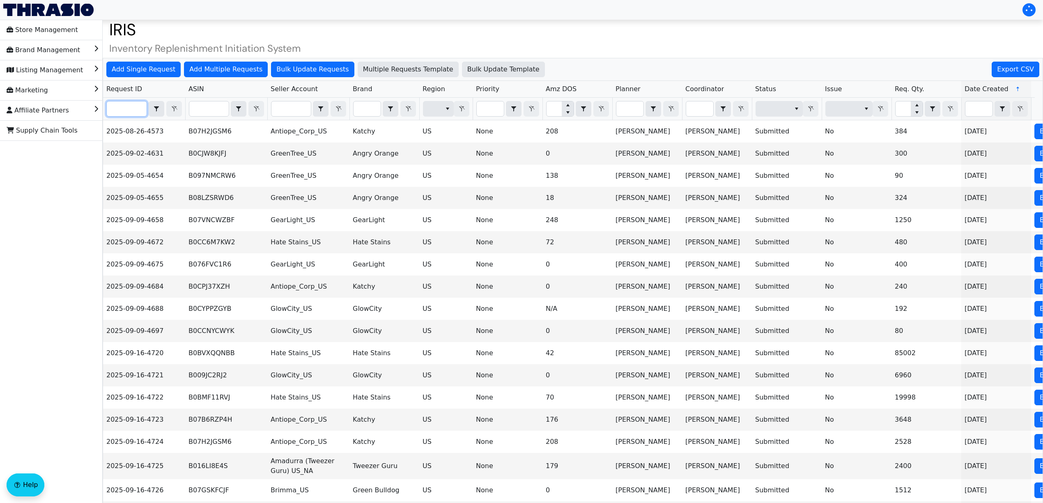
click at [135, 108] on input "Filter" at bounding box center [127, 108] width 40 height 15
paste input "2025-09-16-4782"
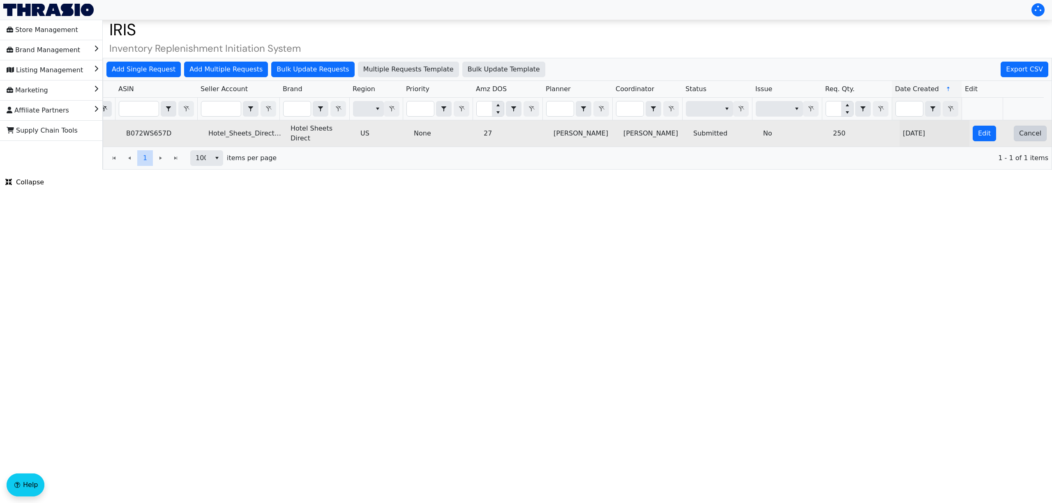
type input "2025-09-16-4782"
click at [1024, 137] on span "Cancel" at bounding box center [1030, 134] width 22 height 10
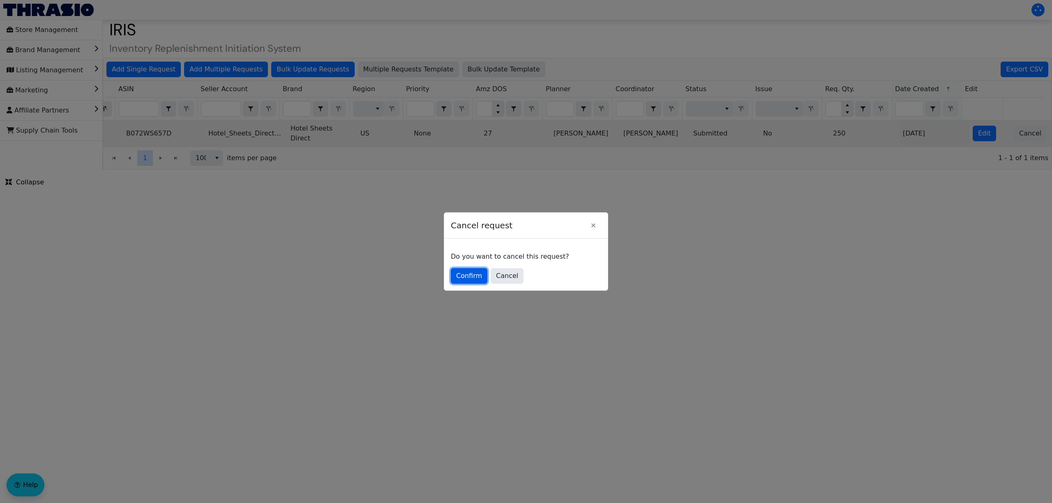
click at [458, 276] on span "Confirm" at bounding box center [469, 276] width 26 height 10
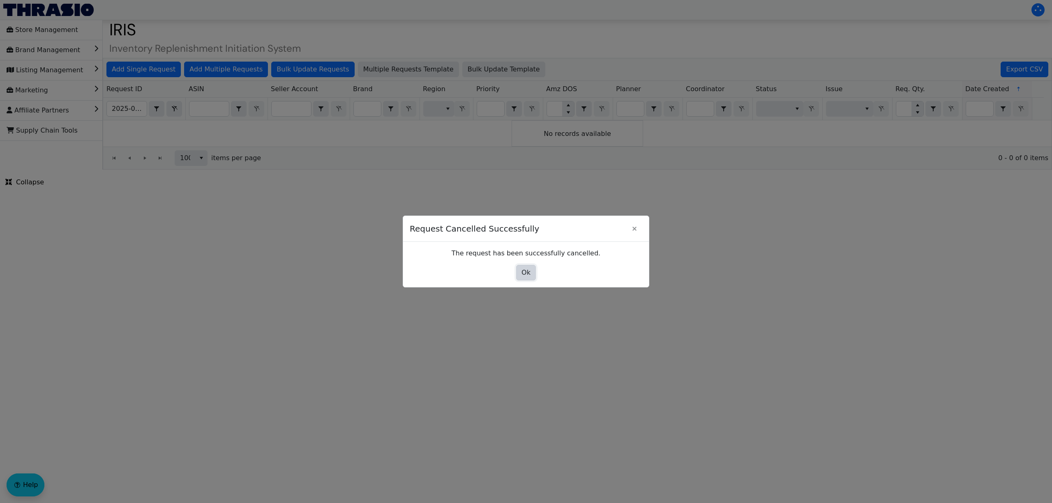
click at [518, 275] on button "Ok" at bounding box center [526, 273] width 20 height 16
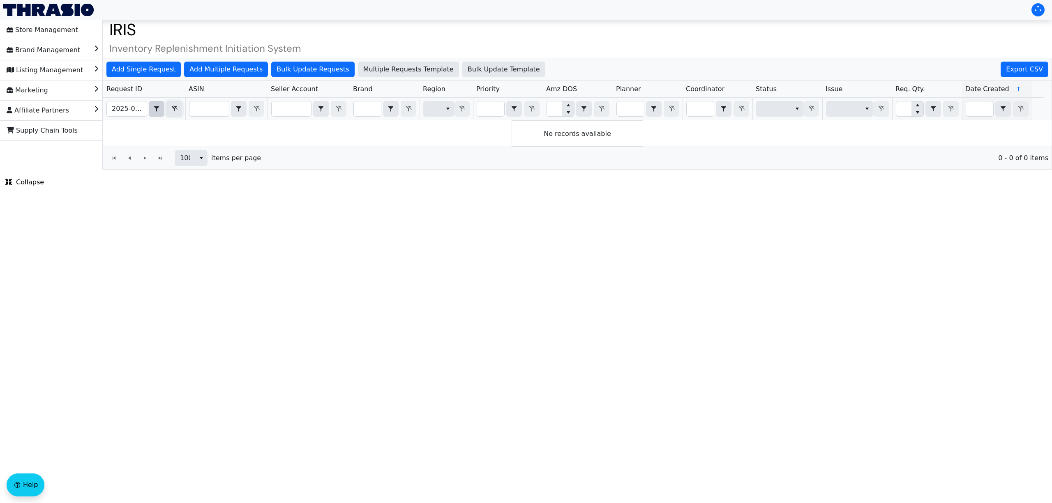
drag, startPoint x: 176, startPoint y: 107, endPoint x: 151, endPoint y: 112, distance: 25.2
click at [176, 107] on icon "Filter" at bounding box center [174, 109] width 10 height 7
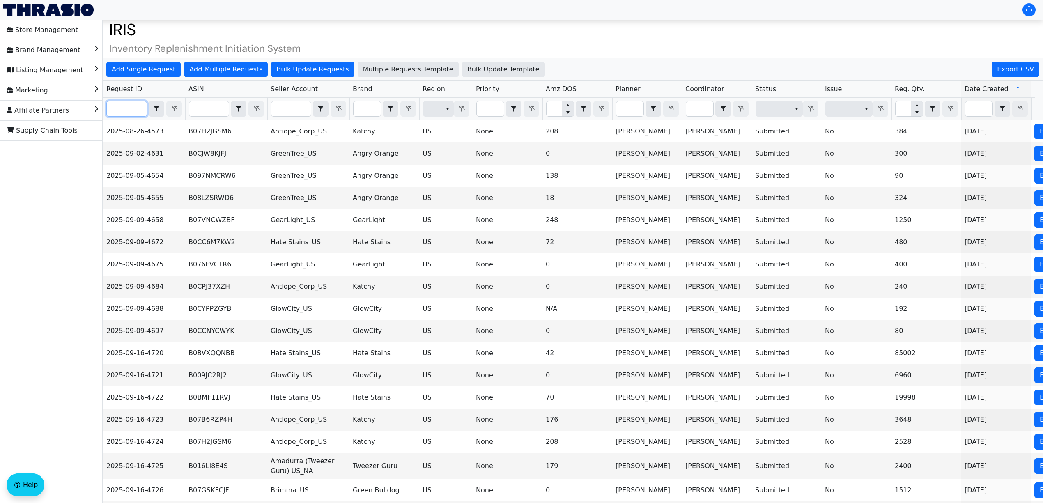
click at [137, 112] on input "Filter" at bounding box center [127, 108] width 40 height 15
paste input "2025-09-16-4778"
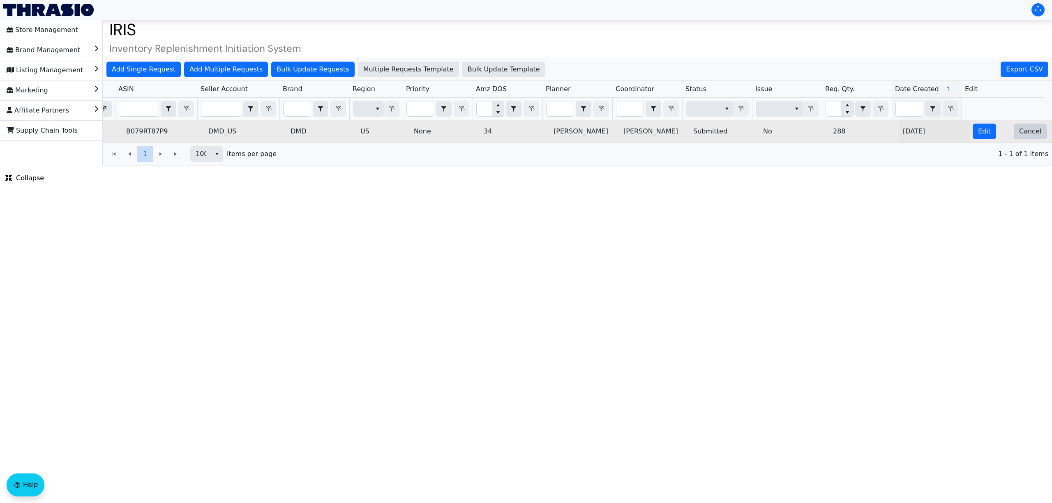
type input "2025-09-16-4778"
click at [1022, 136] on span "Cancel" at bounding box center [1030, 132] width 22 height 10
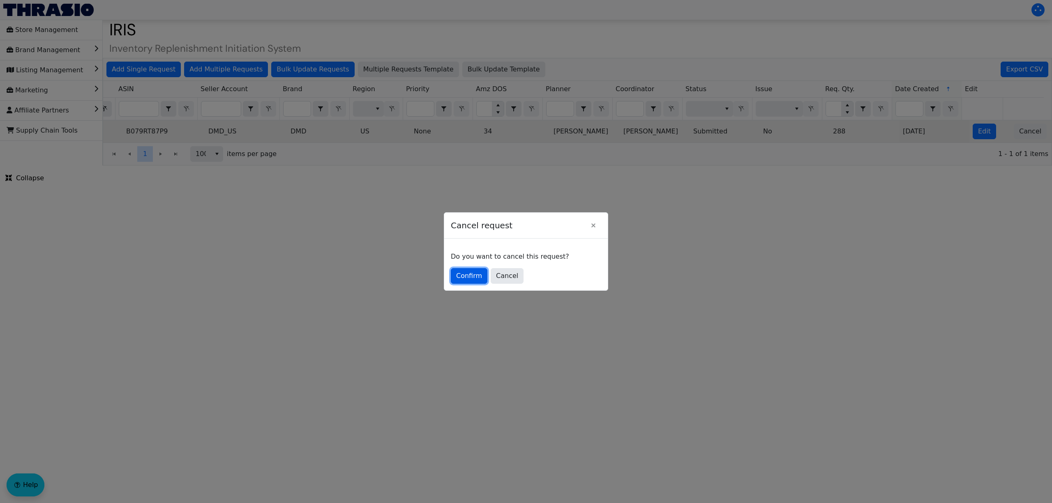
click at [470, 272] on span "Confirm" at bounding box center [469, 276] width 26 height 10
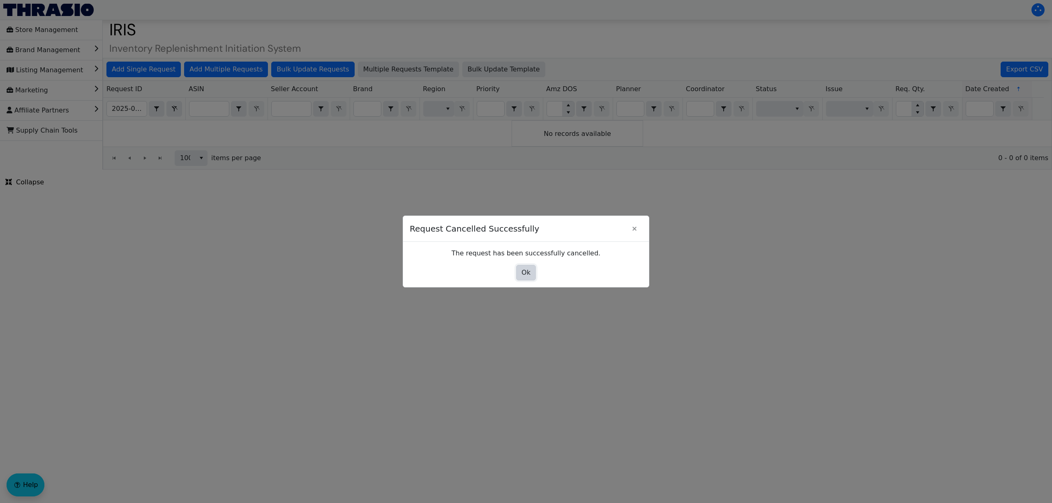
click at [523, 270] on span "Ok" at bounding box center [525, 273] width 9 height 10
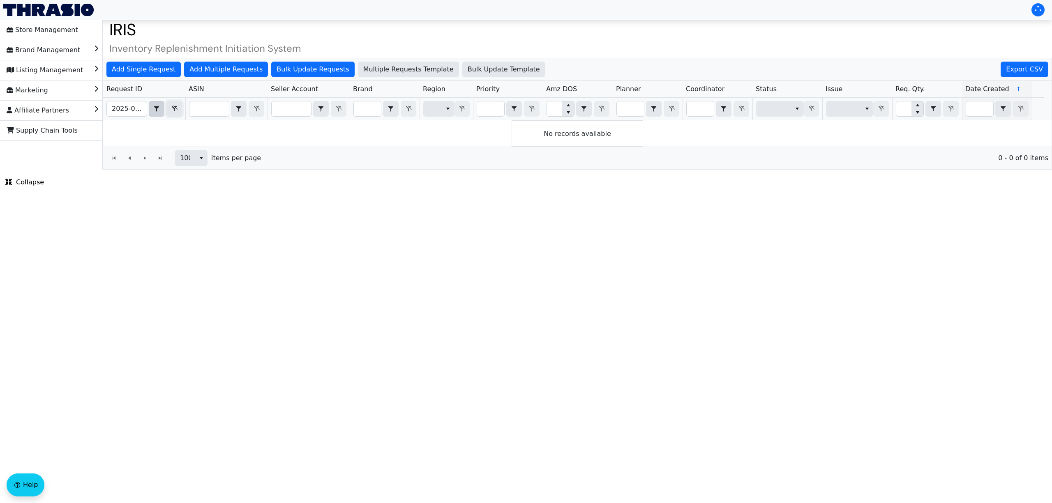
drag, startPoint x: 175, startPoint y: 108, endPoint x: 152, endPoint y: 116, distance: 23.8
click at [175, 108] on icon "Filter" at bounding box center [174, 109] width 10 height 7
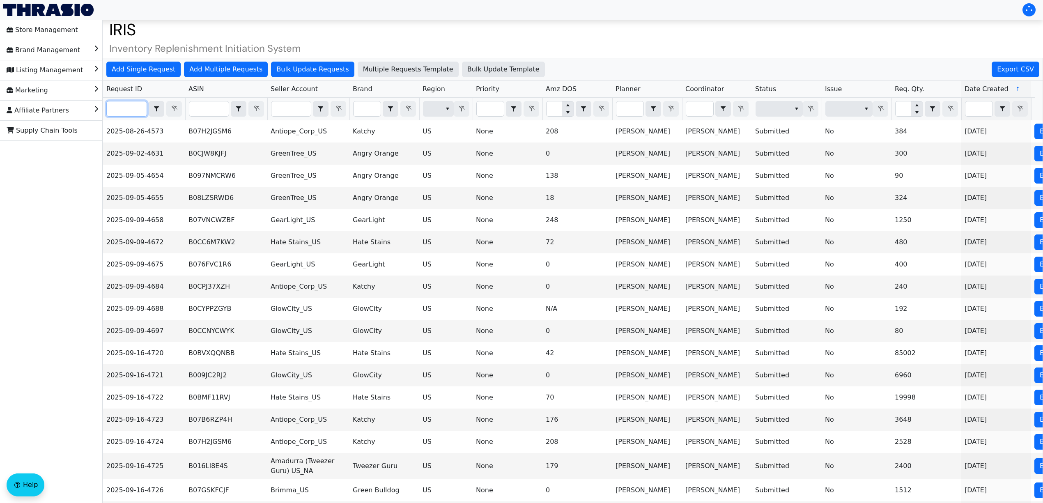
click at [143, 116] on input "Filter" at bounding box center [127, 108] width 40 height 15
paste input "2025-09-16-4789"
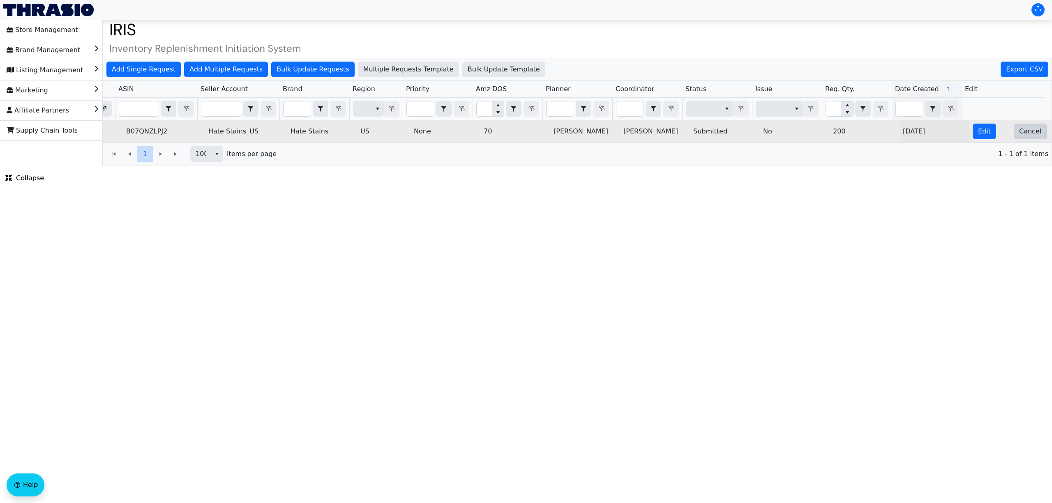
type input "2025-09-16-4789"
click at [1021, 134] on span "Cancel" at bounding box center [1030, 132] width 22 height 10
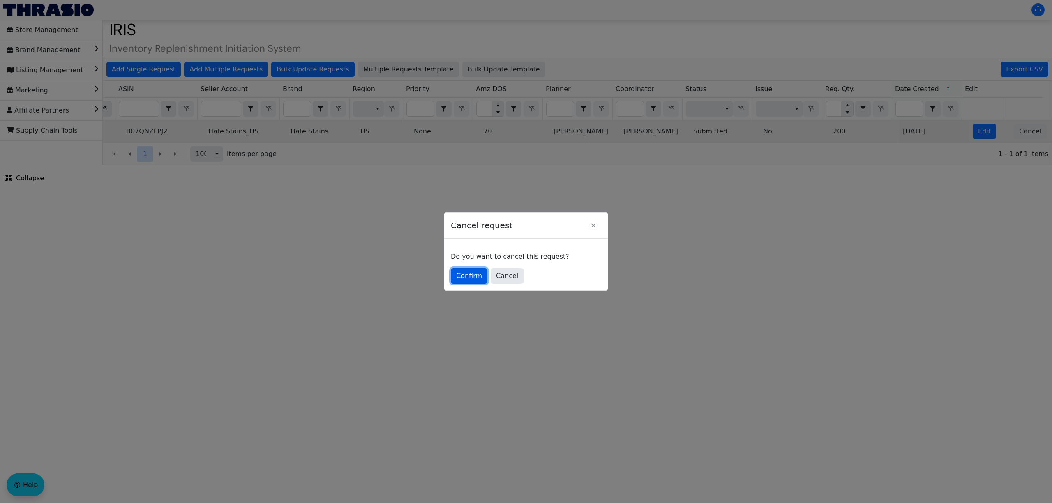
click at [465, 270] on button "Confirm" at bounding box center [469, 276] width 37 height 16
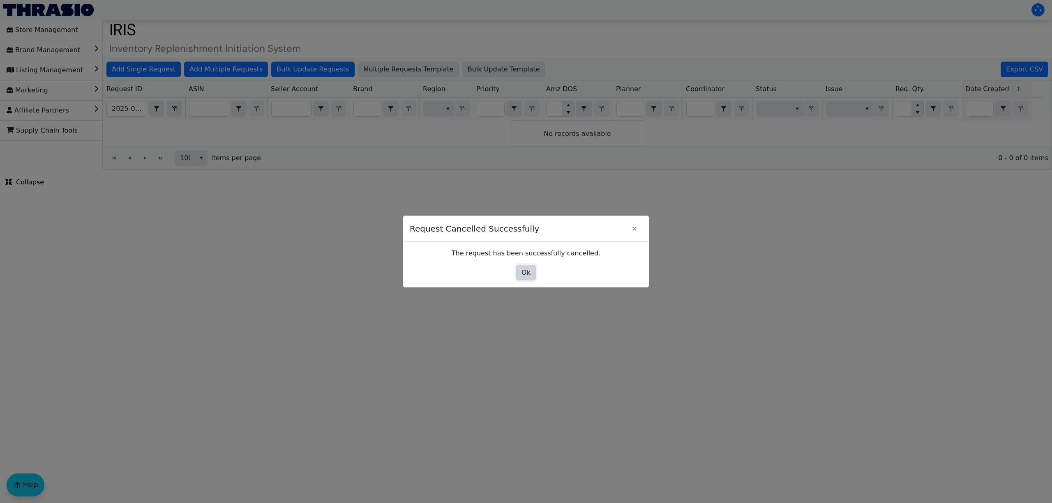
click at [532, 273] on button "Ok" at bounding box center [526, 273] width 20 height 16
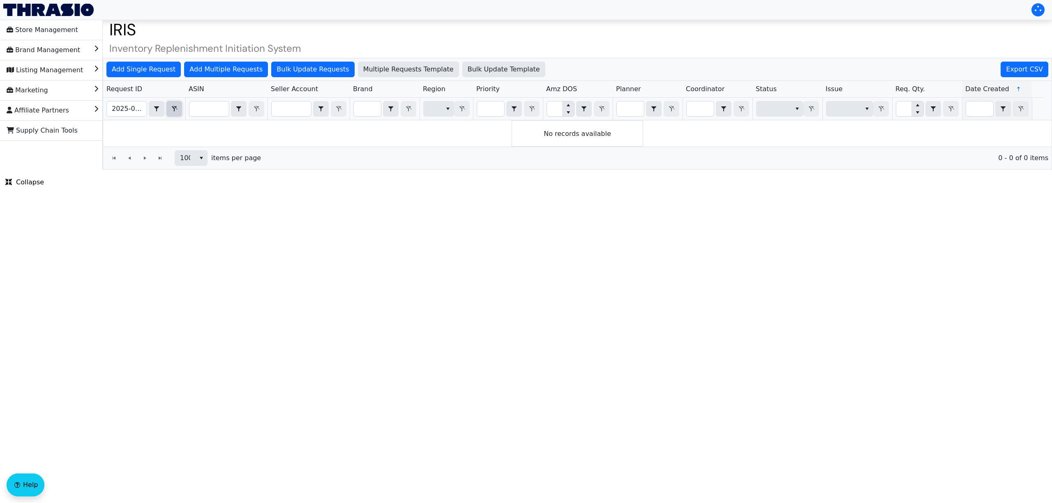
click at [170, 109] on icon "Filter" at bounding box center [174, 109] width 10 height 7
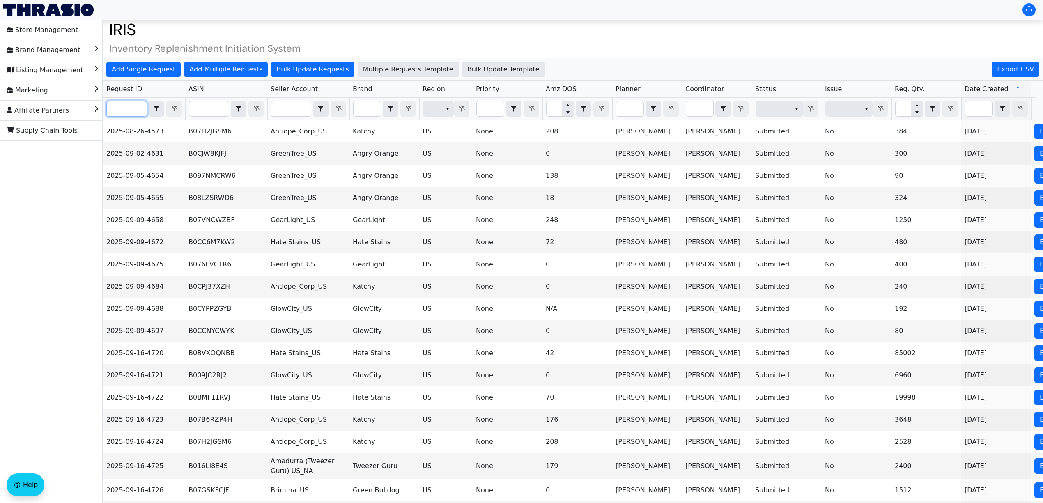
click at [134, 111] on input "Filter" at bounding box center [127, 108] width 40 height 15
paste input "2025-09-16-4791"
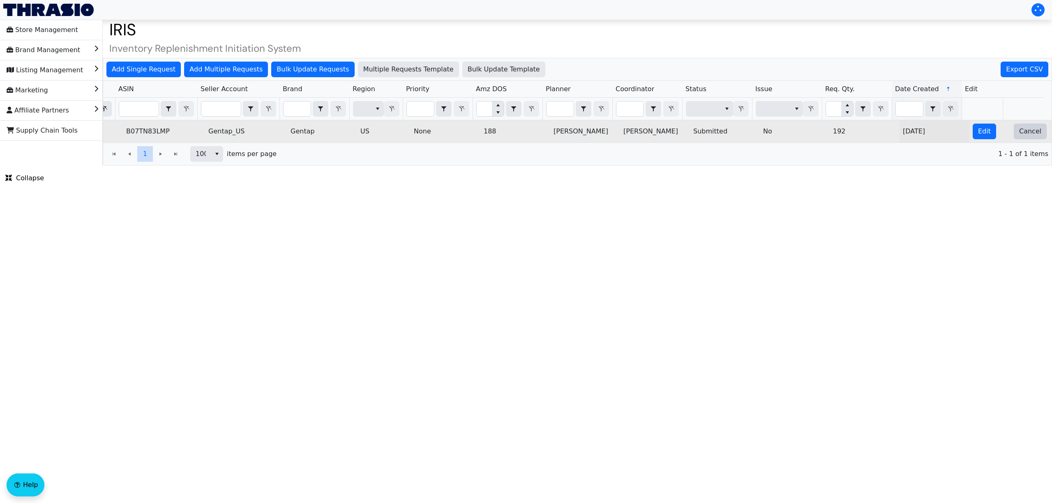
type input "2025-09-16-4791"
click at [1022, 134] on span "Cancel" at bounding box center [1030, 132] width 22 height 10
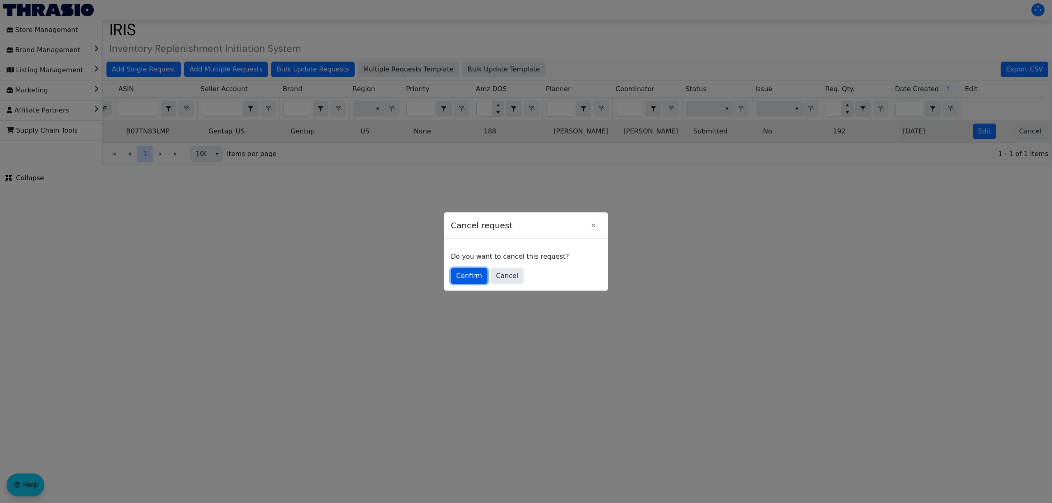
click at [478, 275] on span "Confirm" at bounding box center [469, 276] width 26 height 10
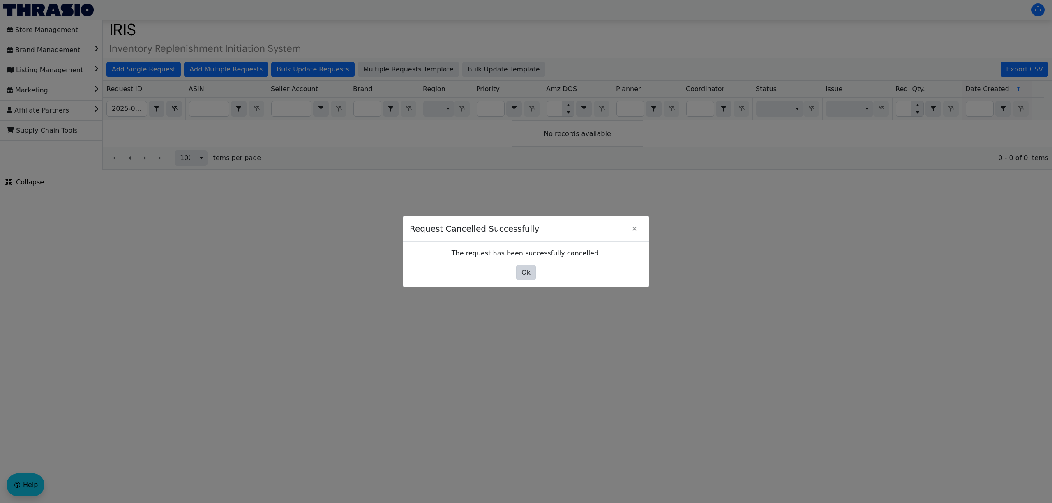
click at [516, 271] on div "Ok" at bounding box center [526, 273] width 233 height 16
click at [518, 272] on button "Ok" at bounding box center [526, 273] width 20 height 16
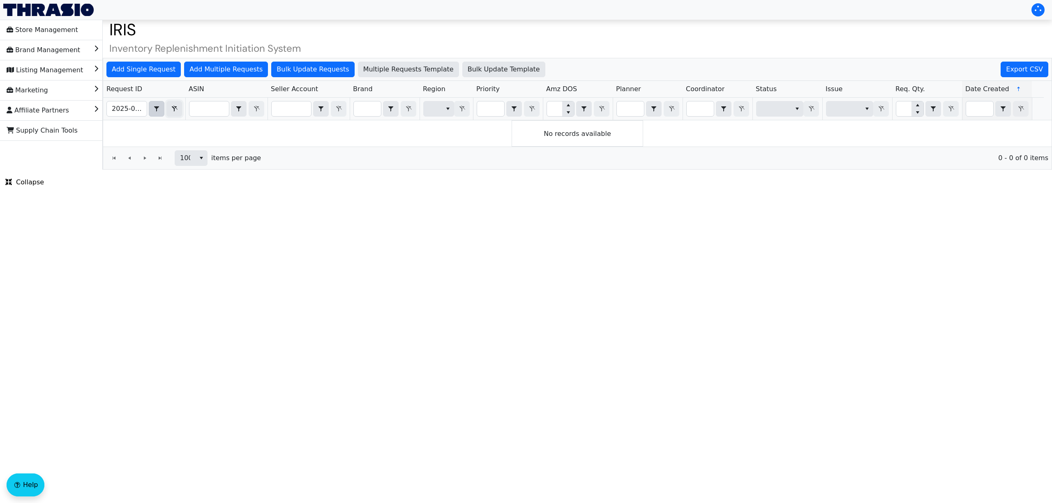
drag, startPoint x: 176, startPoint y: 108, endPoint x: 161, endPoint y: 110, distance: 15.3
click at [176, 108] on icon "Filter" at bounding box center [174, 109] width 10 height 7
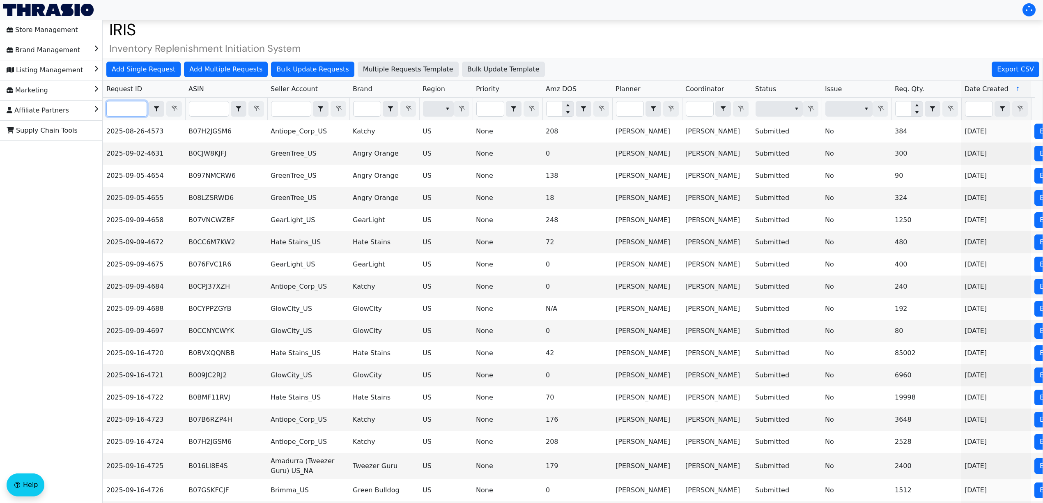
paste input "2025-09-16-4776"
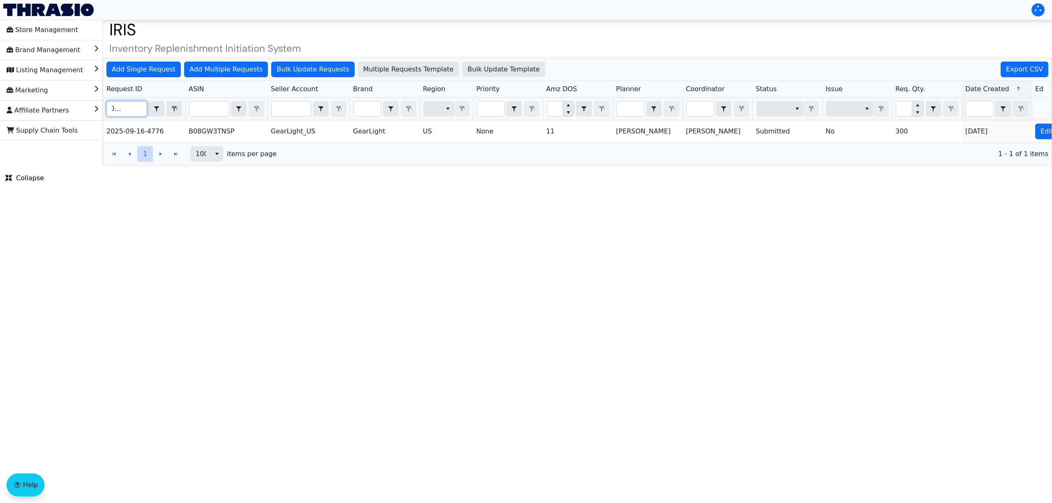
type input "2025-09-16-4776"
click at [1018, 152] on div "1 1 100 items per page 1 - 1 of 1 items" at bounding box center [577, 154] width 948 height 23
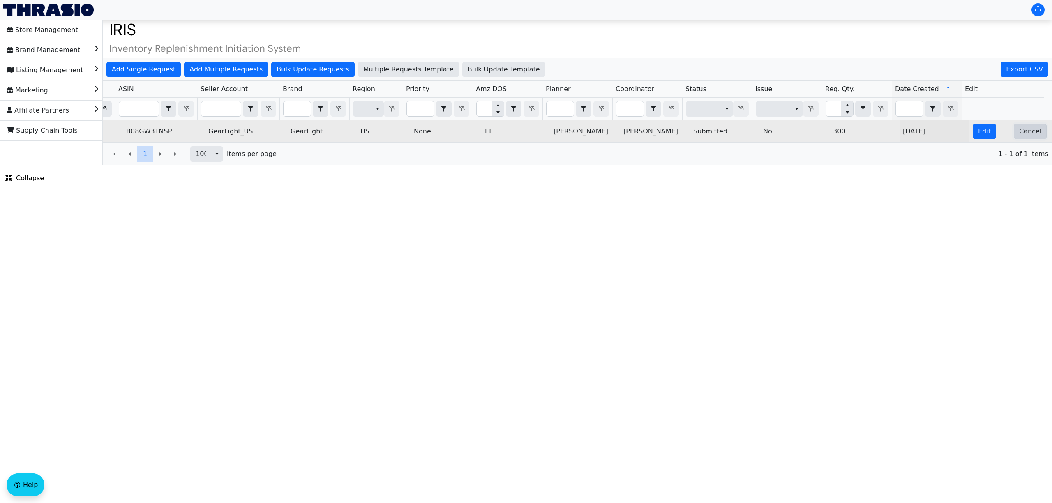
click at [1034, 132] on button "Cancel" at bounding box center [1029, 132] width 33 height 16
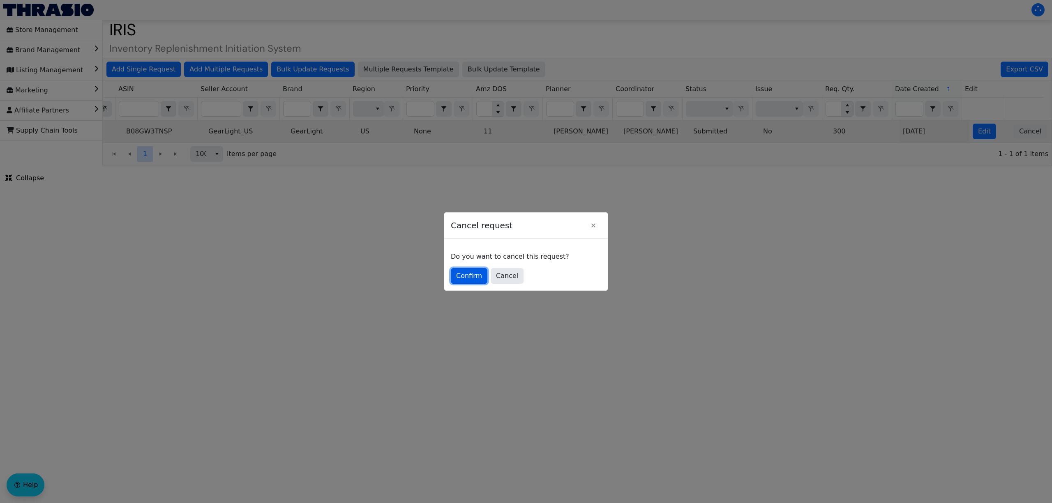
click at [472, 270] on button "Confirm" at bounding box center [469, 276] width 37 height 16
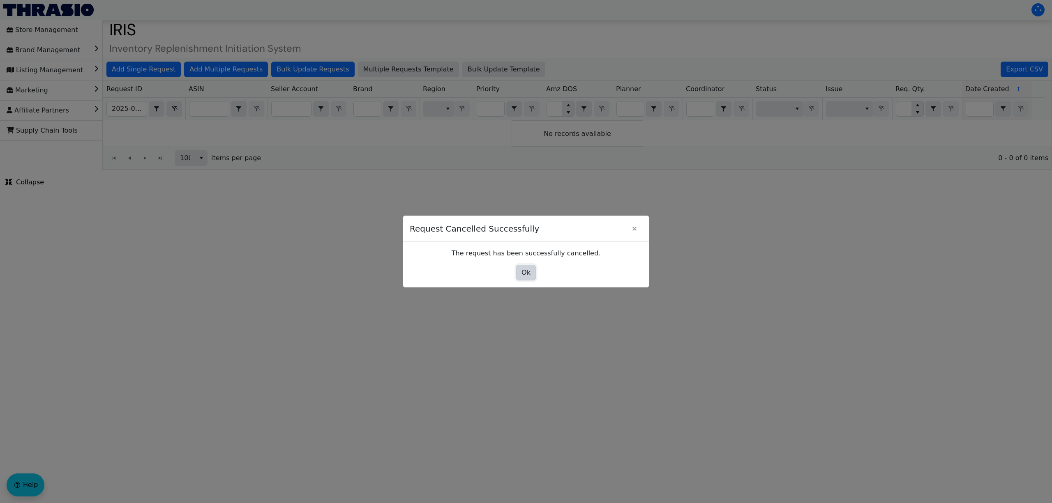
click at [518, 272] on button "Ok" at bounding box center [526, 273] width 20 height 16
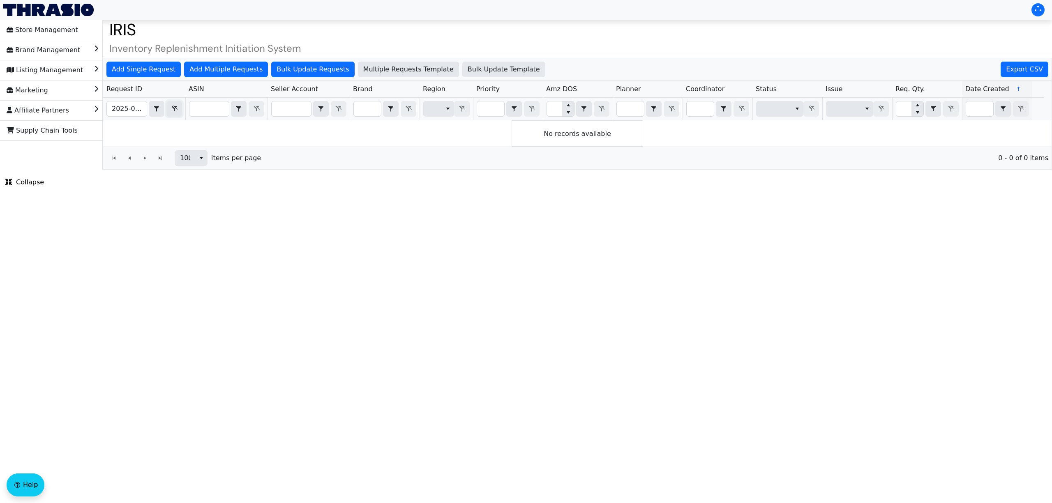
drag, startPoint x: 175, startPoint y: 108, endPoint x: 169, endPoint y: 109, distance: 5.8
click at [176, 108] on icon "Filter" at bounding box center [174, 109] width 10 height 7
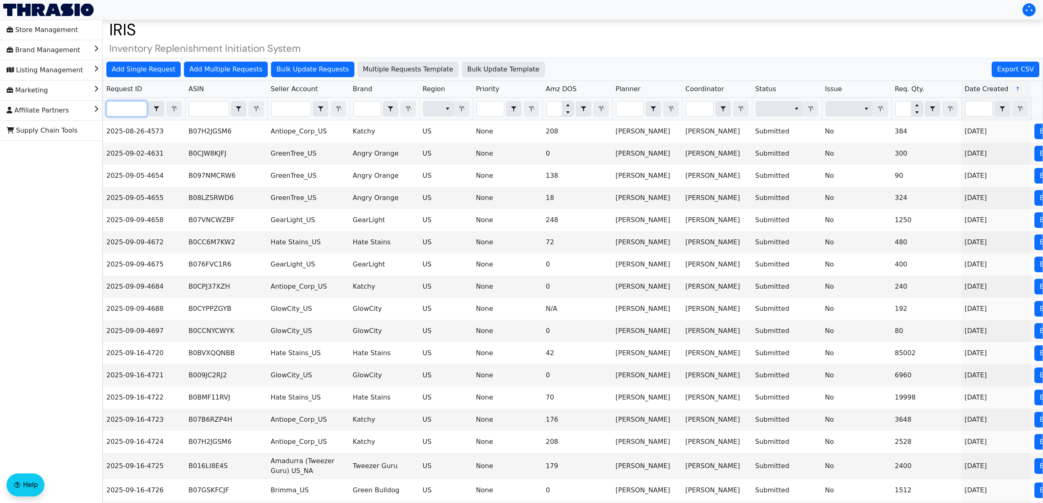
paste input "2025-09-16-4785"
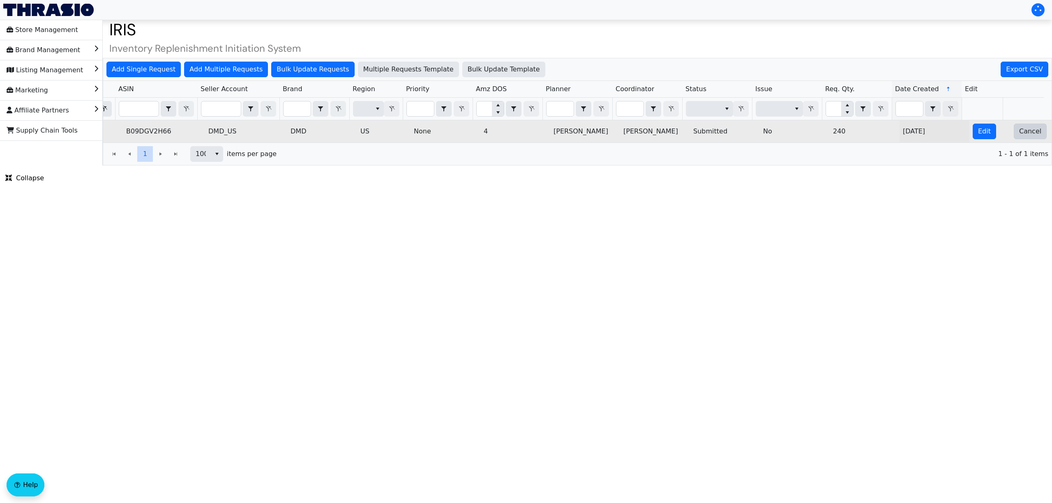
type input "2025-09-16-4785"
click at [1025, 136] on span "Cancel" at bounding box center [1030, 132] width 22 height 10
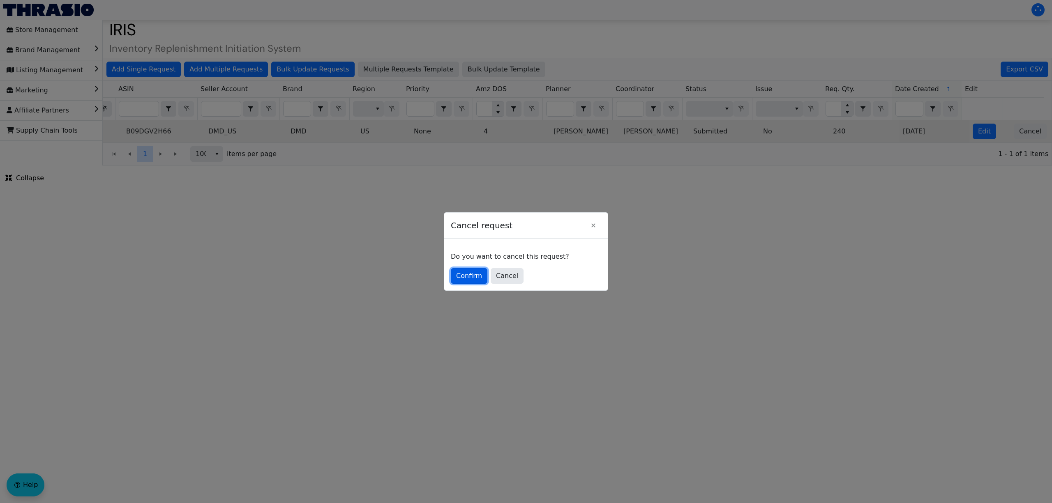
click at [455, 277] on button "Confirm" at bounding box center [469, 276] width 37 height 16
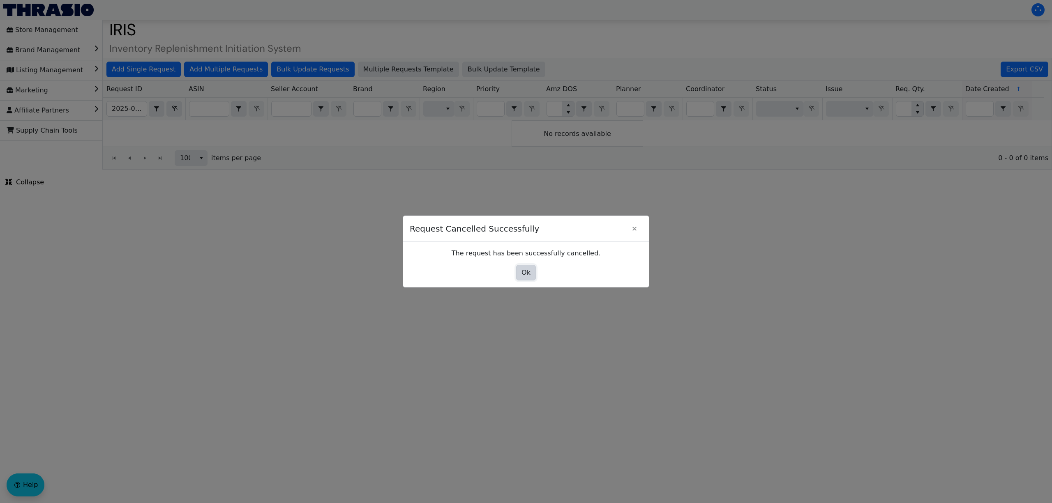
click at [525, 272] on span "Ok" at bounding box center [525, 273] width 9 height 10
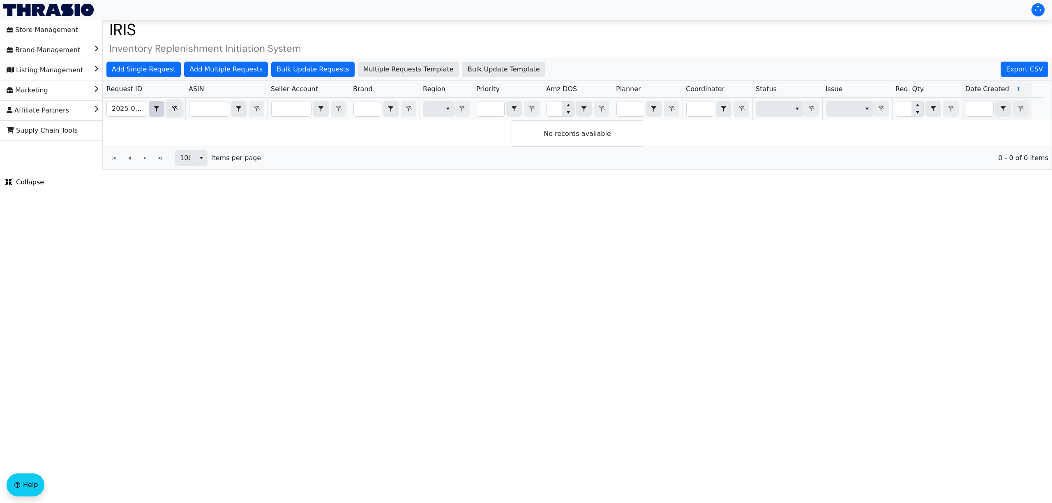
drag, startPoint x: 177, startPoint y: 113, endPoint x: 159, endPoint y: 112, distance: 19.0
click at [177, 113] on span "Filter" at bounding box center [174, 109] width 10 height 10
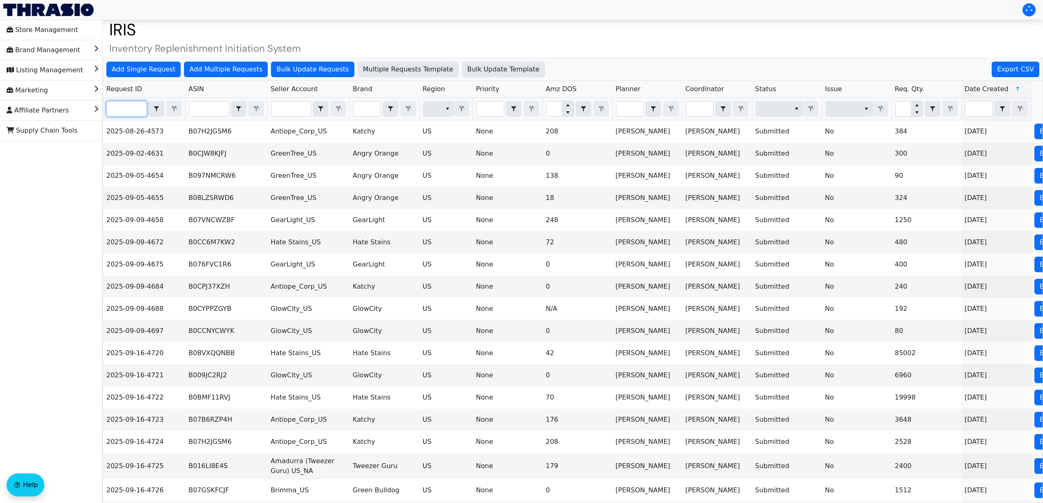
click at [131, 109] on input "Filter" at bounding box center [127, 108] width 40 height 15
paste input "2025-09-16-4780"
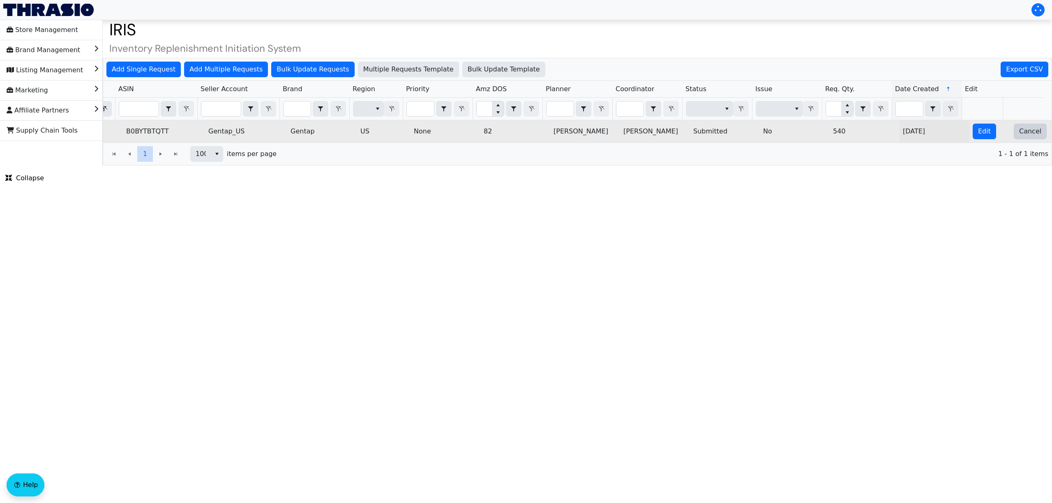
type input "2025-09-16-4780"
click at [1020, 138] on button "Cancel" at bounding box center [1029, 132] width 33 height 16
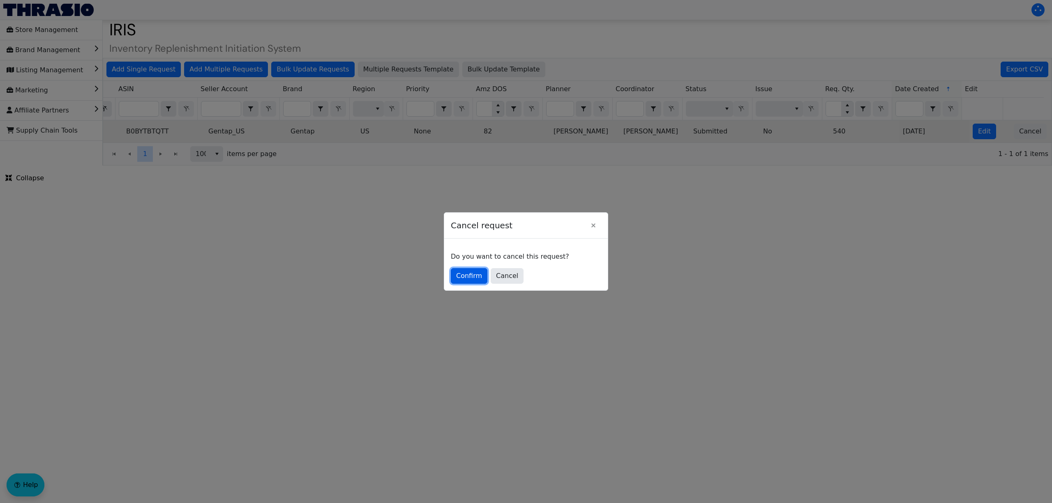
click at [473, 276] on span "Confirm" at bounding box center [469, 276] width 26 height 10
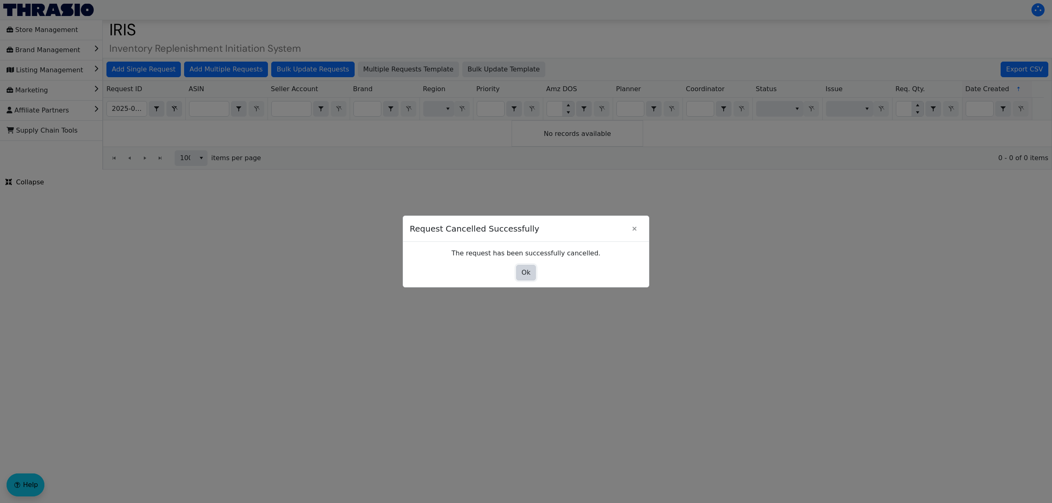
click at [523, 277] on span "Ok" at bounding box center [525, 273] width 9 height 10
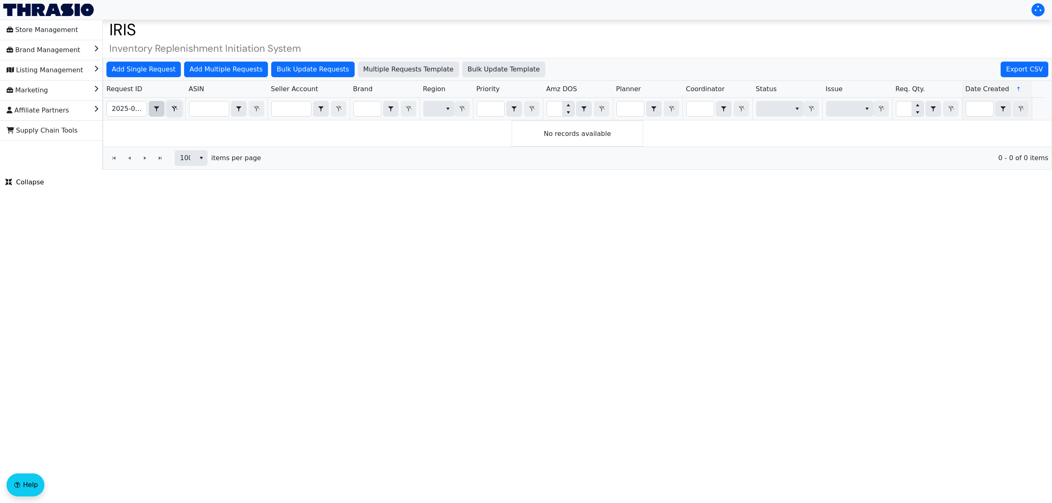
drag, startPoint x: 170, startPoint y: 108, endPoint x: 163, endPoint y: 109, distance: 7.0
click at [170, 108] on icon "Filter" at bounding box center [174, 109] width 10 height 7
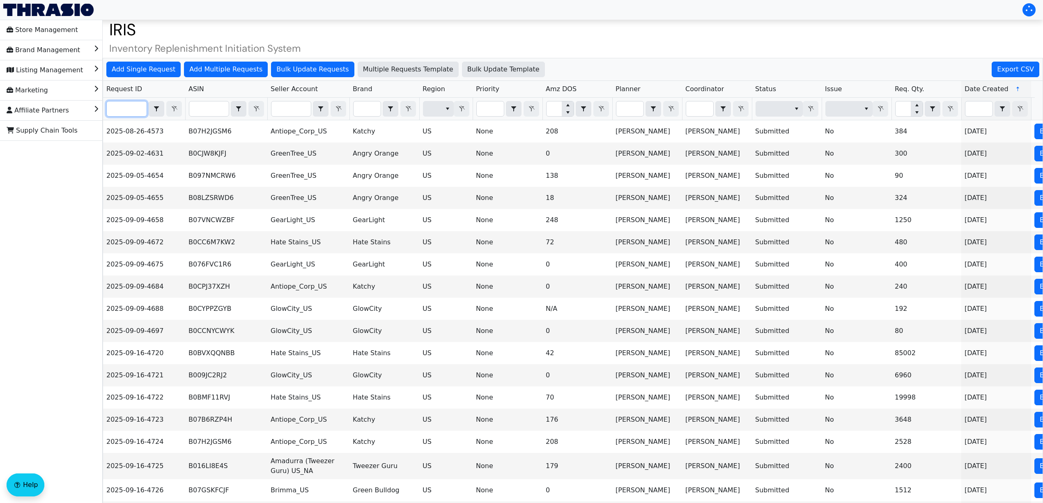
click at [124, 109] on input "Filter" at bounding box center [127, 108] width 40 height 15
paste input "2025-09-16-4787"
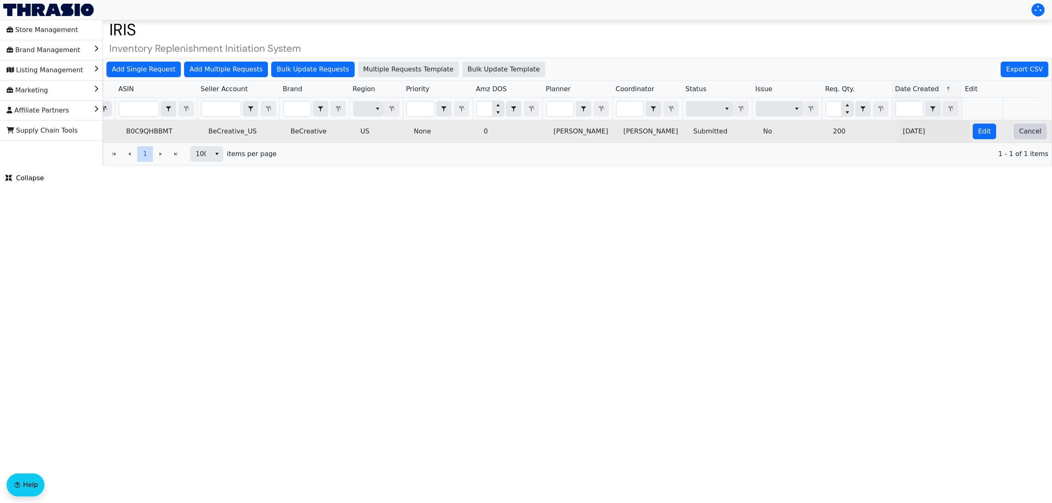
type input "2025-09-16-4787"
click at [1031, 136] on button "Cancel" at bounding box center [1029, 132] width 33 height 16
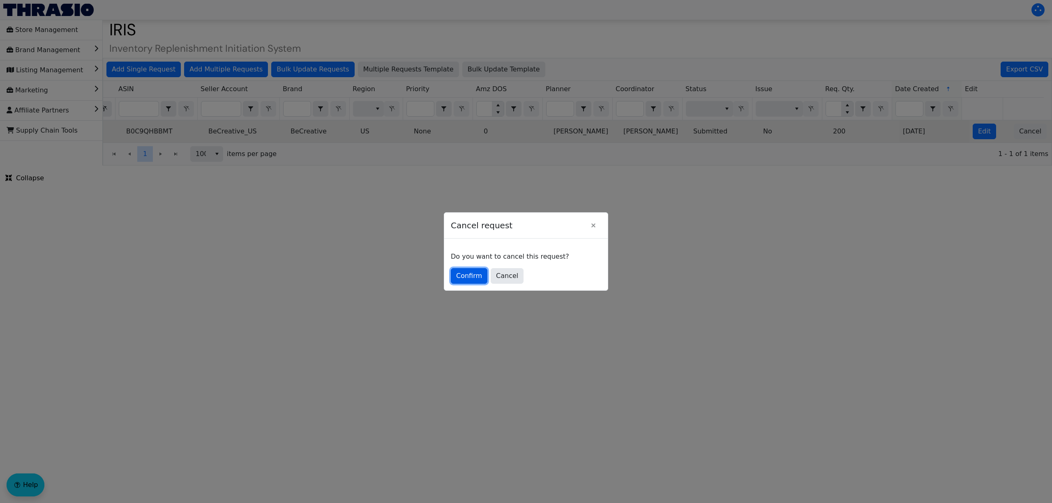
click at [459, 280] on span "Confirm" at bounding box center [469, 276] width 26 height 10
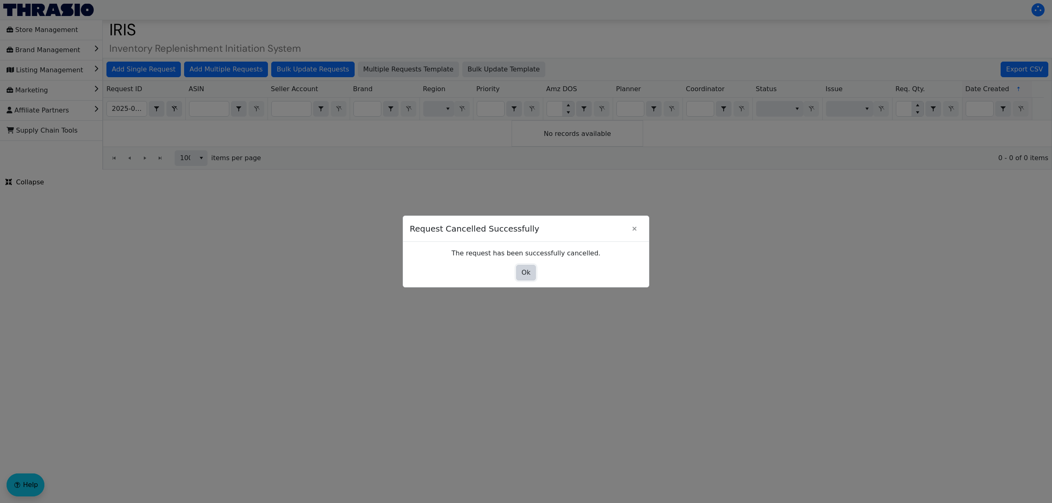
click at [524, 269] on span "Ok" at bounding box center [525, 273] width 9 height 10
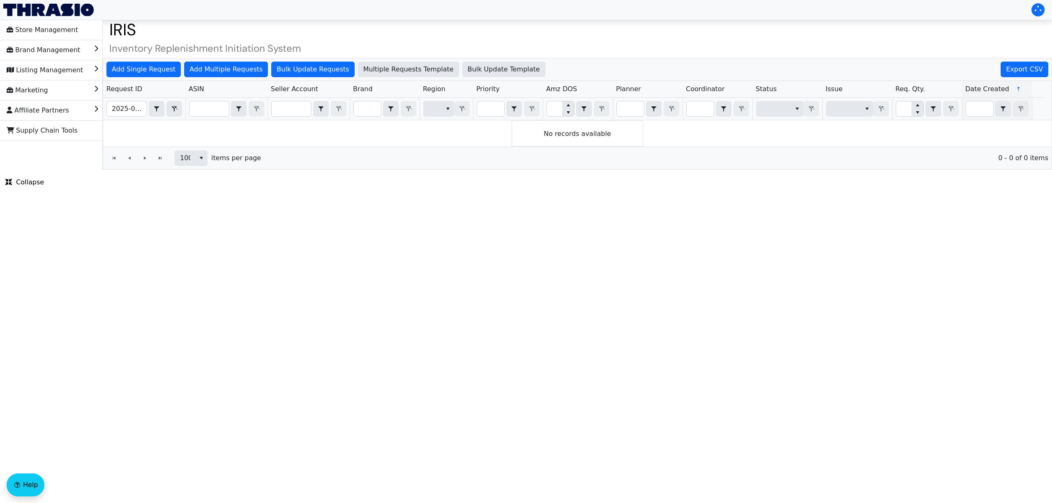
click at [480, 170] on html "Store Management Brand Management Listing Management Marketing Affiliate Partne…" at bounding box center [526, 85] width 1052 height 170
click at [177, 110] on icon "Filter" at bounding box center [174, 109] width 10 height 7
